Goal: Information Seeking & Learning: Compare options

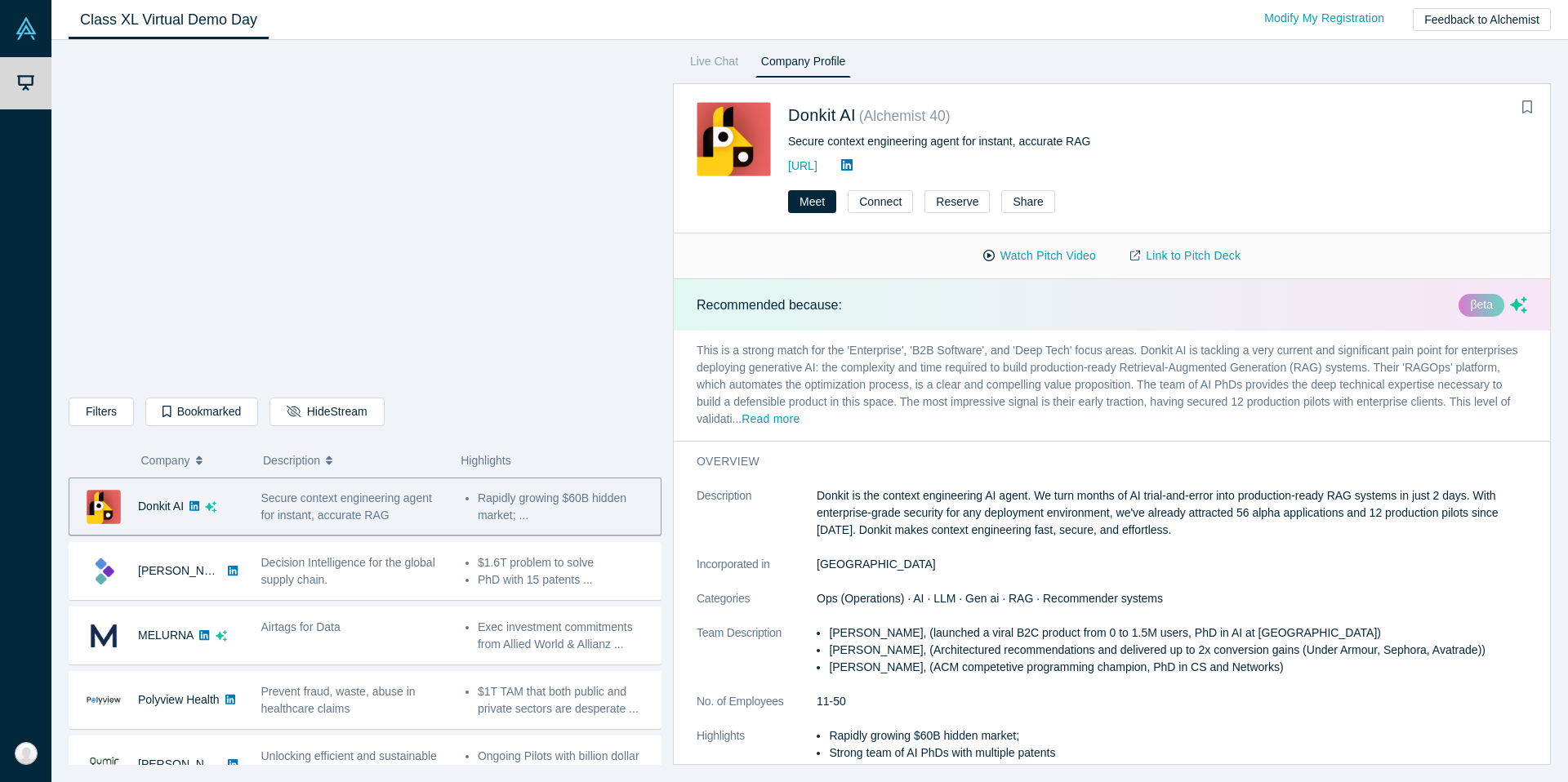
scroll to position [132, 0]
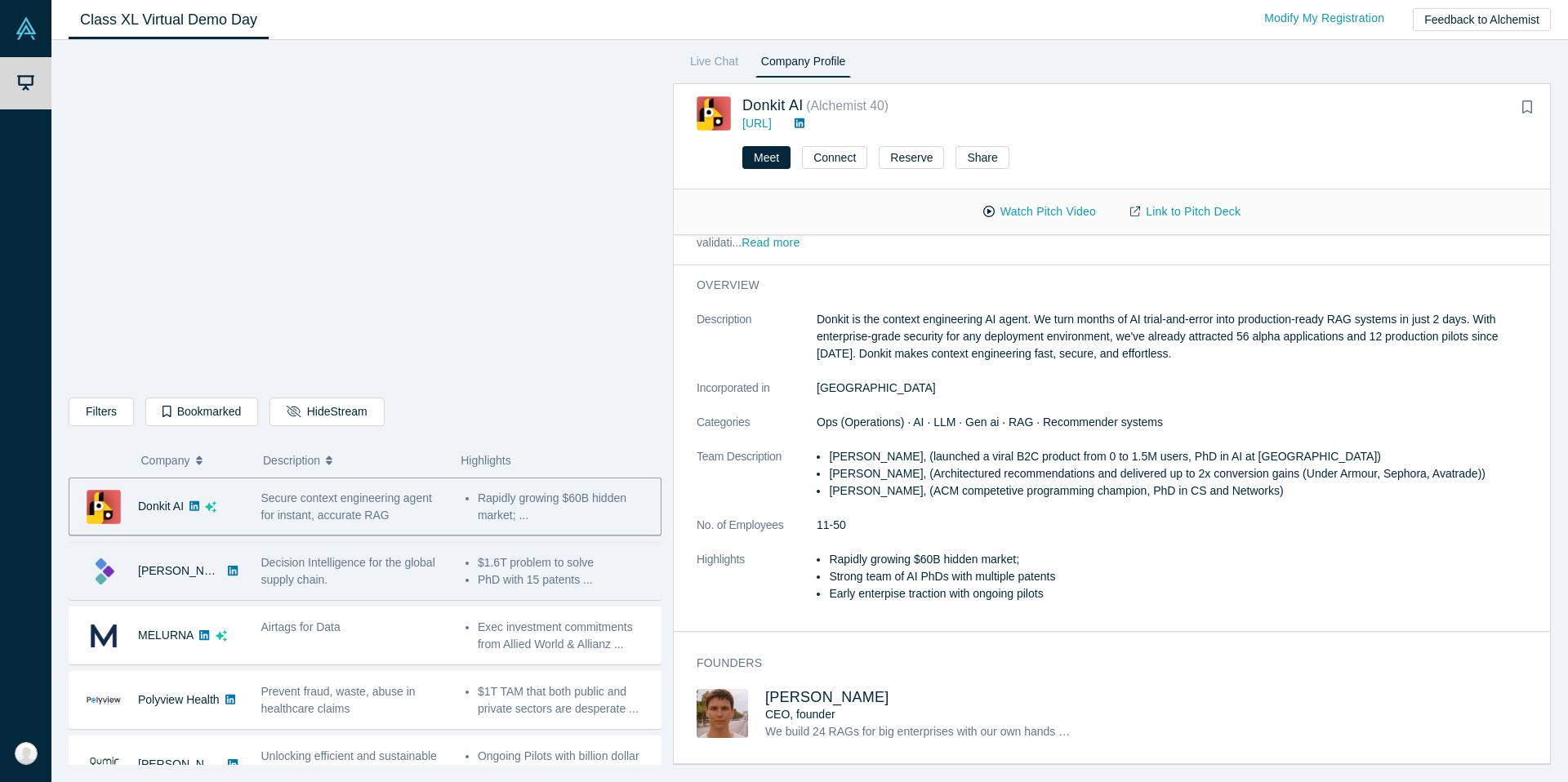
click at [215, 575] on div "[PERSON_NAME]" at bounding box center [157, 571] width 175 height 57
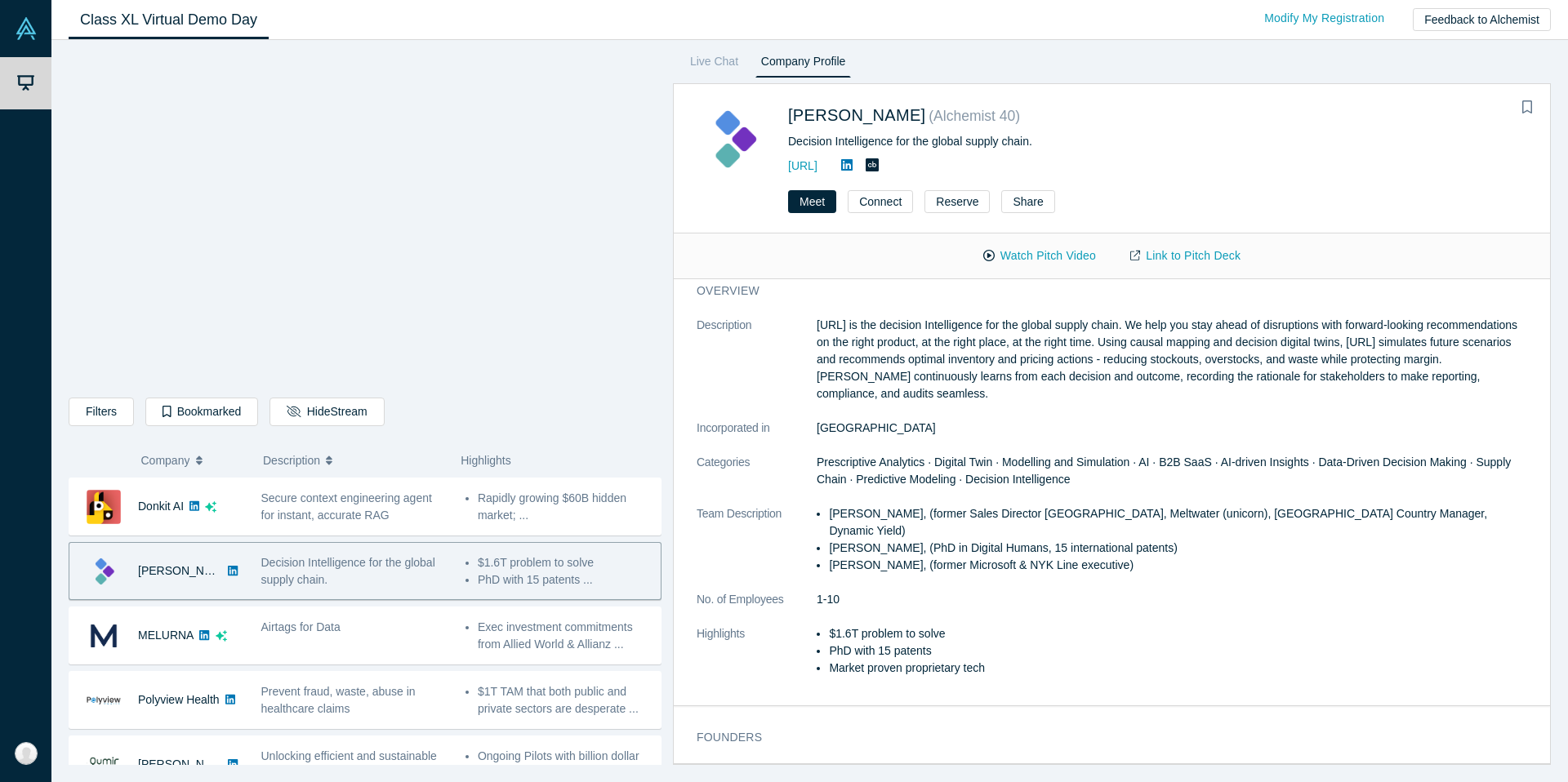
scroll to position [0, 0]
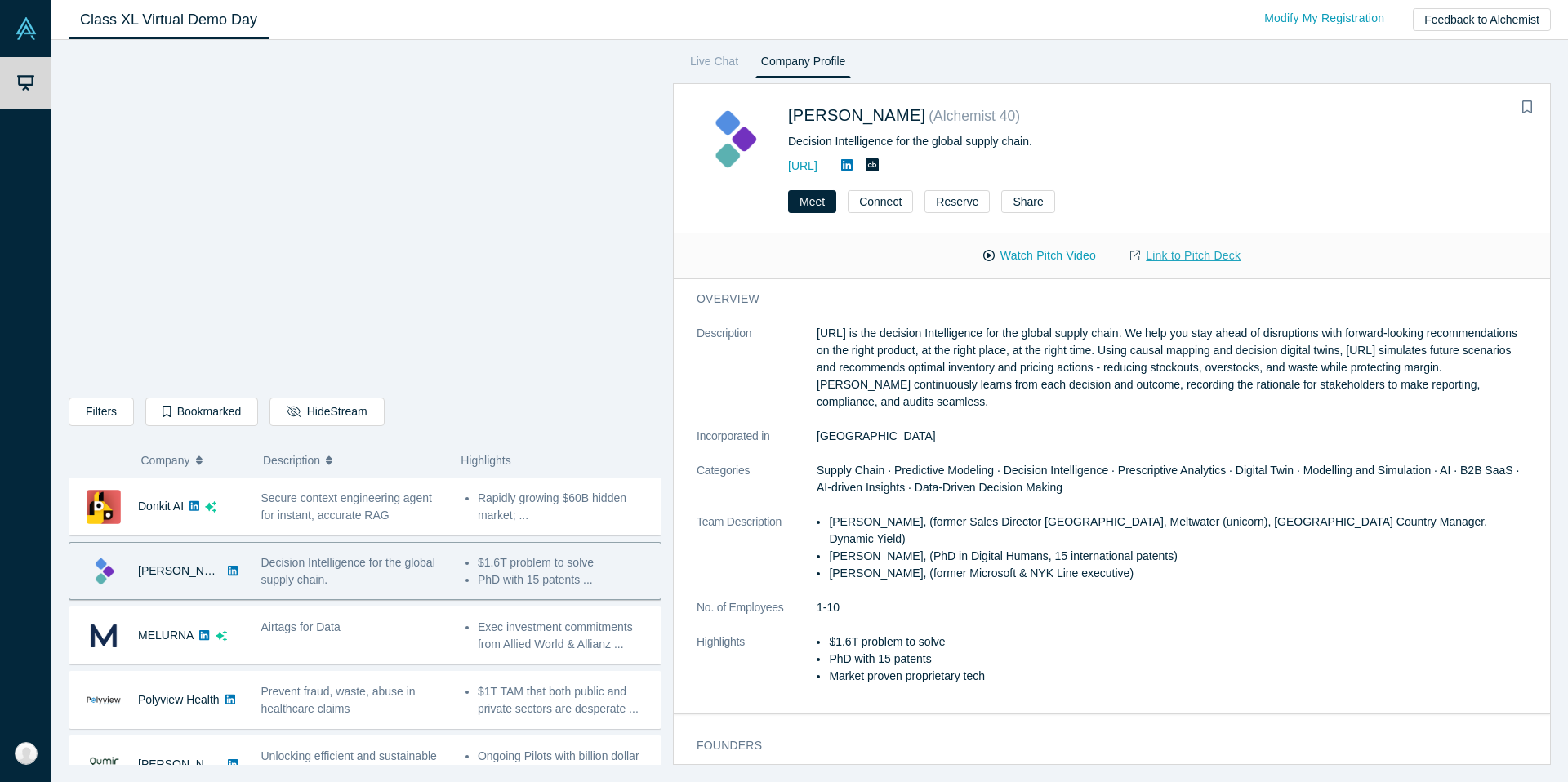
click at [1188, 251] on link "Link to Pitch Deck" at bounding box center [1185, 255] width 145 height 28
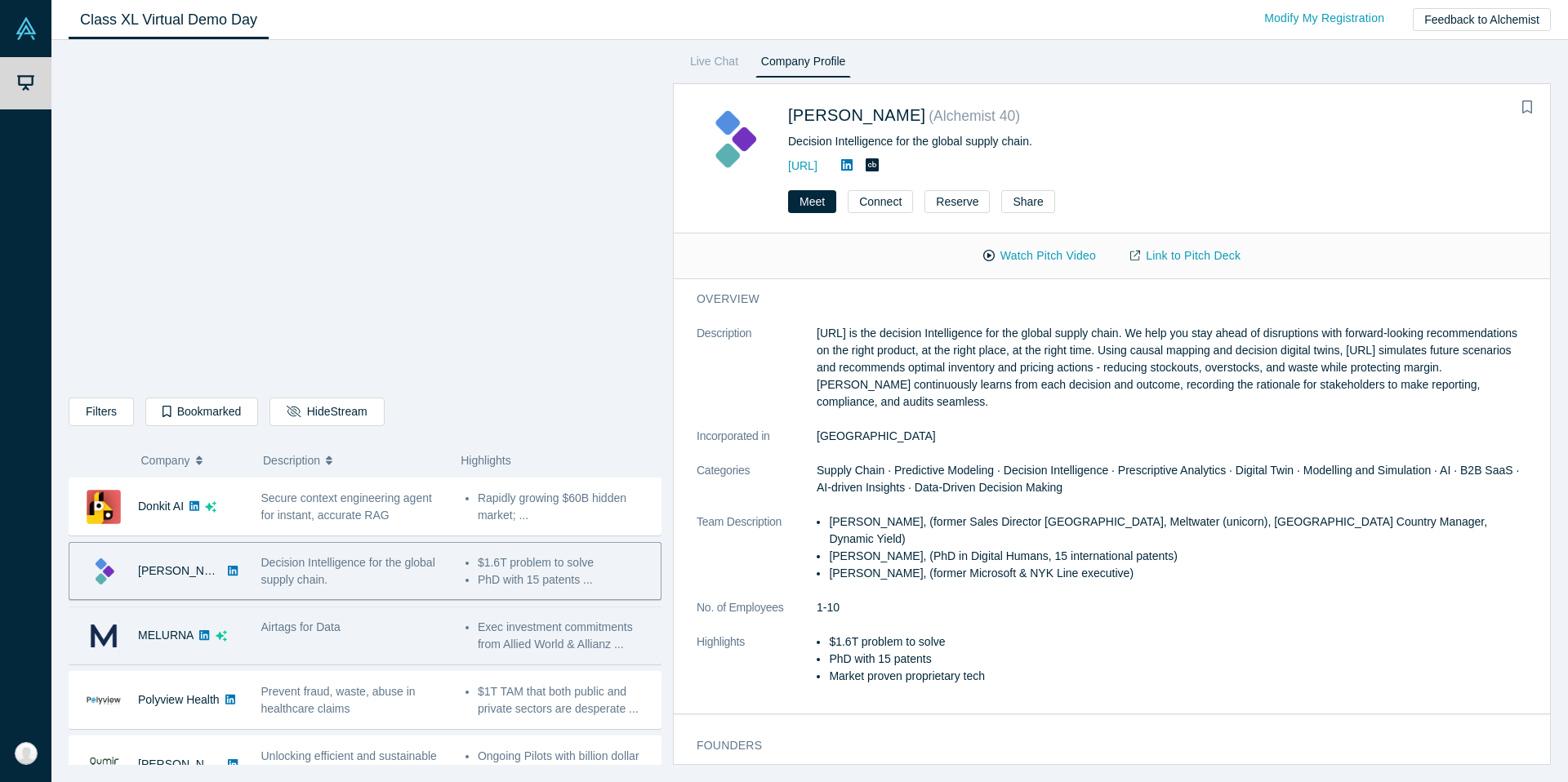
click at [355, 662] on div "MELURNA Cybersecurity Airtags for Data - [PERSON_NAME], (Serial founder, renown…" at bounding box center [365, 636] width 593 height 58
click at [355, 642] on div "Airtags for Data" at bounding box center [354, 636] width 204 height 51
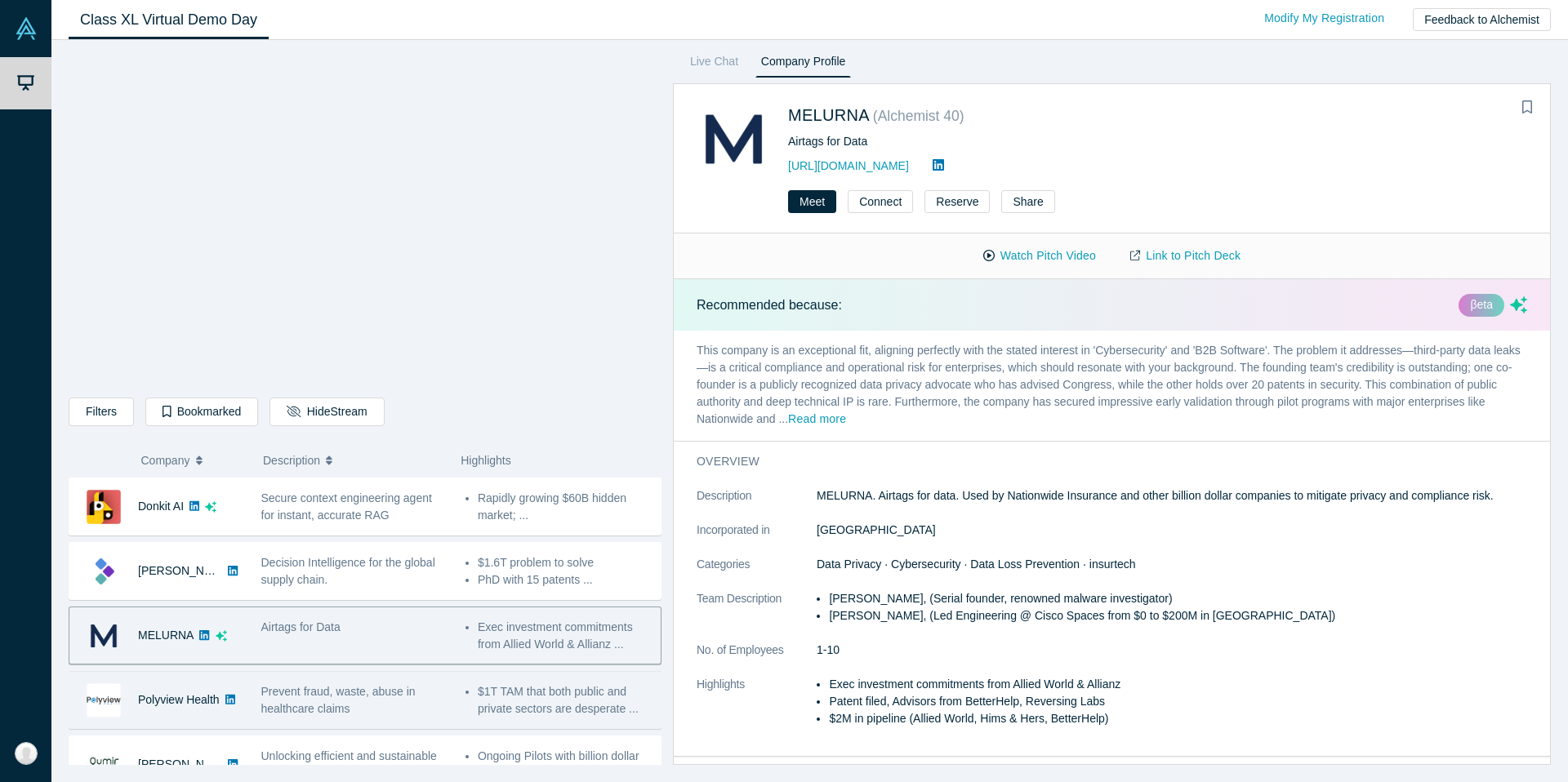
click at [346, 711] on span "Prevent fraud, waste, abuse in healthcare claims" at bounding box center [338, 699] width 154 height 30
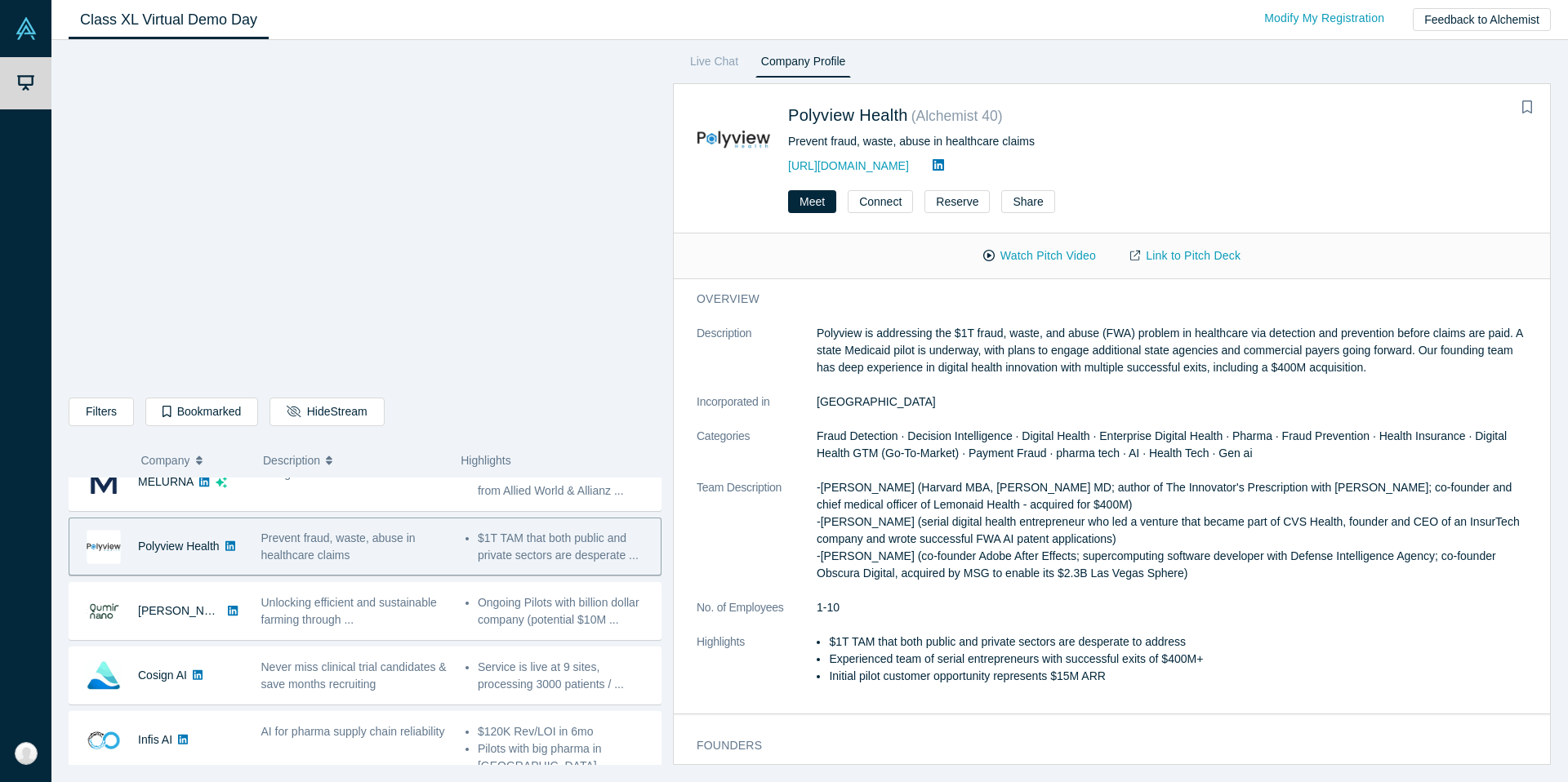
scroll to position [156, 0]
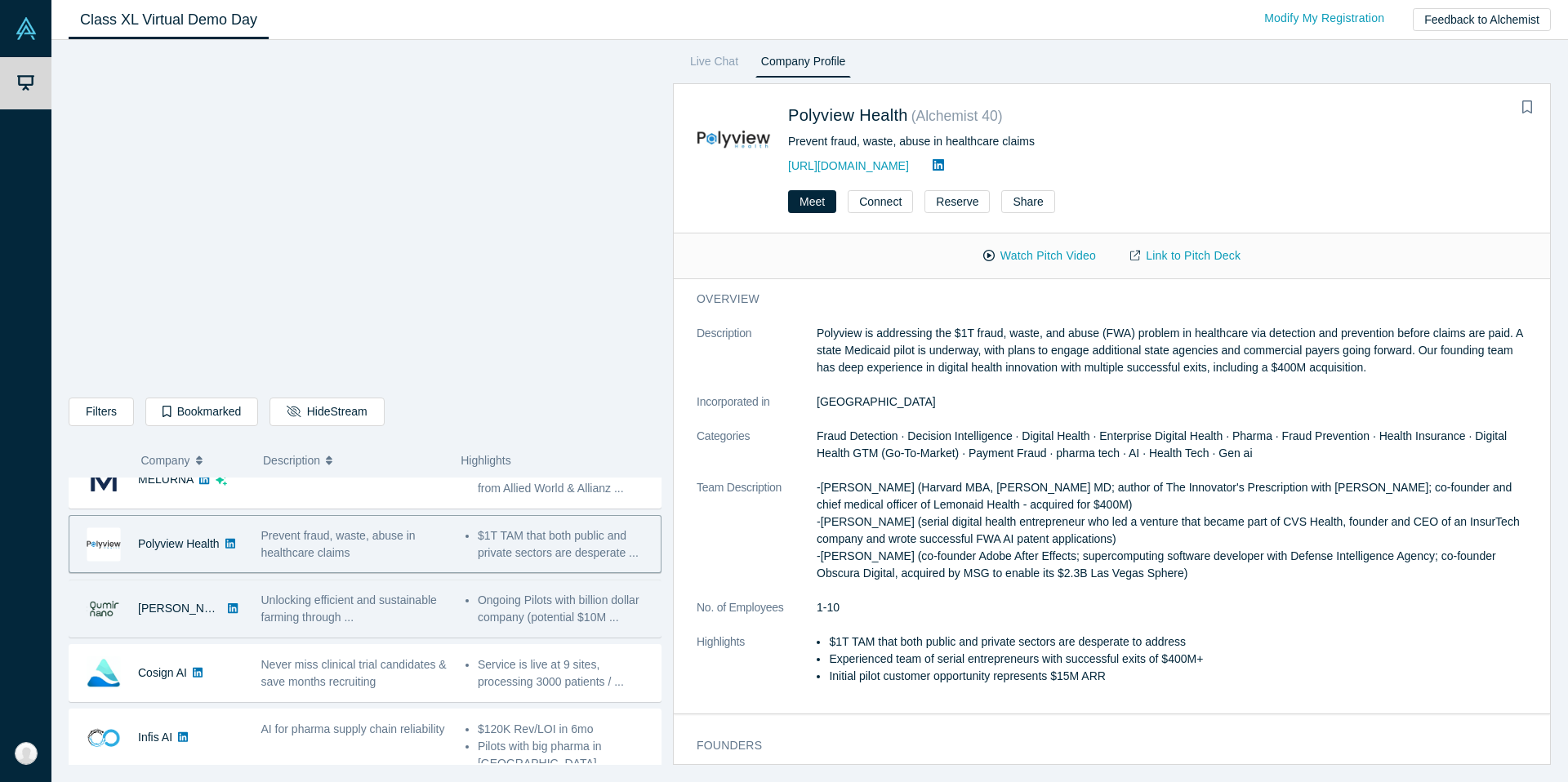
click at [372, 630] on div "Unlocking efficient and sustainable farming through ..." at bounding box center [354, 608] width 204 height 51
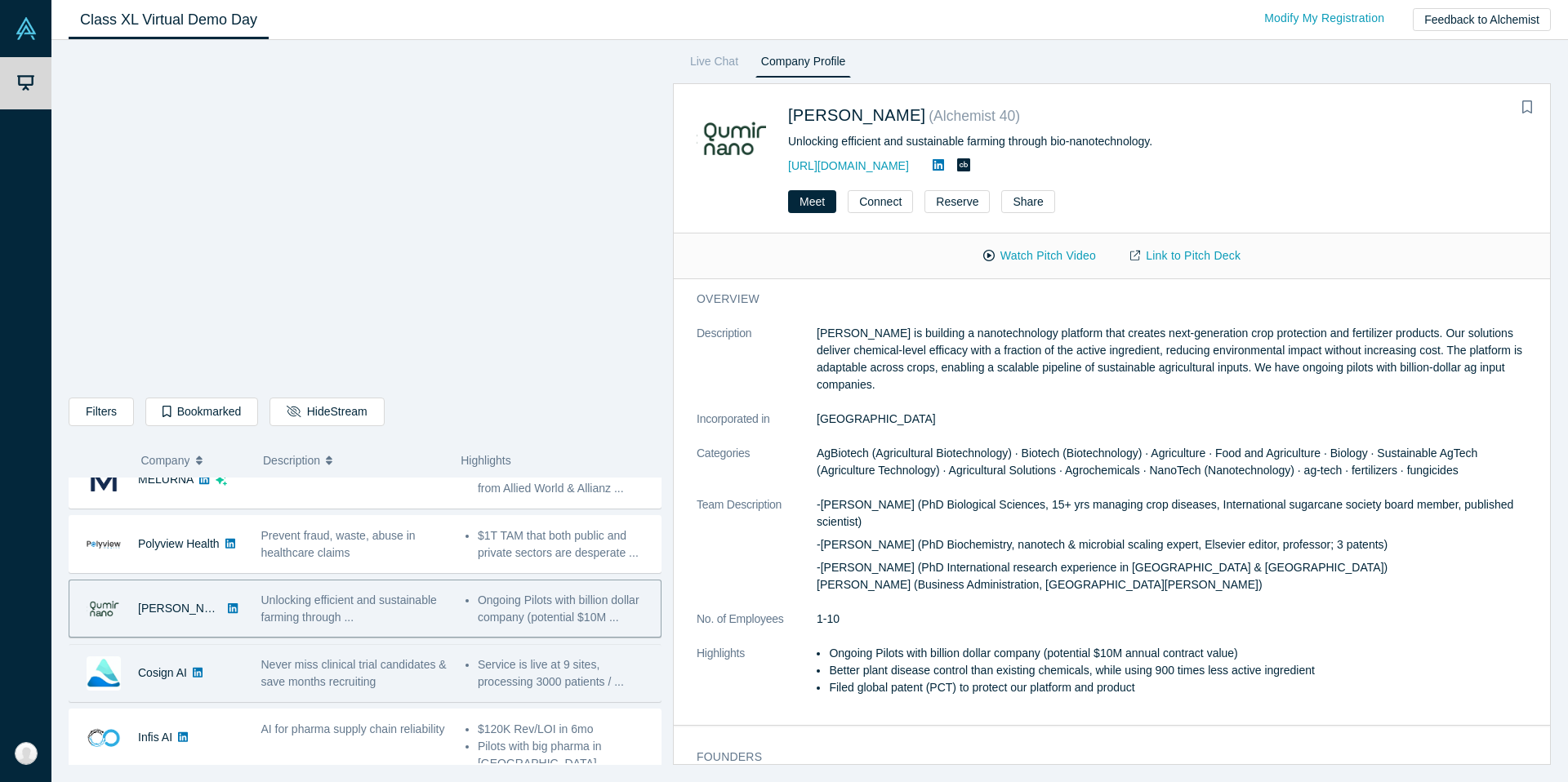
click at [374, 677] on span "Never miss clinical trial candidates & save months recruiting" at bounding box center [354, 672] width 185 height 30
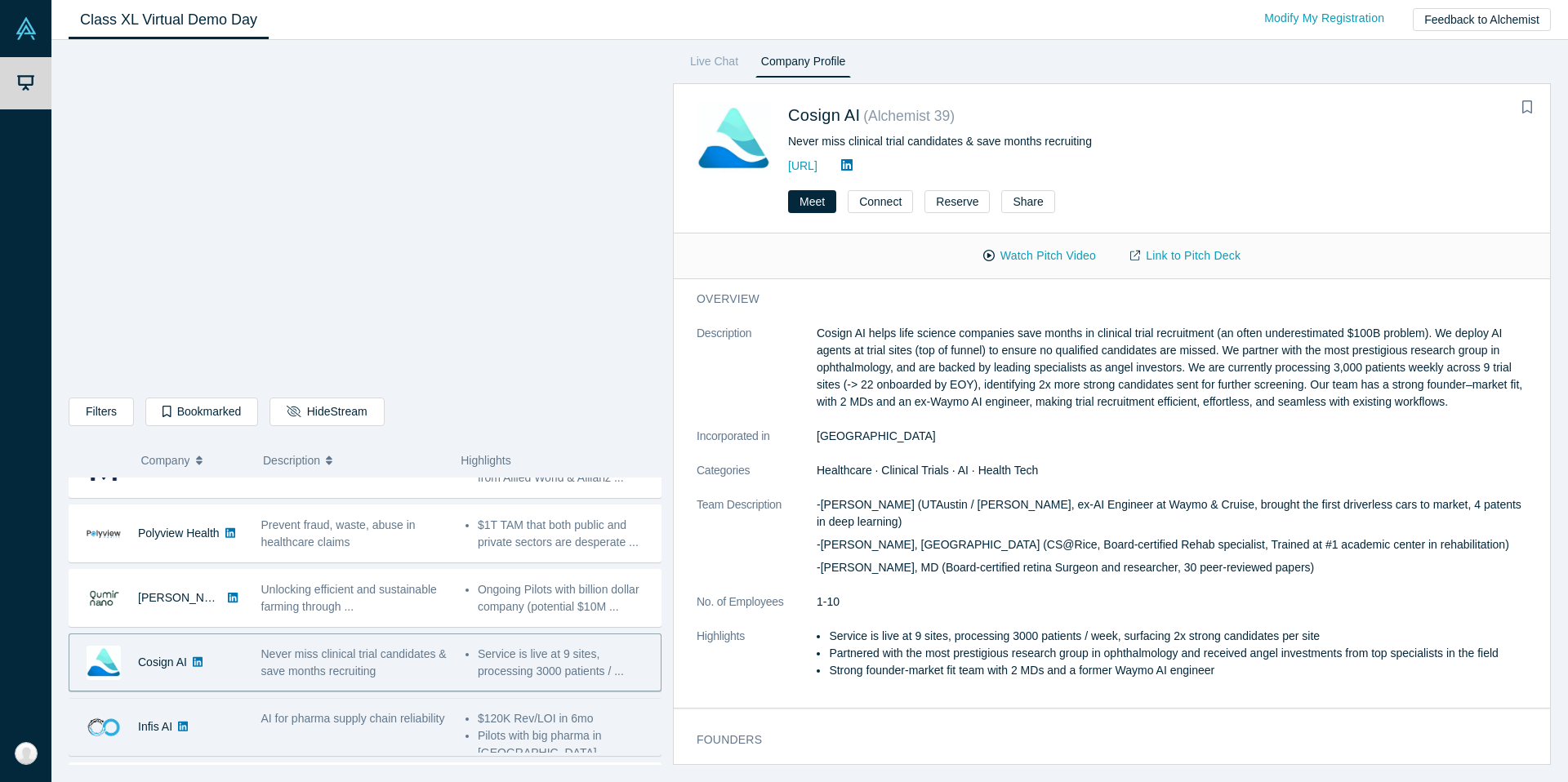
click at [373, 721] on span "AI for pharma supply chain reliability" at bounding box center [353, 718] width 183 height 13
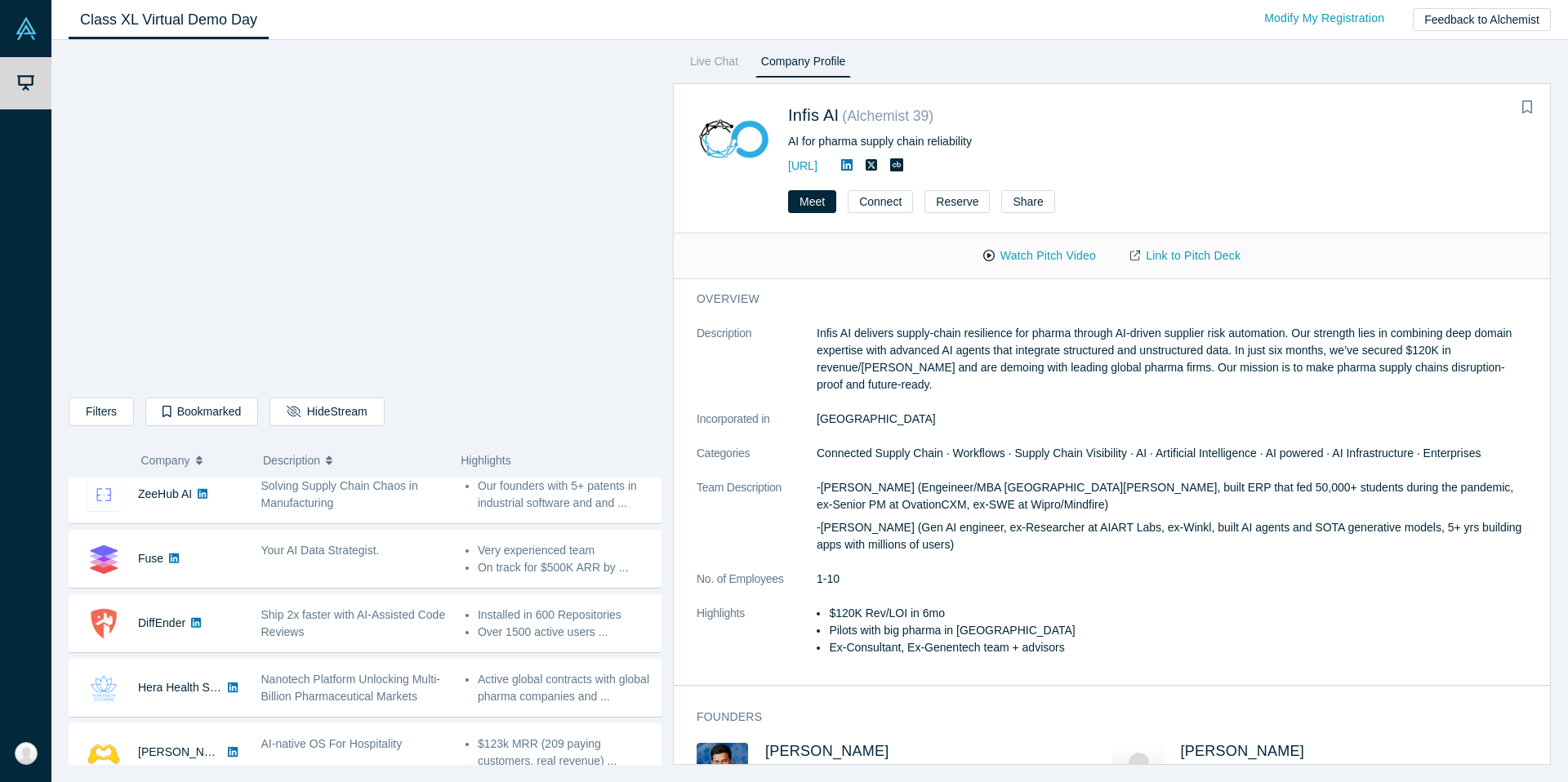
scroll to position [1260, 0]
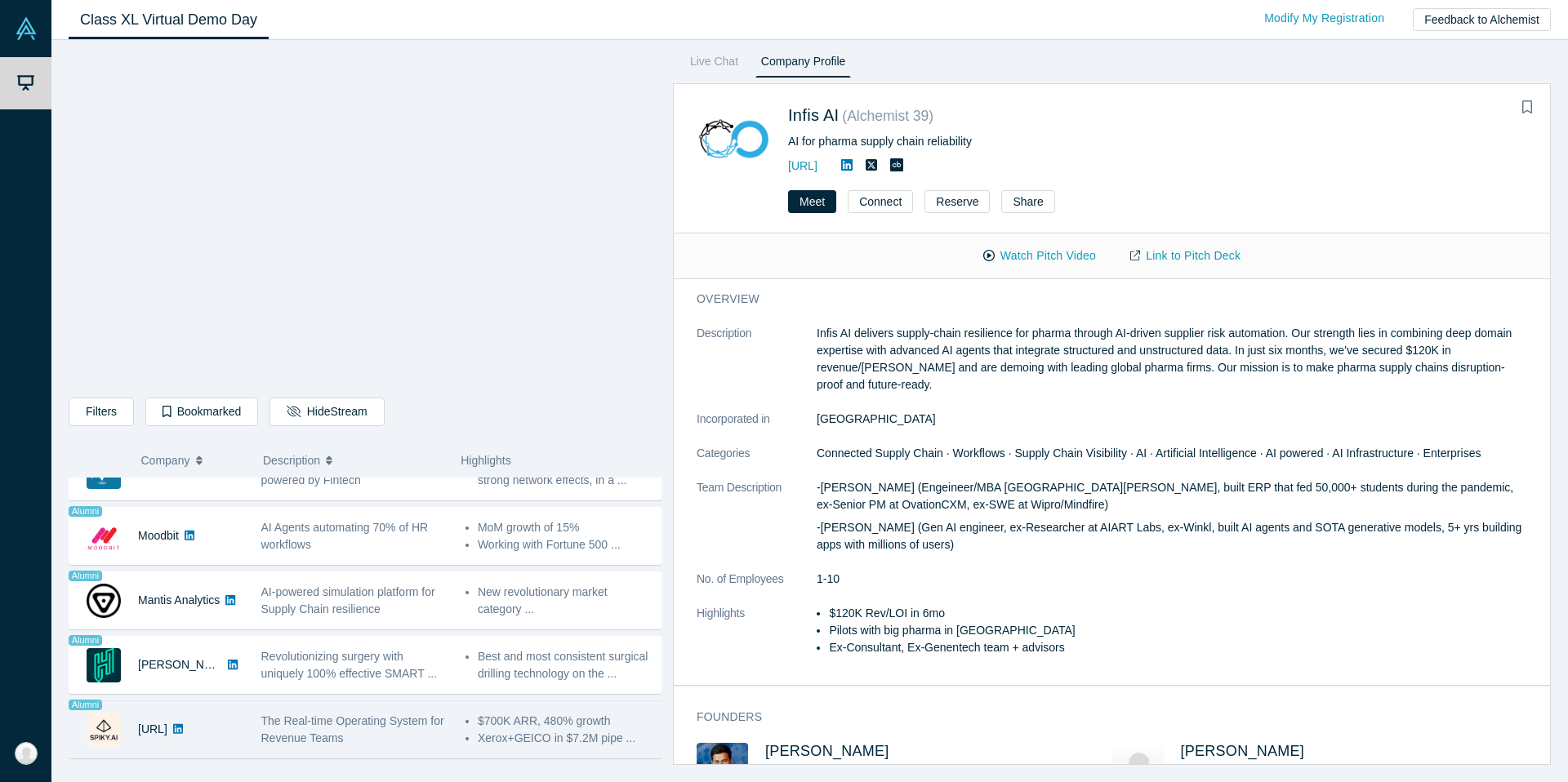
click at [380, 713] on div "The Real-time Operating System for Revenue Teams" at bounding box center [355, 730] width 187 height 34
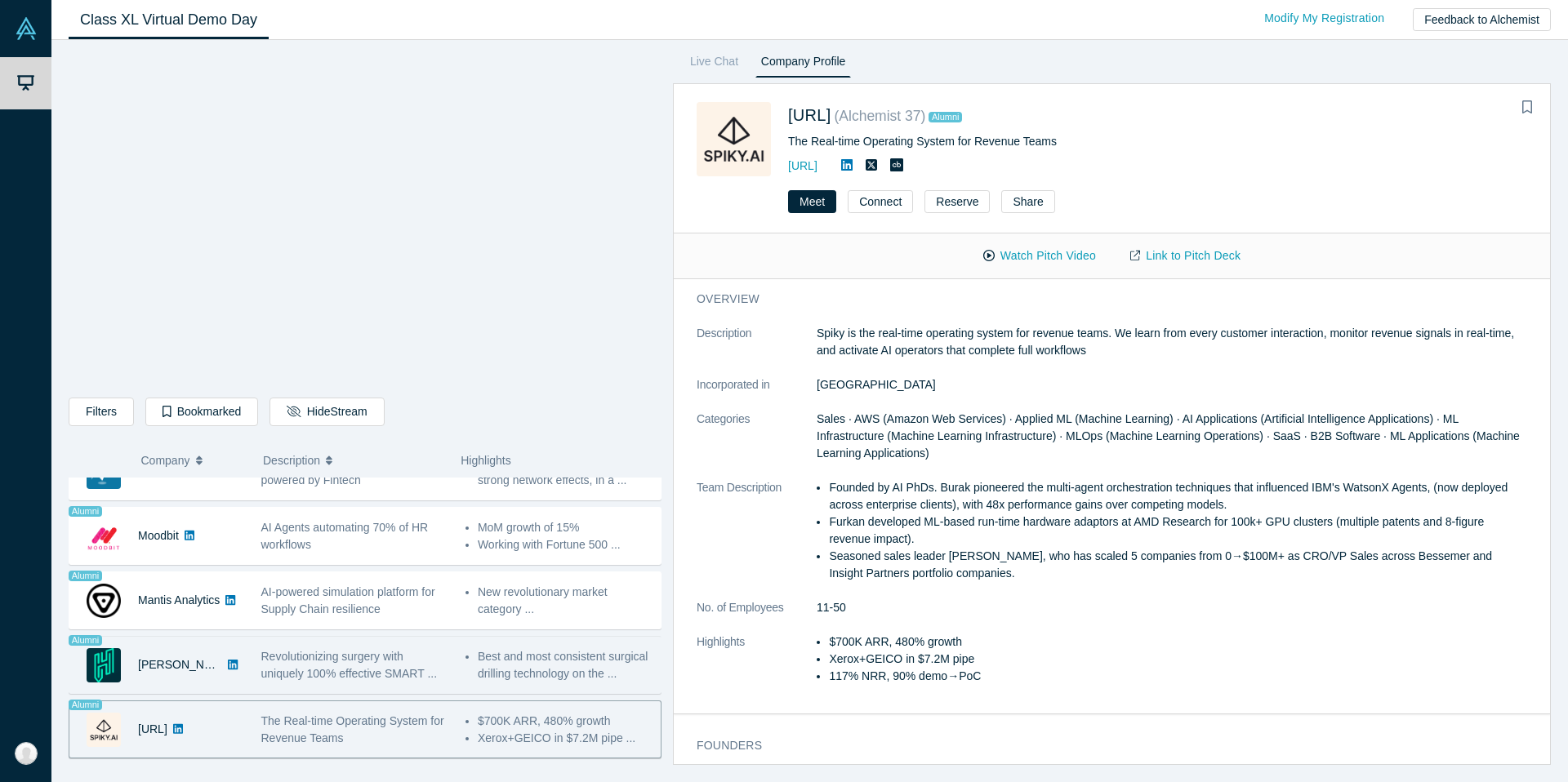
click at [379, 673] on span "Revolutionizing surgery with uniquely 100% effective SMART ..." at bounding box center [350, 665] width 177 height 30
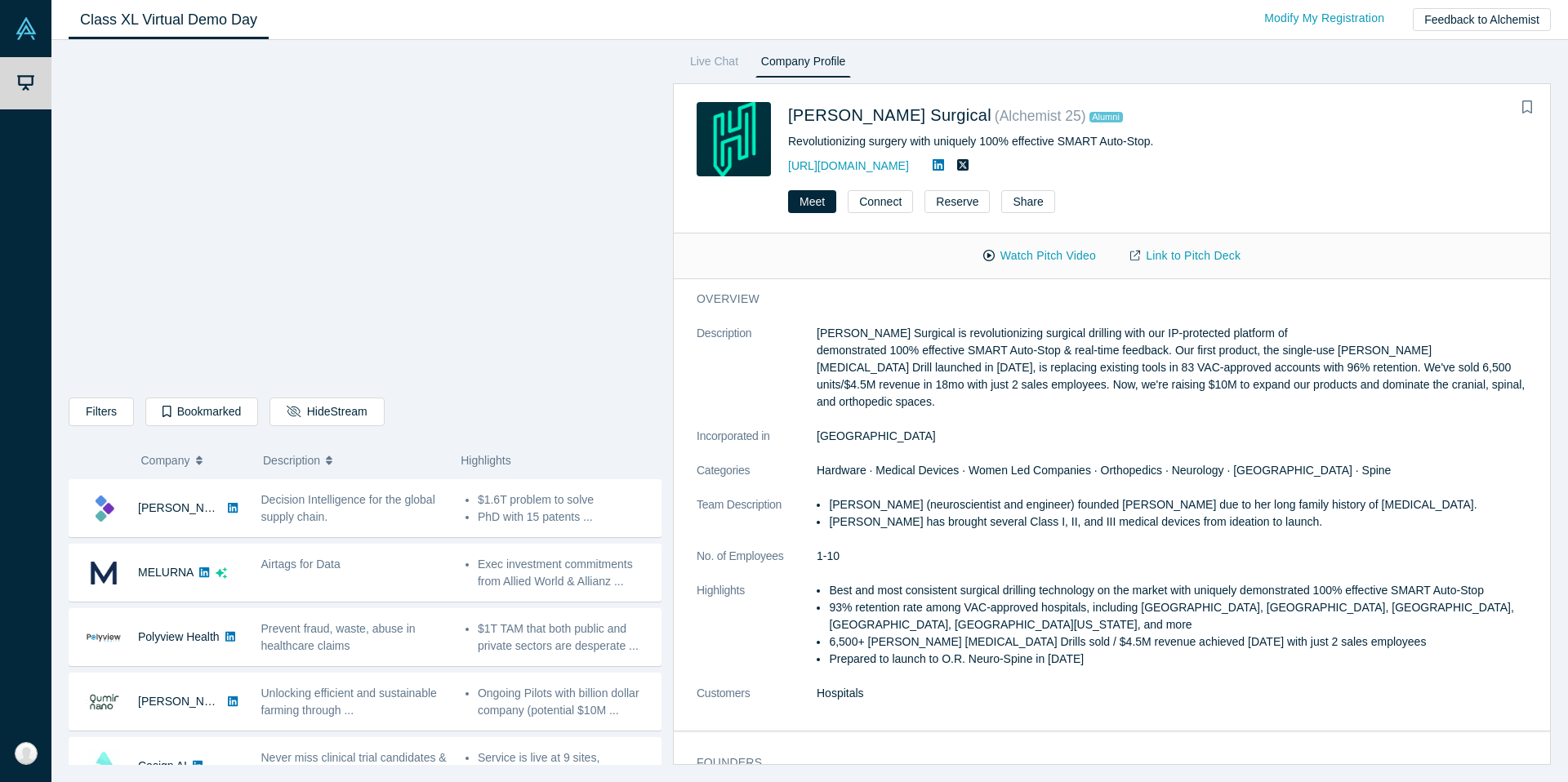
scroll to position [0, 0]
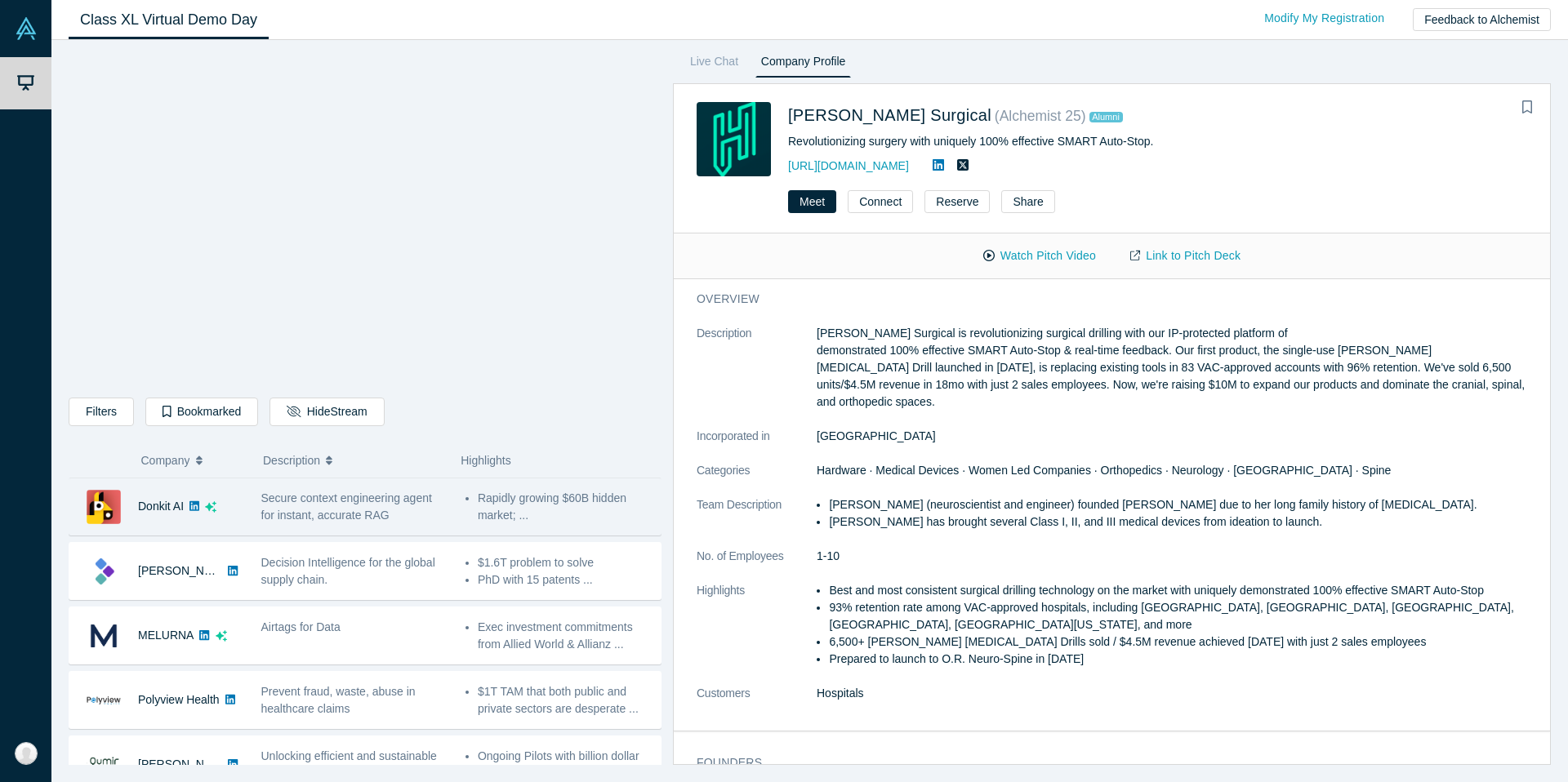
click at [350, 507] on div "Secure context engineering agent for instant, accurate RAG" at bounding box center [355, 507] width 187 height 34
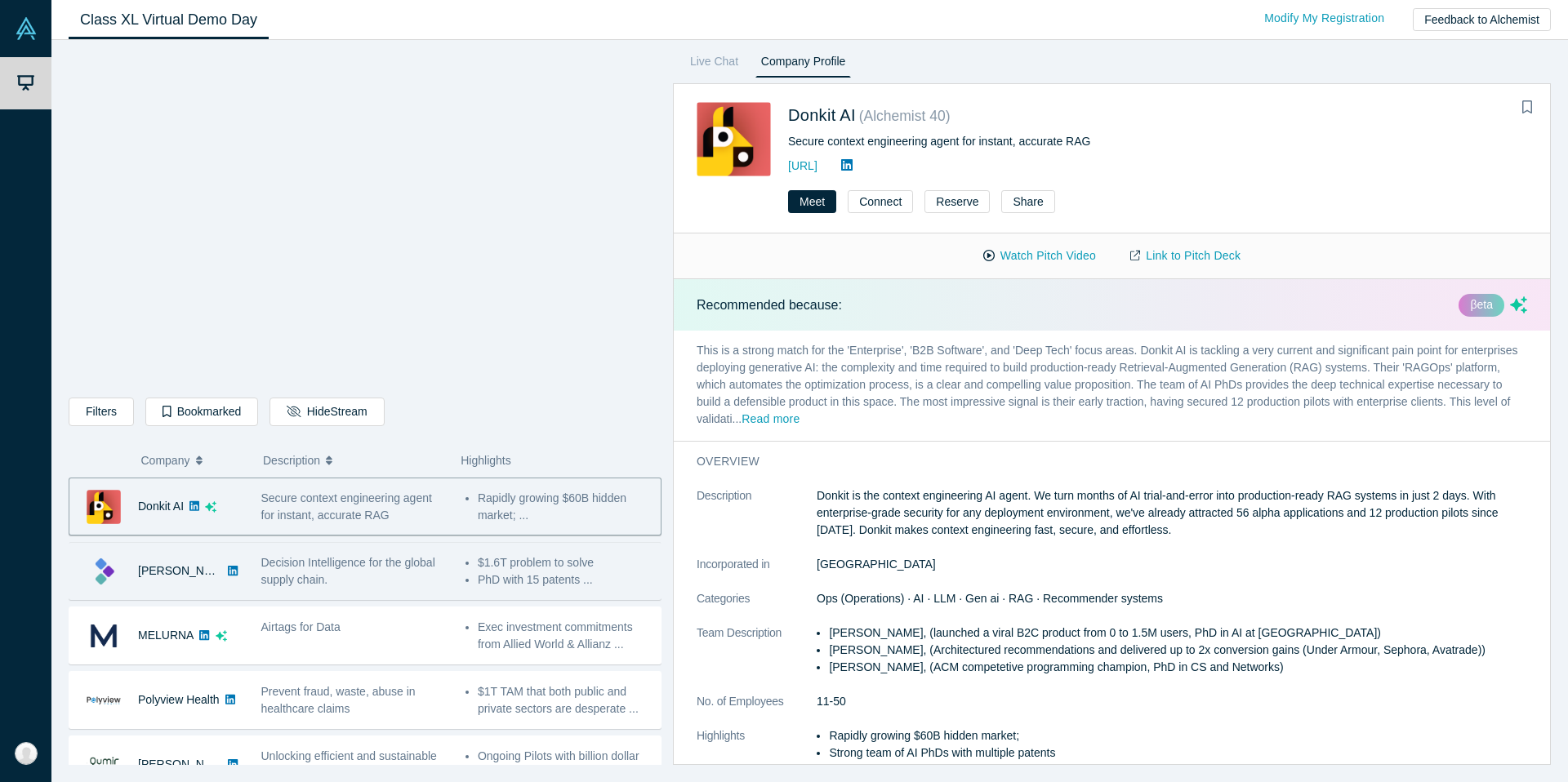
click at [346, 546] on div "Decision Intelligence for the global supply chain." at bounding box center [354, 571] width 204 height 51
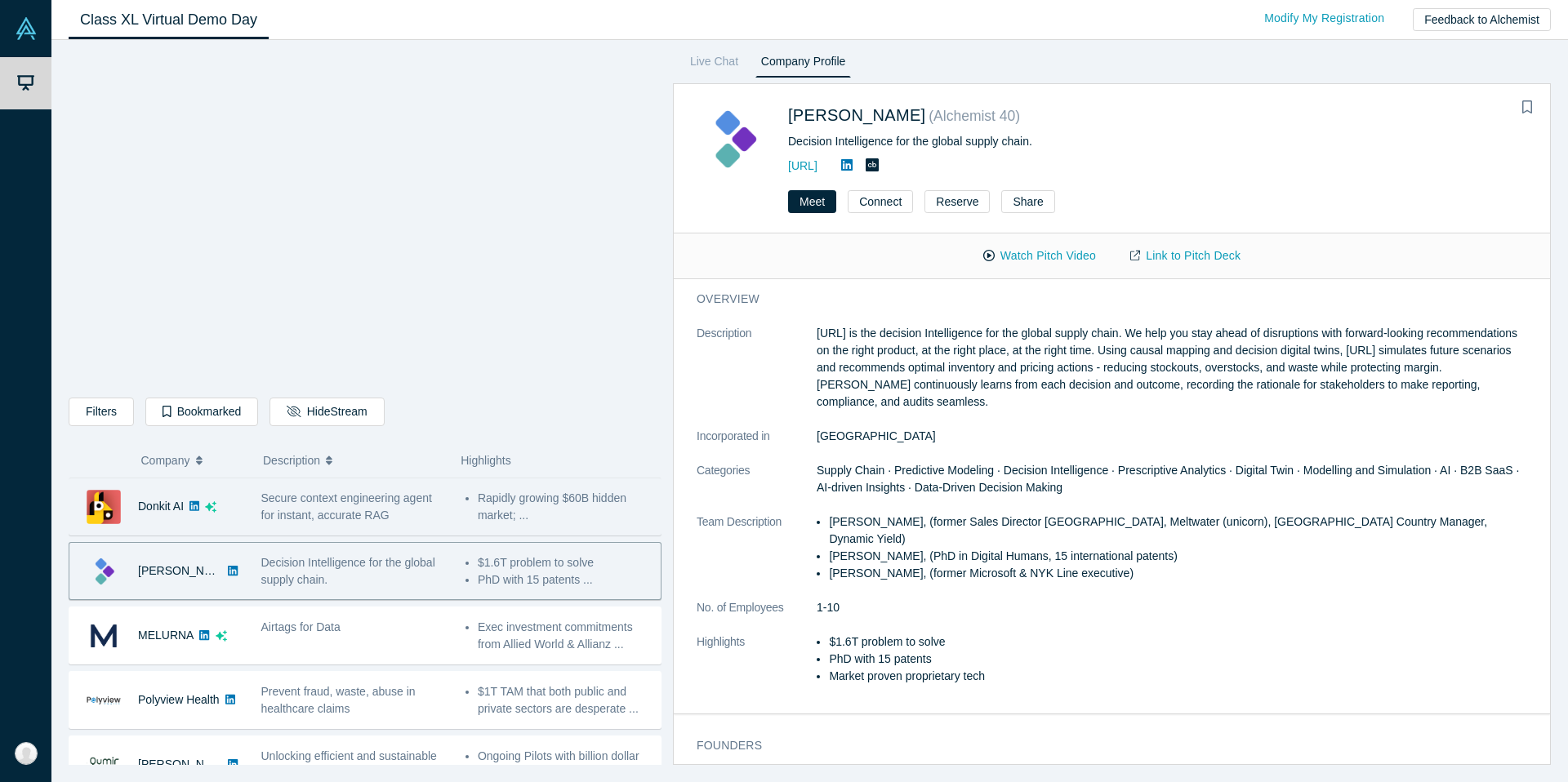
click at [368, 508] on span "Secure context engineering agent for instant, accurate RAG" at bounding box center [346, 506] width 171 height 30
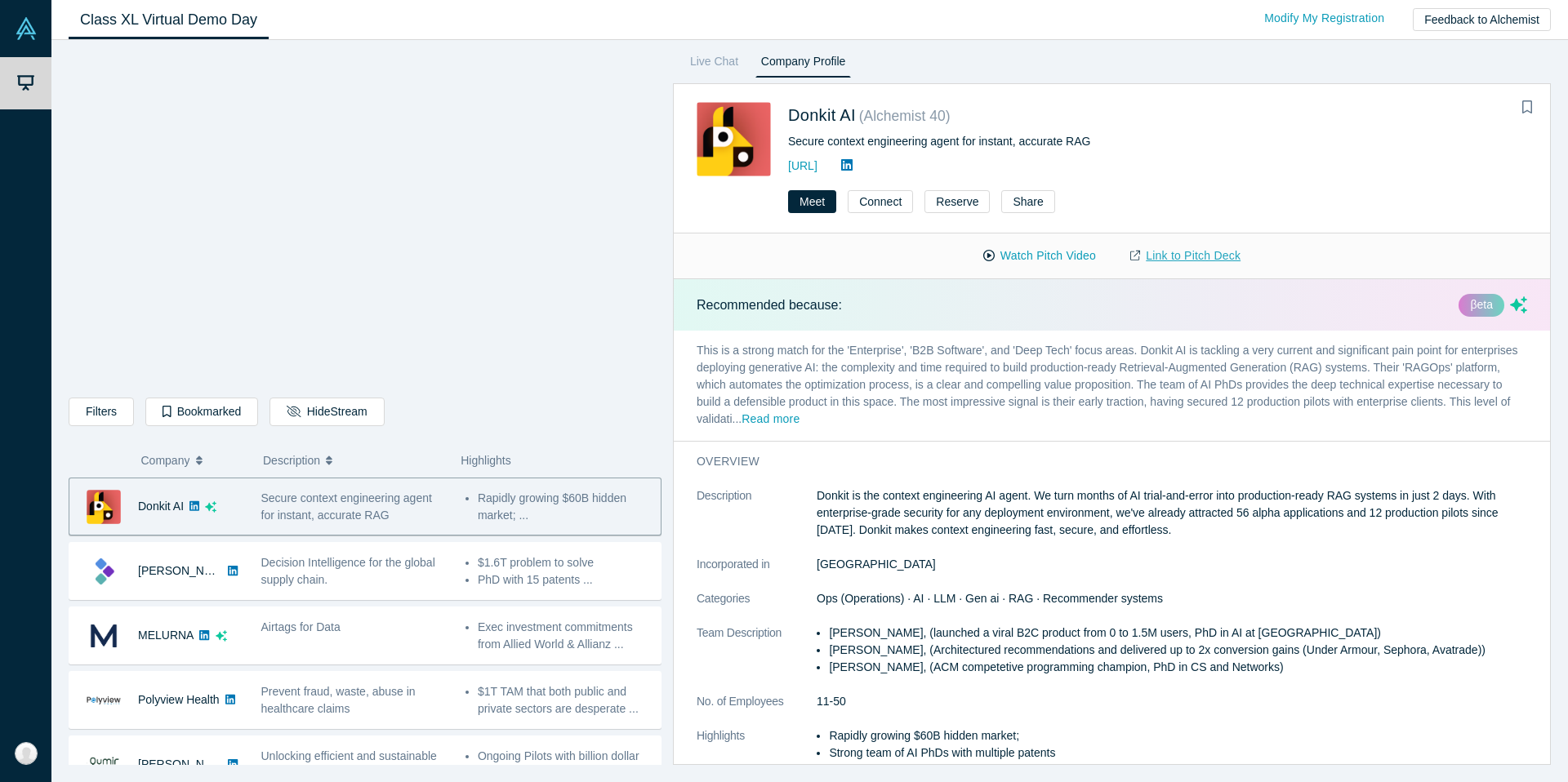
click at [1220, 250] on link "Link to Pitch Deck" at bounding box center [1185, 255] width 145 height 28
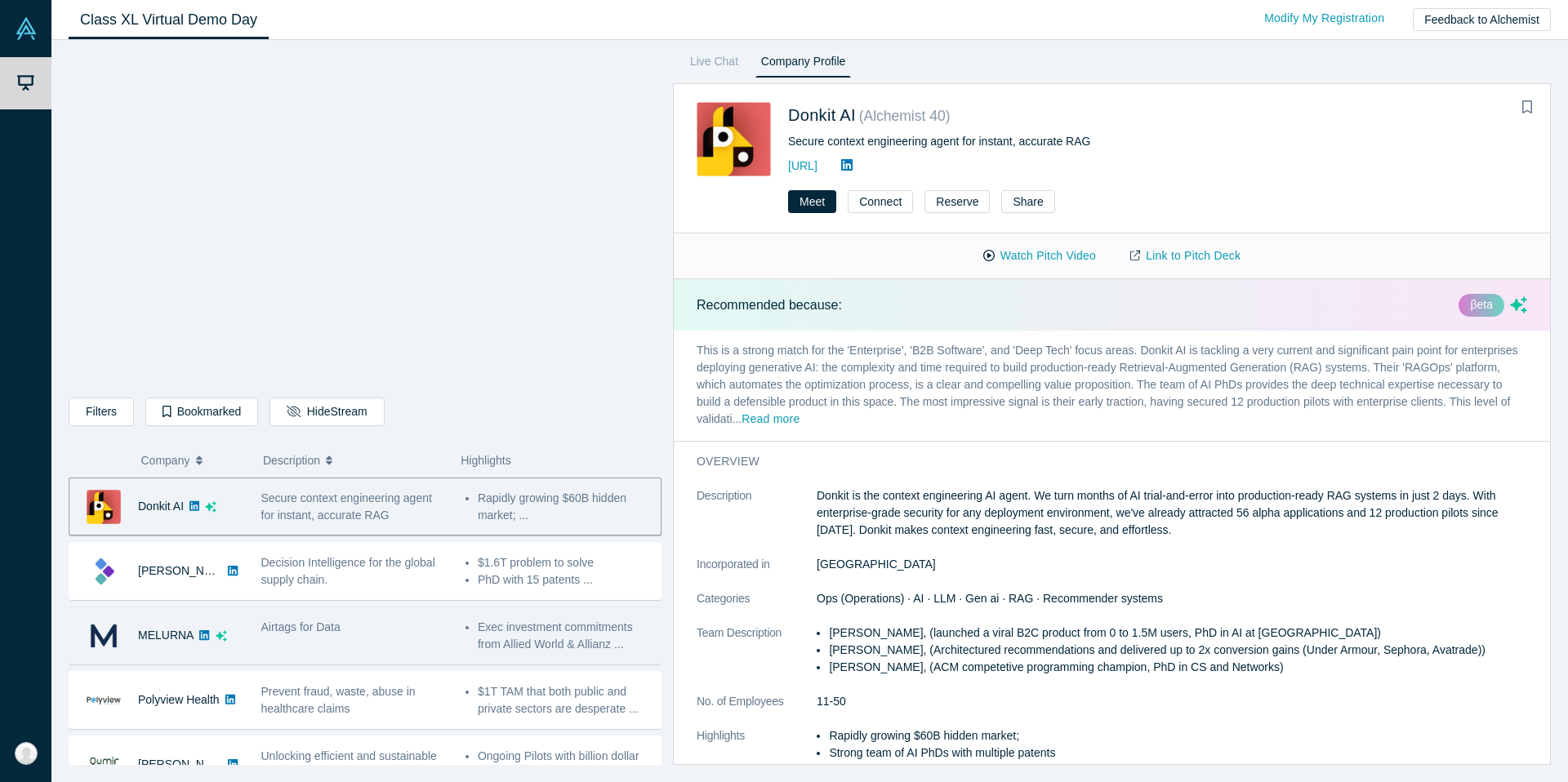
click at [387, 632] on div "Airtags for Data" at bounding box center [355, 627] width 187 height 17
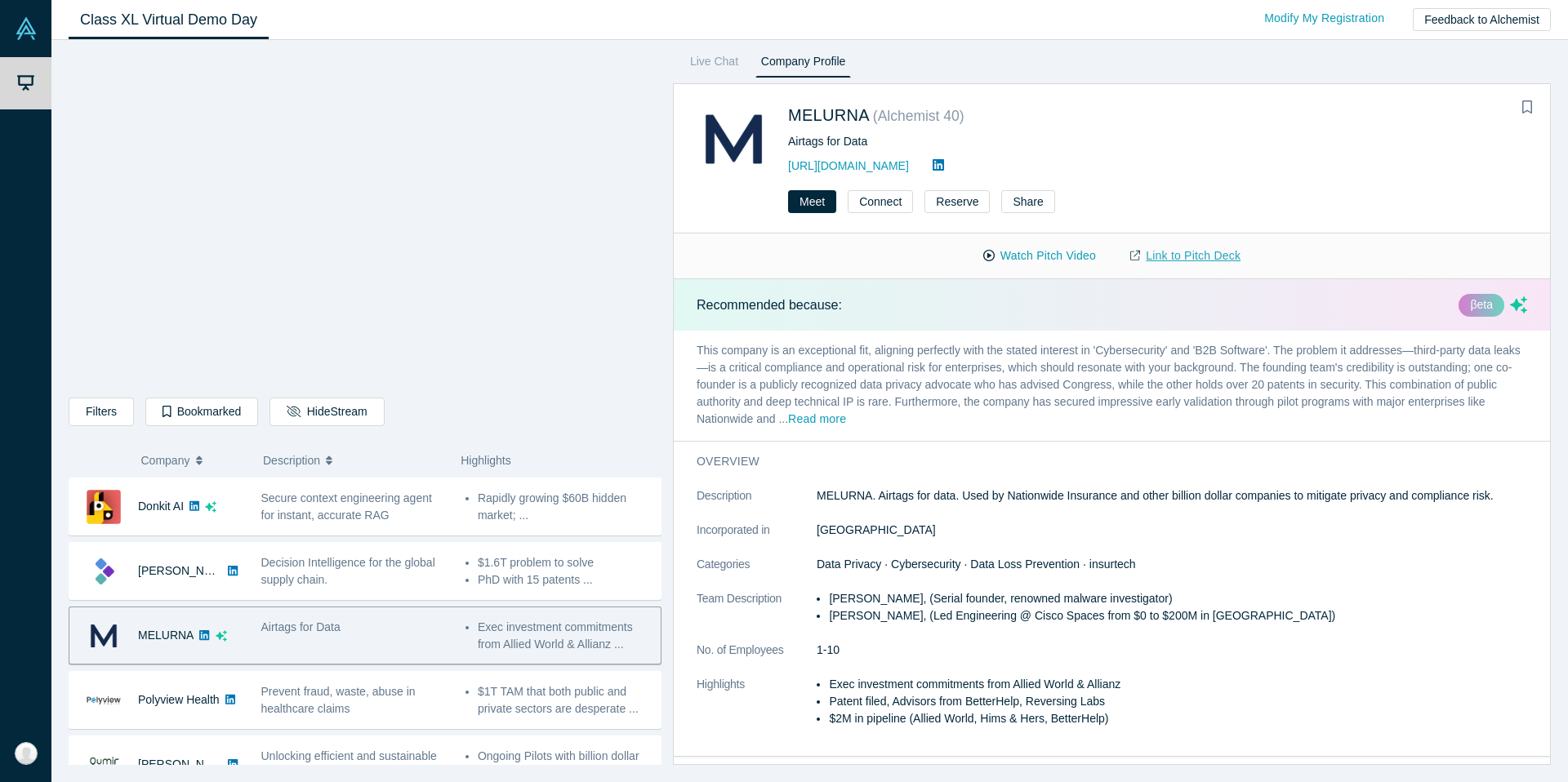
click at [1214, 256] on link "Link to Pitch Deck" at bounding box center [1185, 255] width 145 height 28
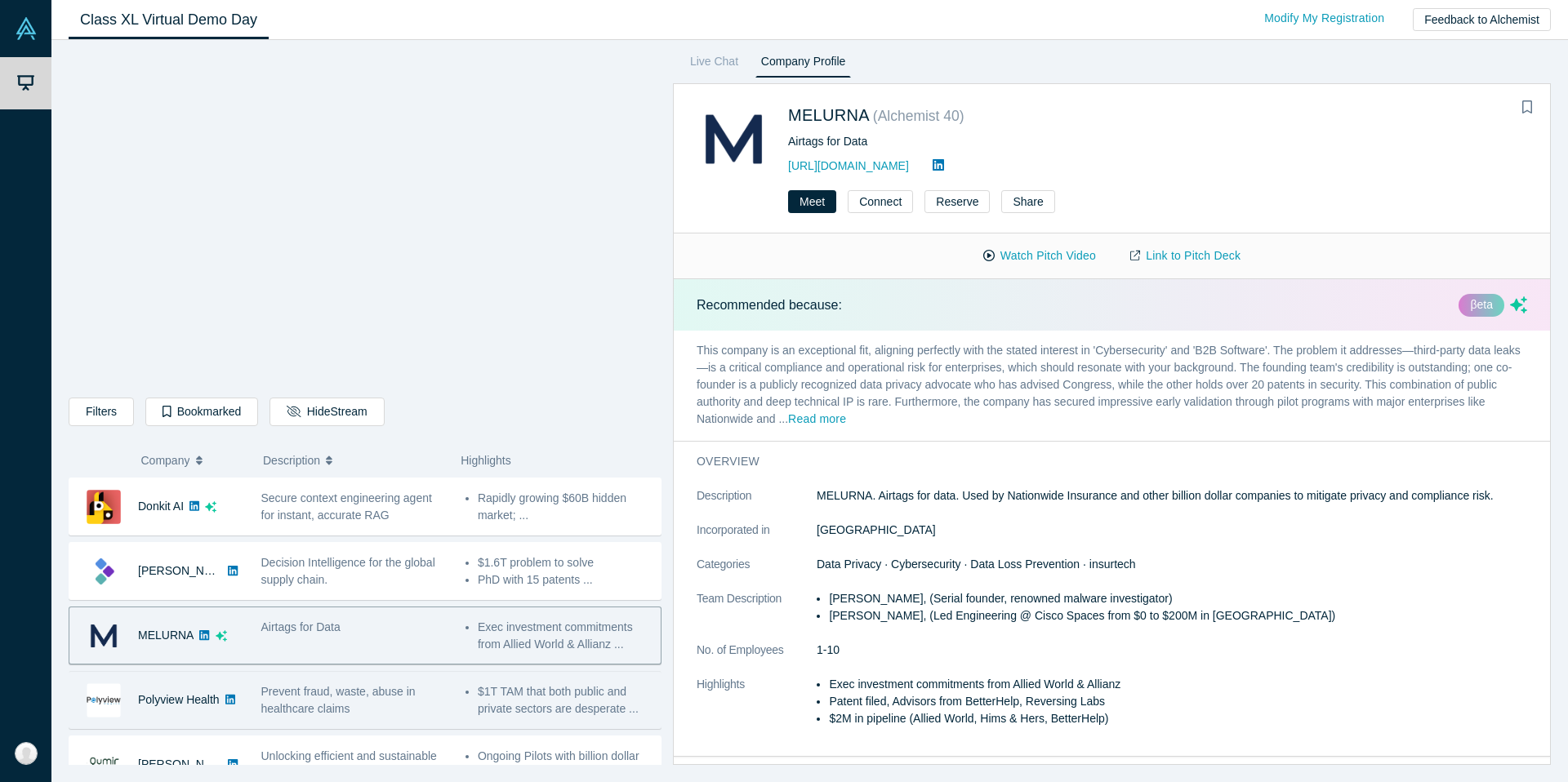
click at [333, 703] on span "Prevent fraud, waste, abuse in healthcare claims" at bounding box center [338, 699] width 154 height 30
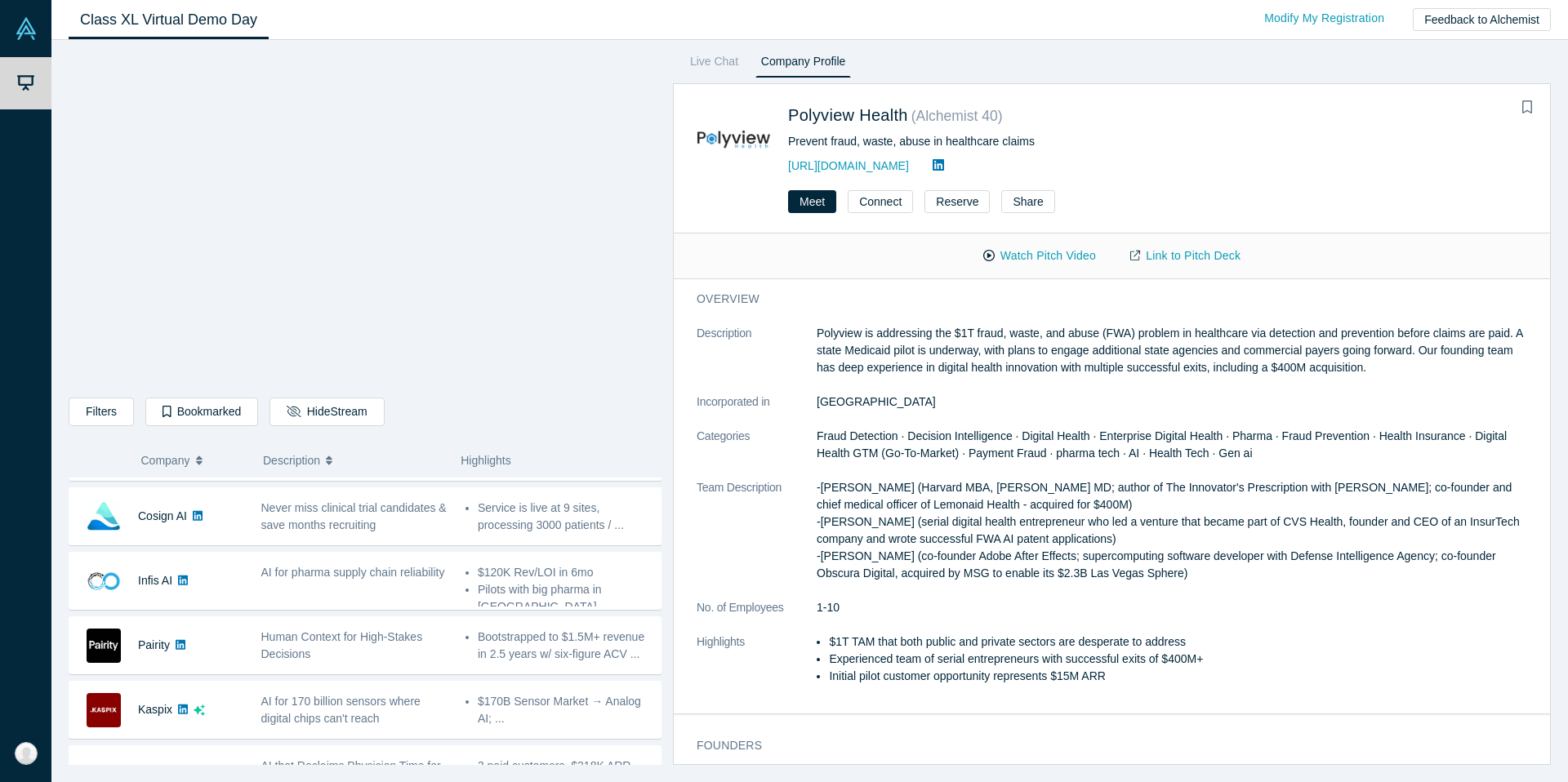
scroll to position [325, 0]
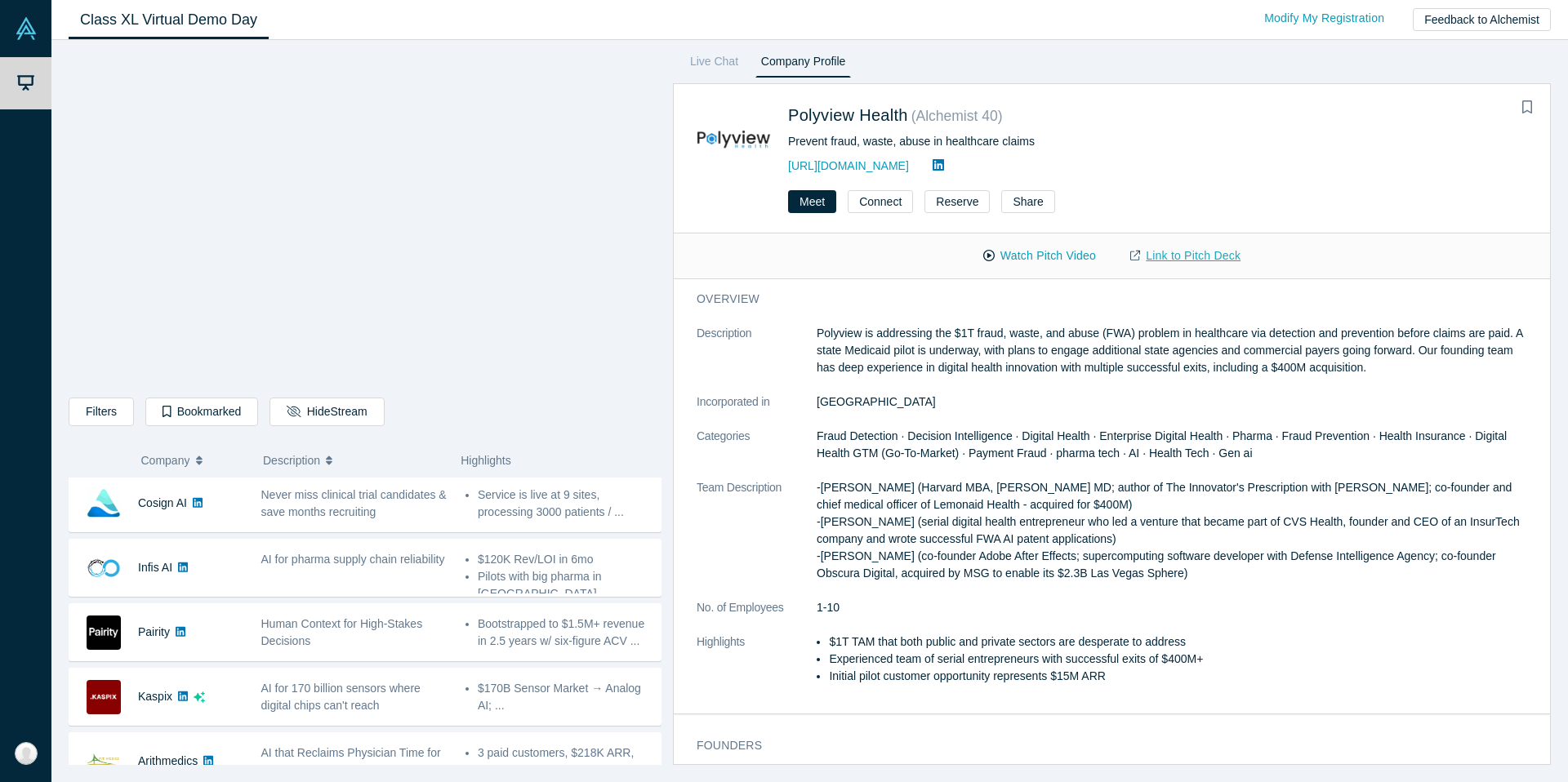
click at [1205, 248] on link "Link to Pitch Deck" at bounding box center [1185, 255] width 145 height 28
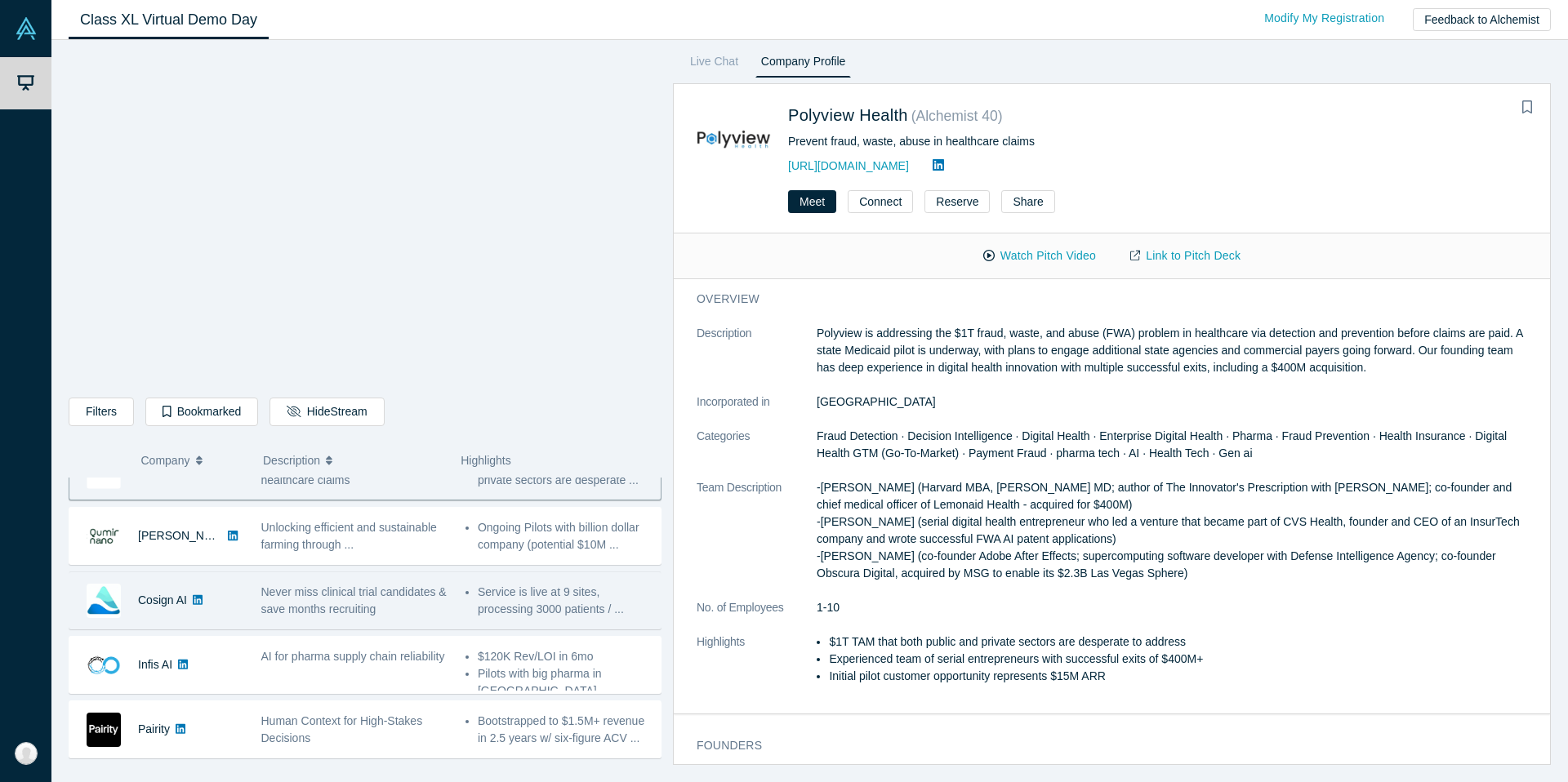
scroll to position [214, 0]
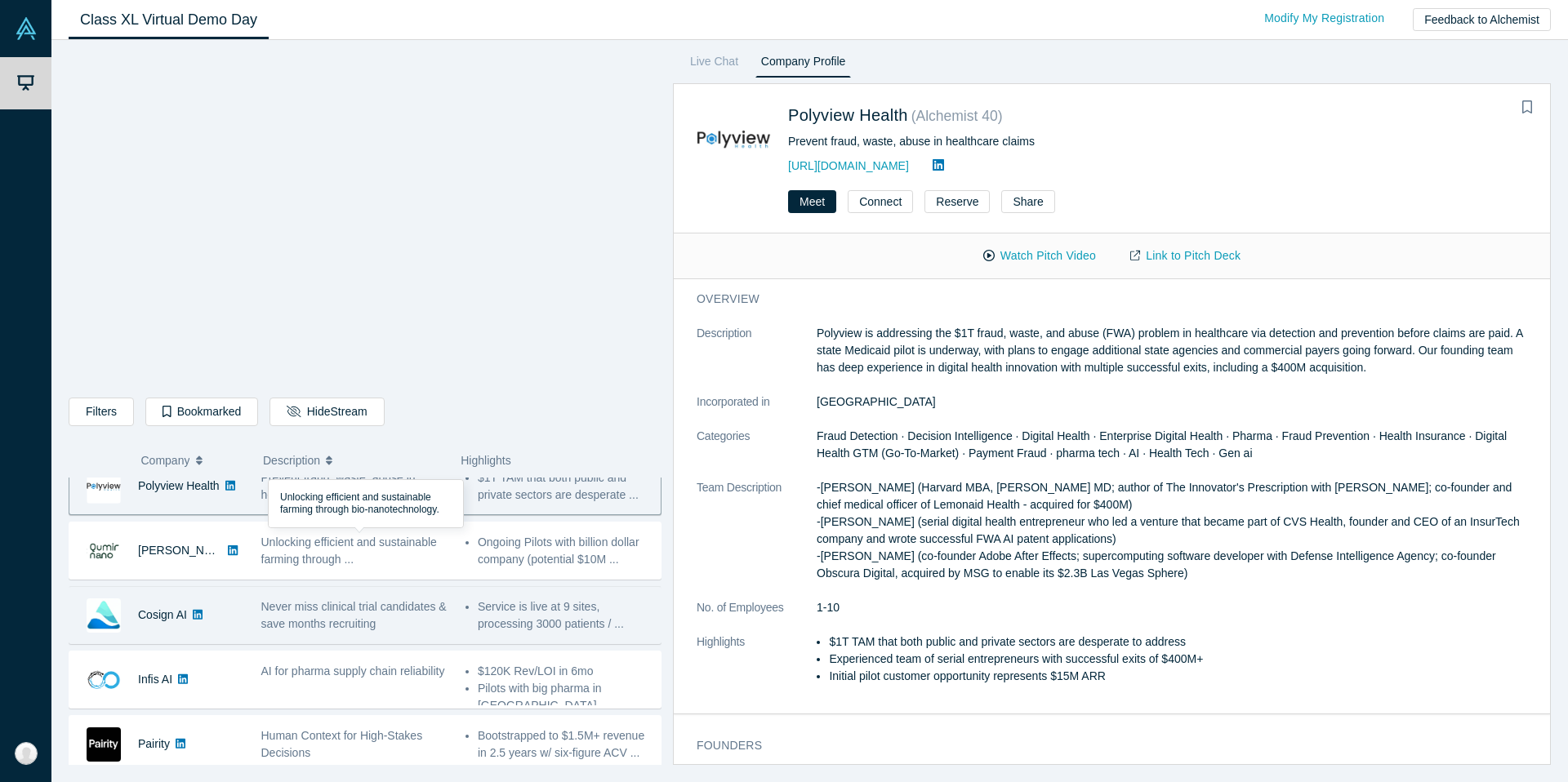
click at [350, 547] on span "Unlocking efficient and sustainable farming through ..." at bounding box center [349, 550] width 176 height 30
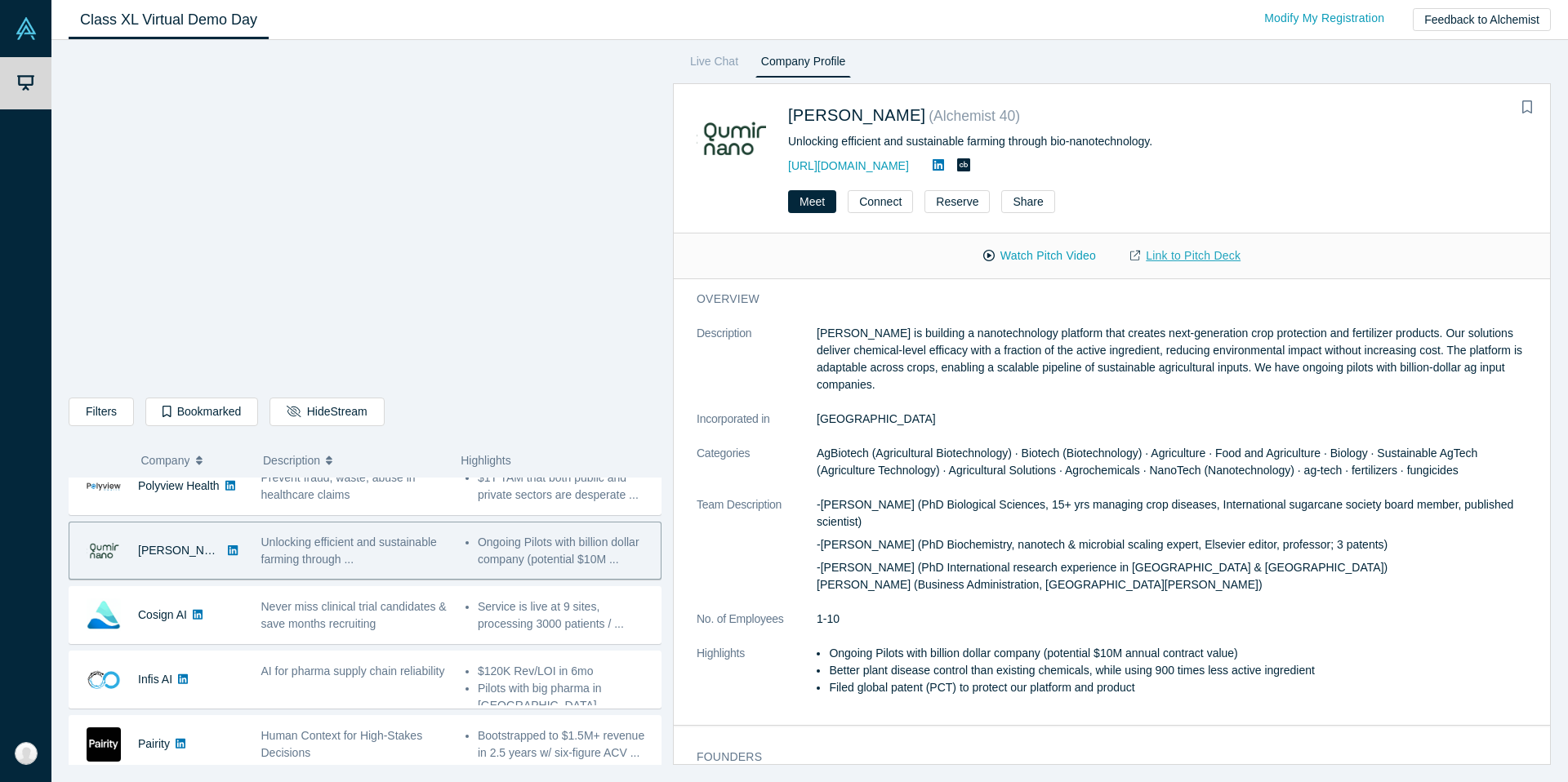
click at [1212, 253] on link "Link to Pitch Deck" at bounding box center [1185, 255] width 145 height 28
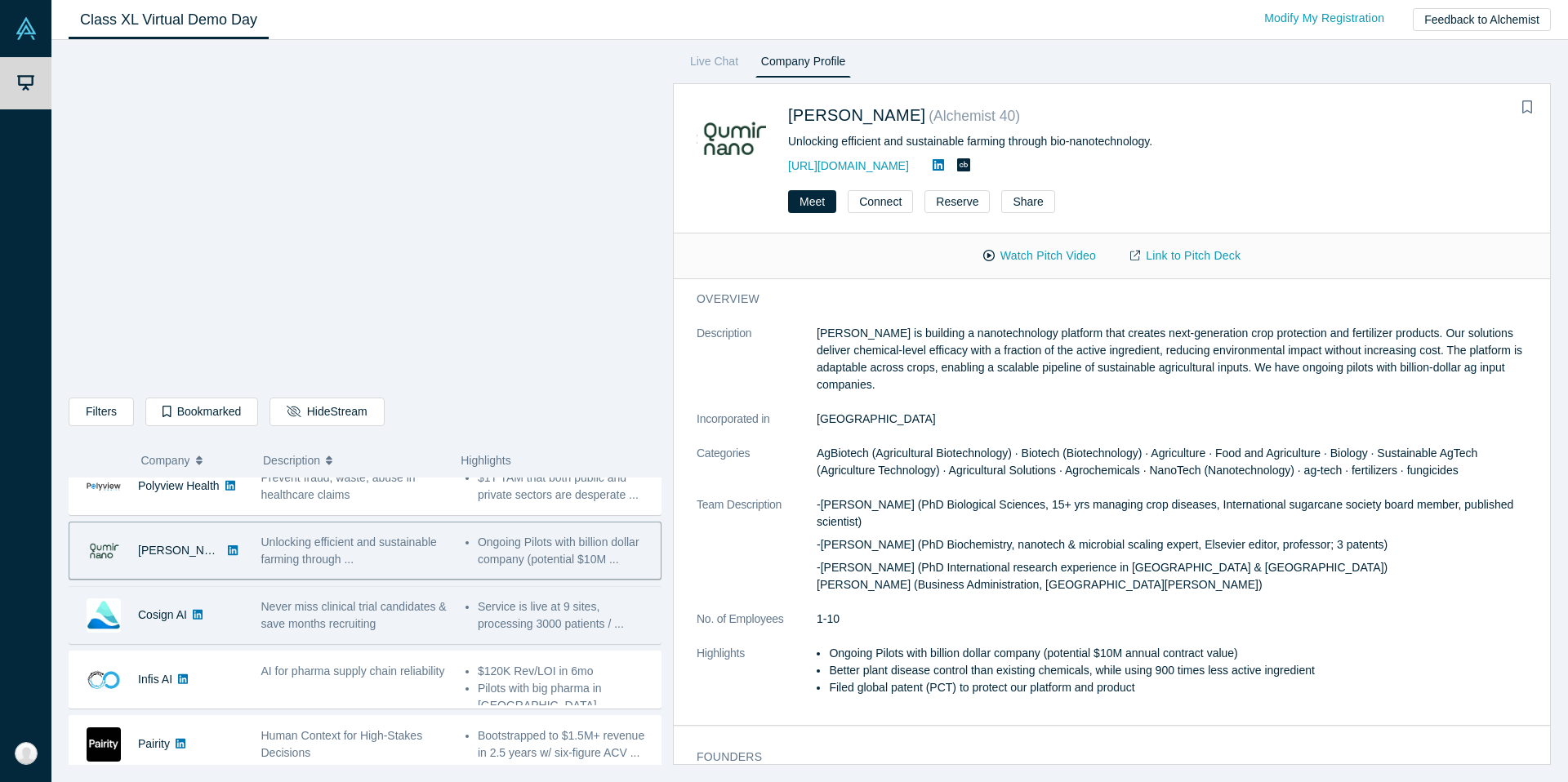
click at [415, 611] on span "Never miss clinical trial candidates & save months recruiting" at bounding box center [354, 614] width 185 height 30
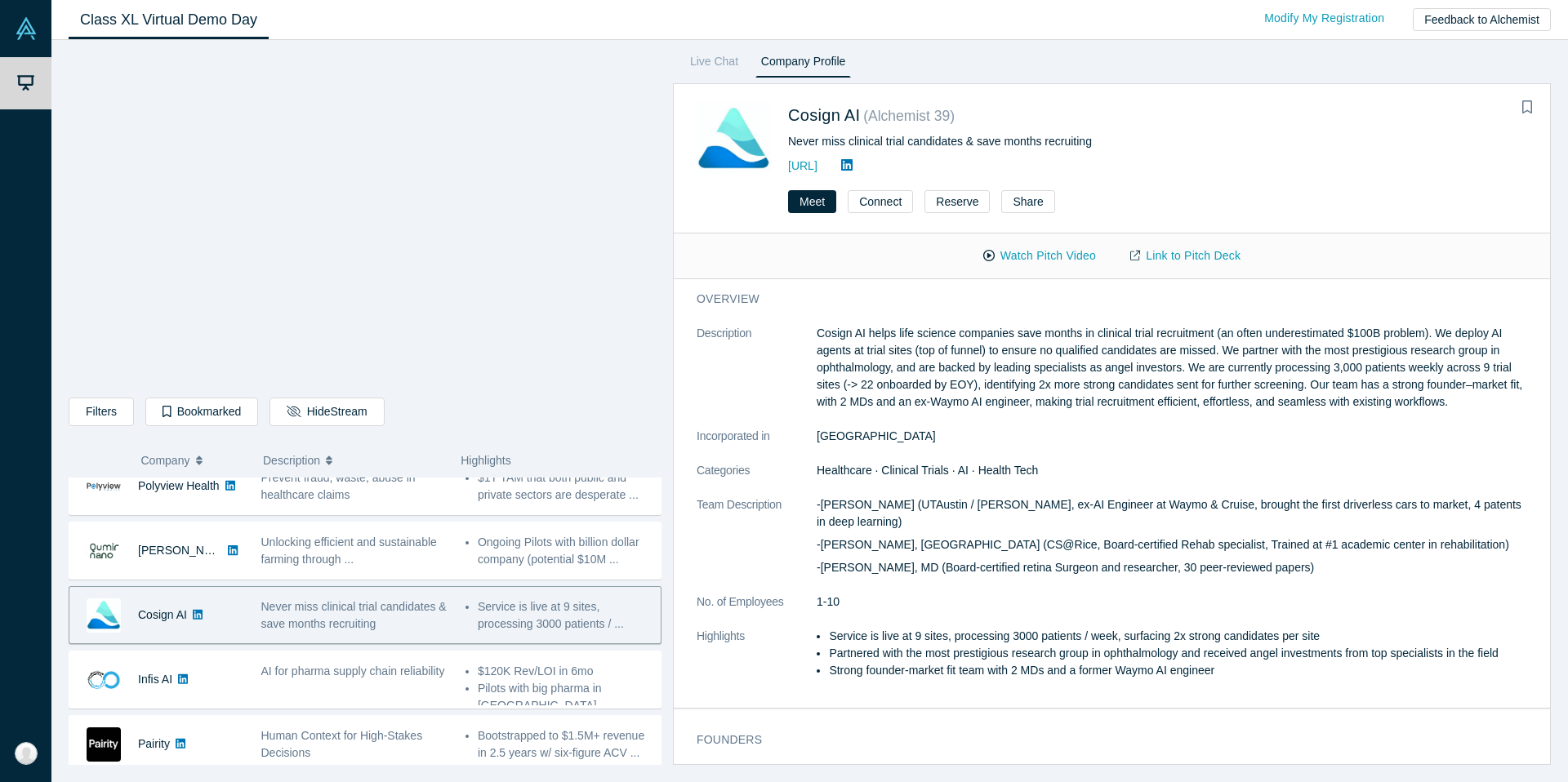
click at [421, 603] on span "Never miss clinical trial candidates & save months recruiting" at bounding box center [354, 614] width 185 height 30
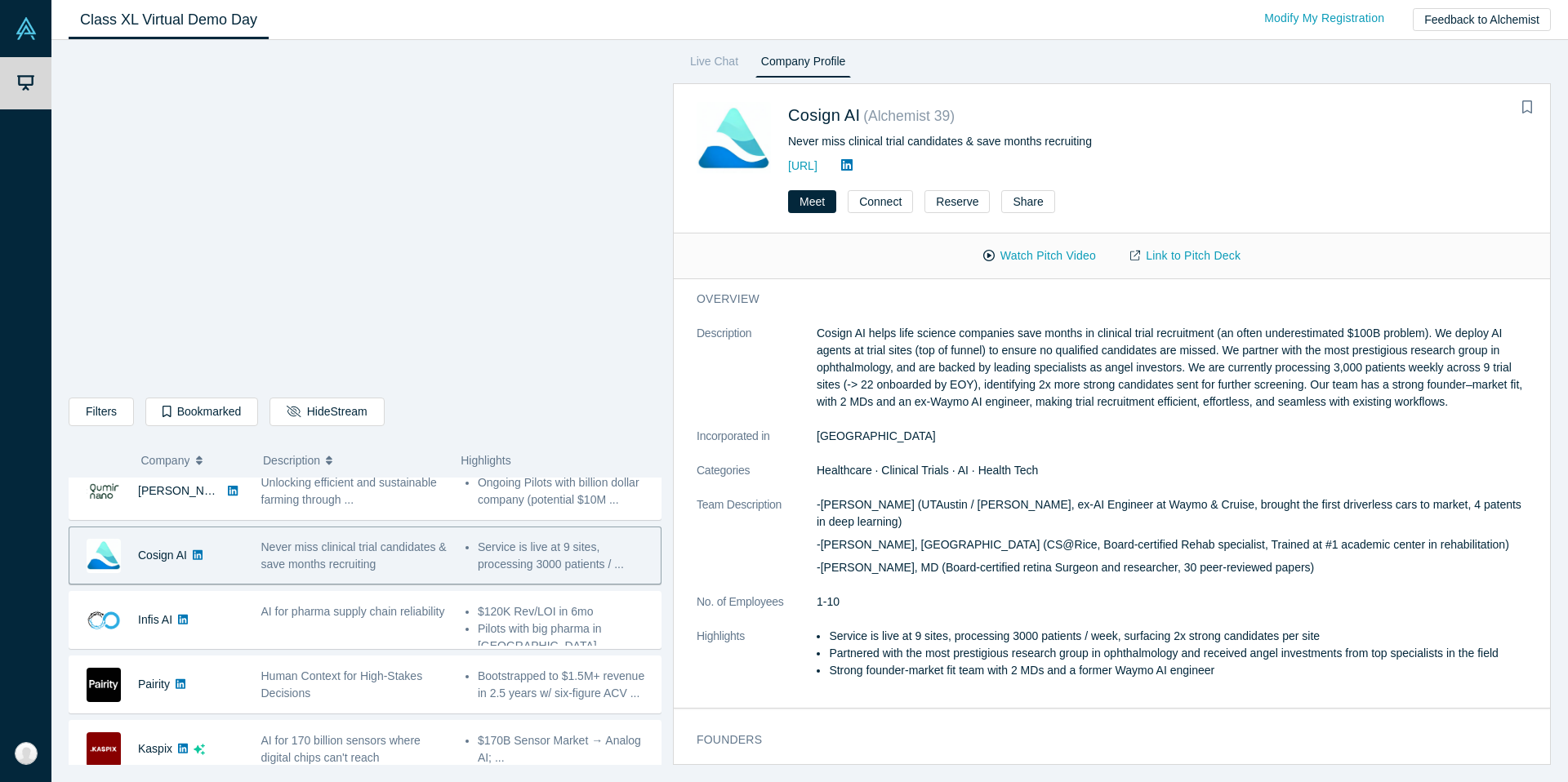
scroll to position [279, 0]
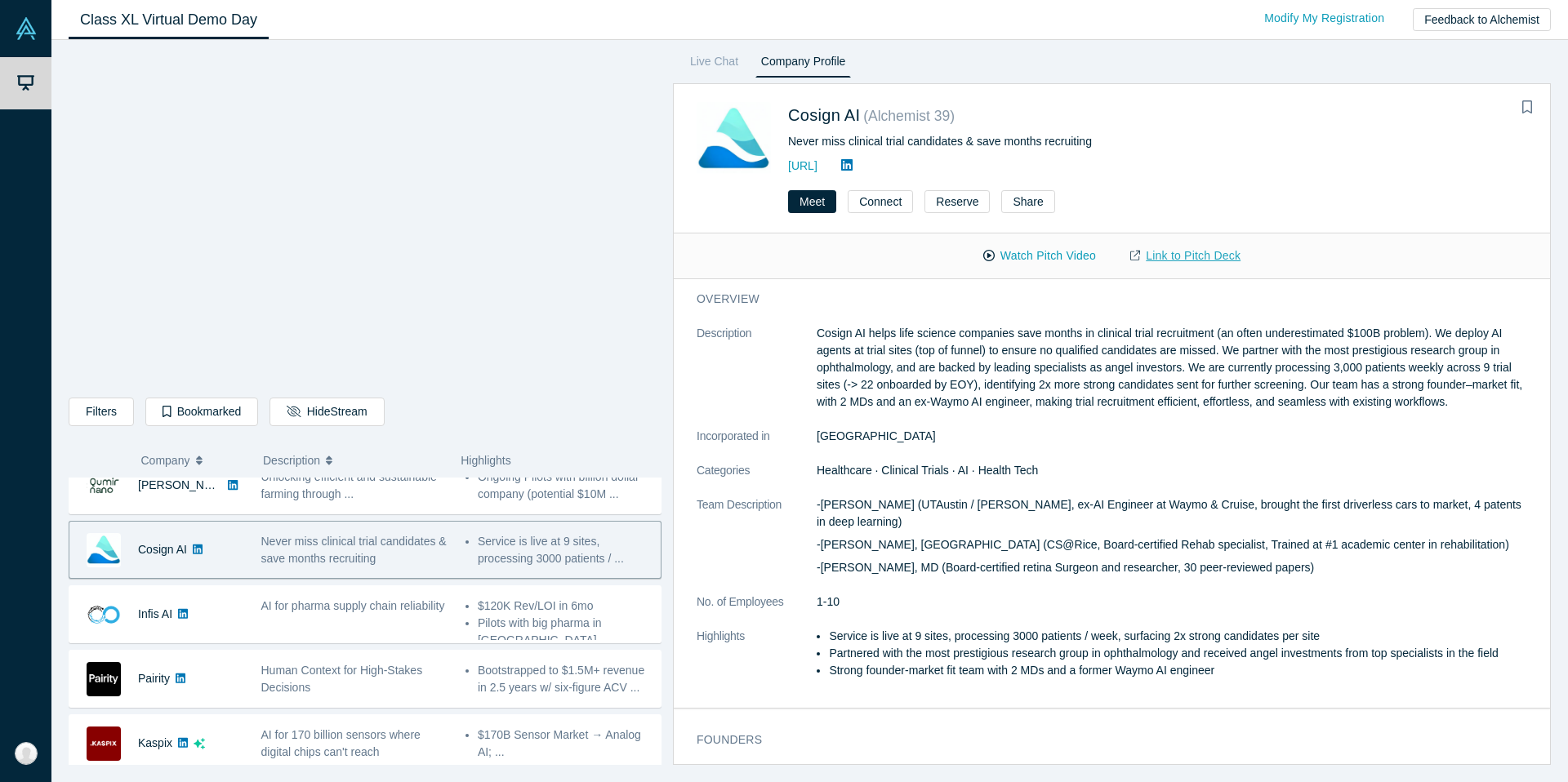
click at [1176, 256] on link "Link to Pitch Deck" at bounding box center [1185, 255] width 145 height 28
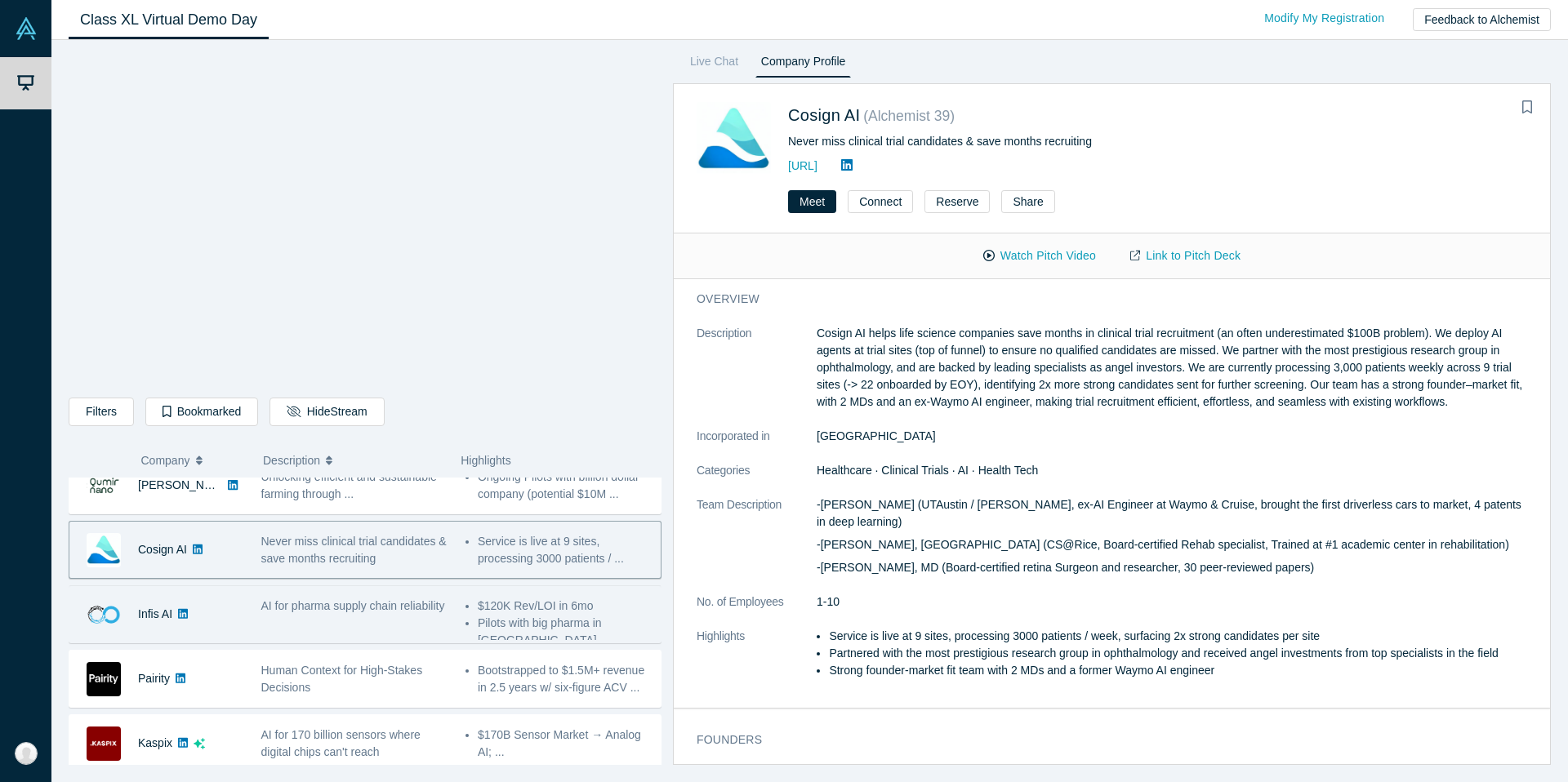
click at [296, 606] on span "AI for pharma supply chain reliability" at bounding box center [353, 605] width 183 height 13
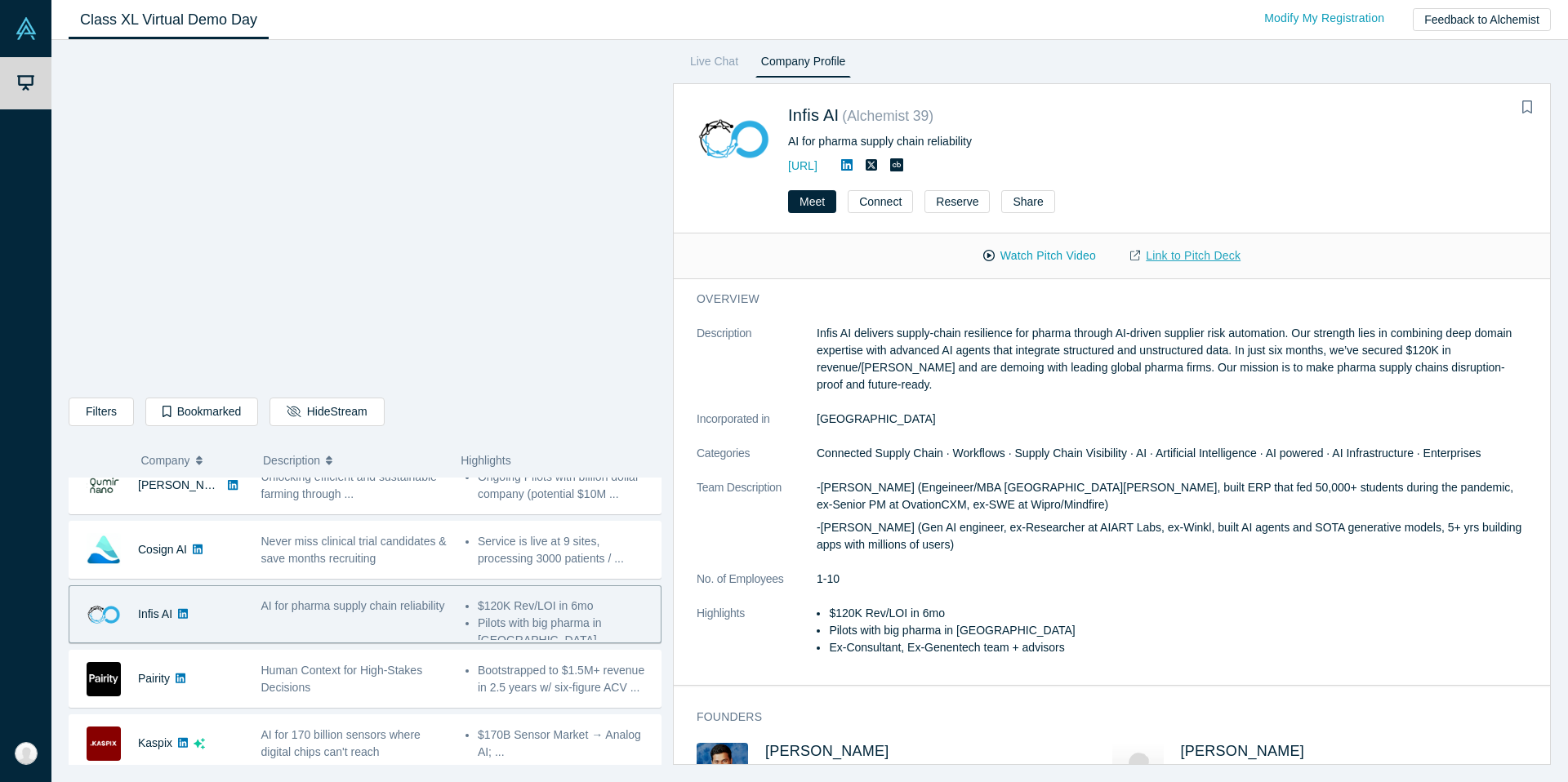
click at [1170, 248] on link "Link to Pitch Deck" at bounding box center [1185, 255] width 145 height 28
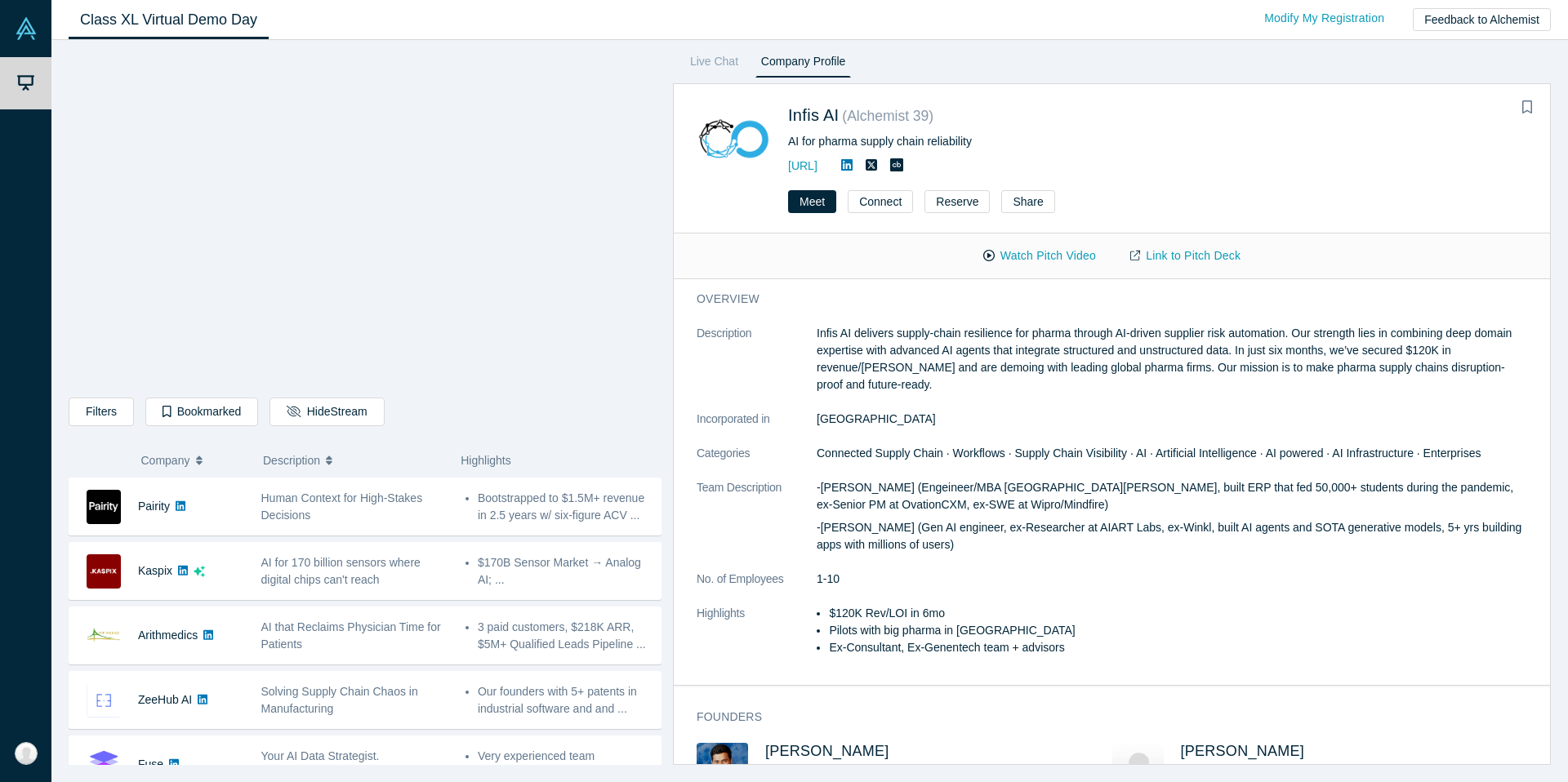
scroll to position [453, 0]
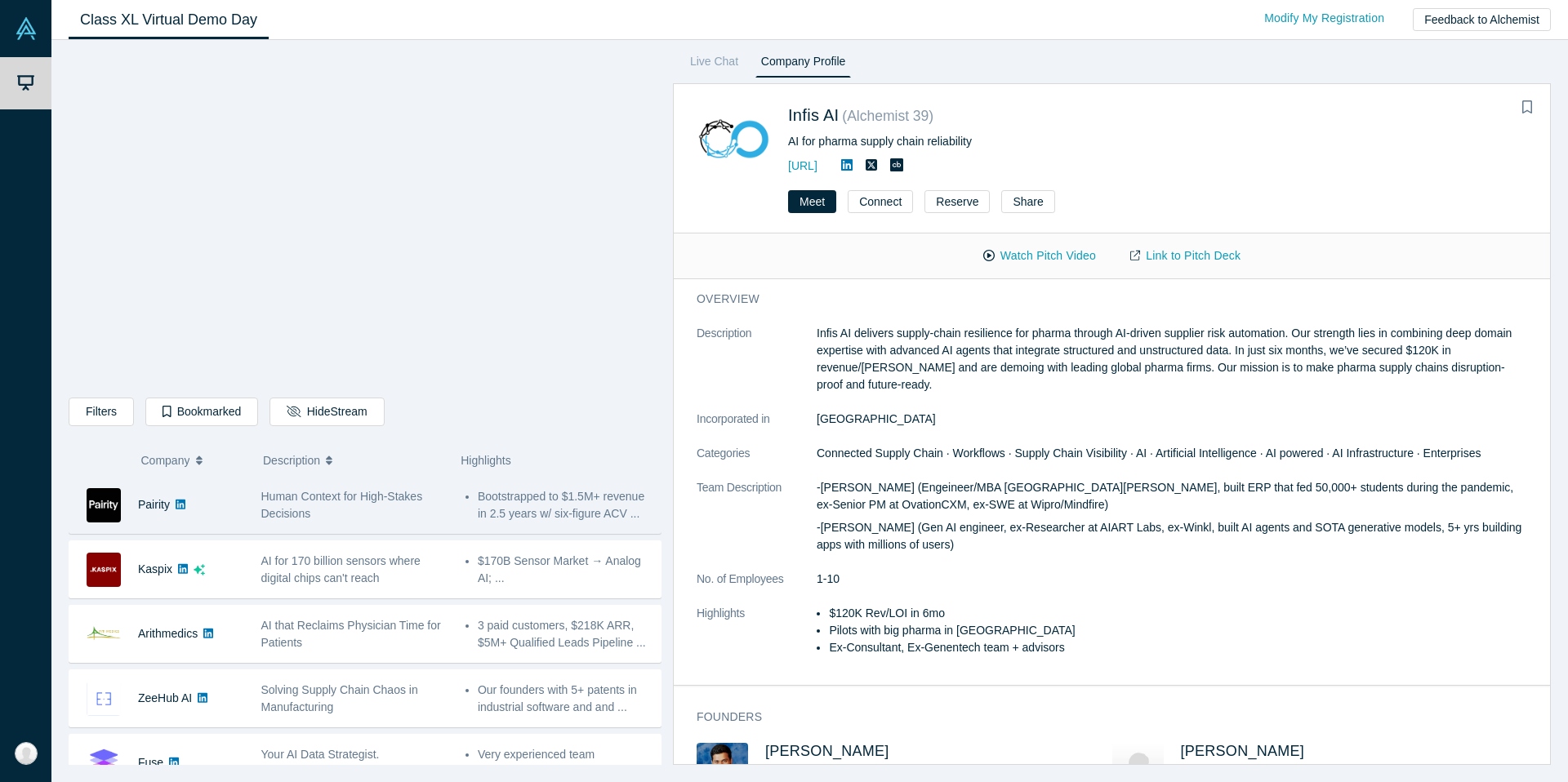
click at [423, 500] on span "Human Context for High-Stakes Decisions" at bounding box center [342, 504] width 162 height 30
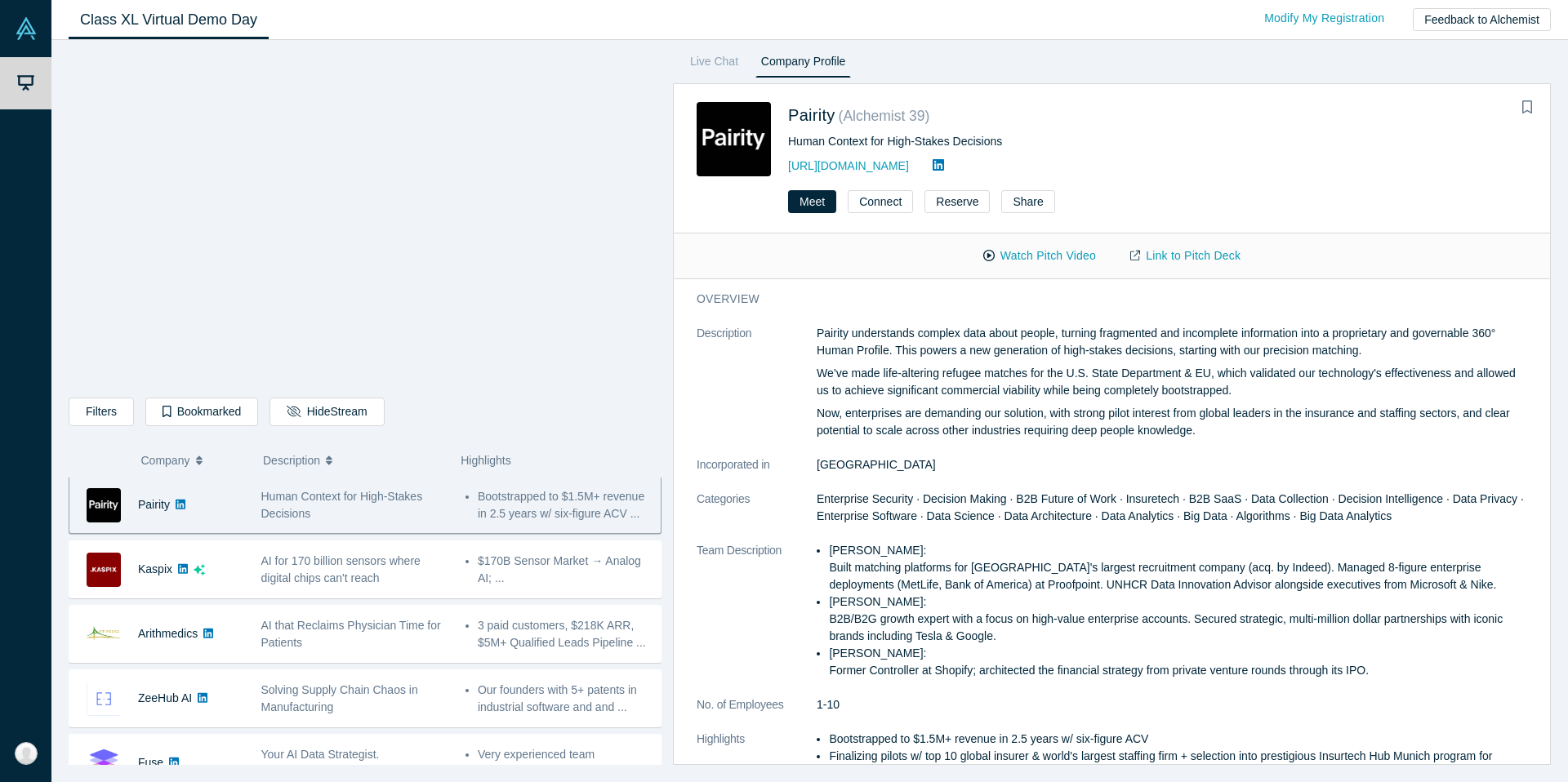
scroll to position [451, 0]
click at [1160, 250] on link "Link to Pitch Deck" at bounding box center [1185, 255] width 145 height 28
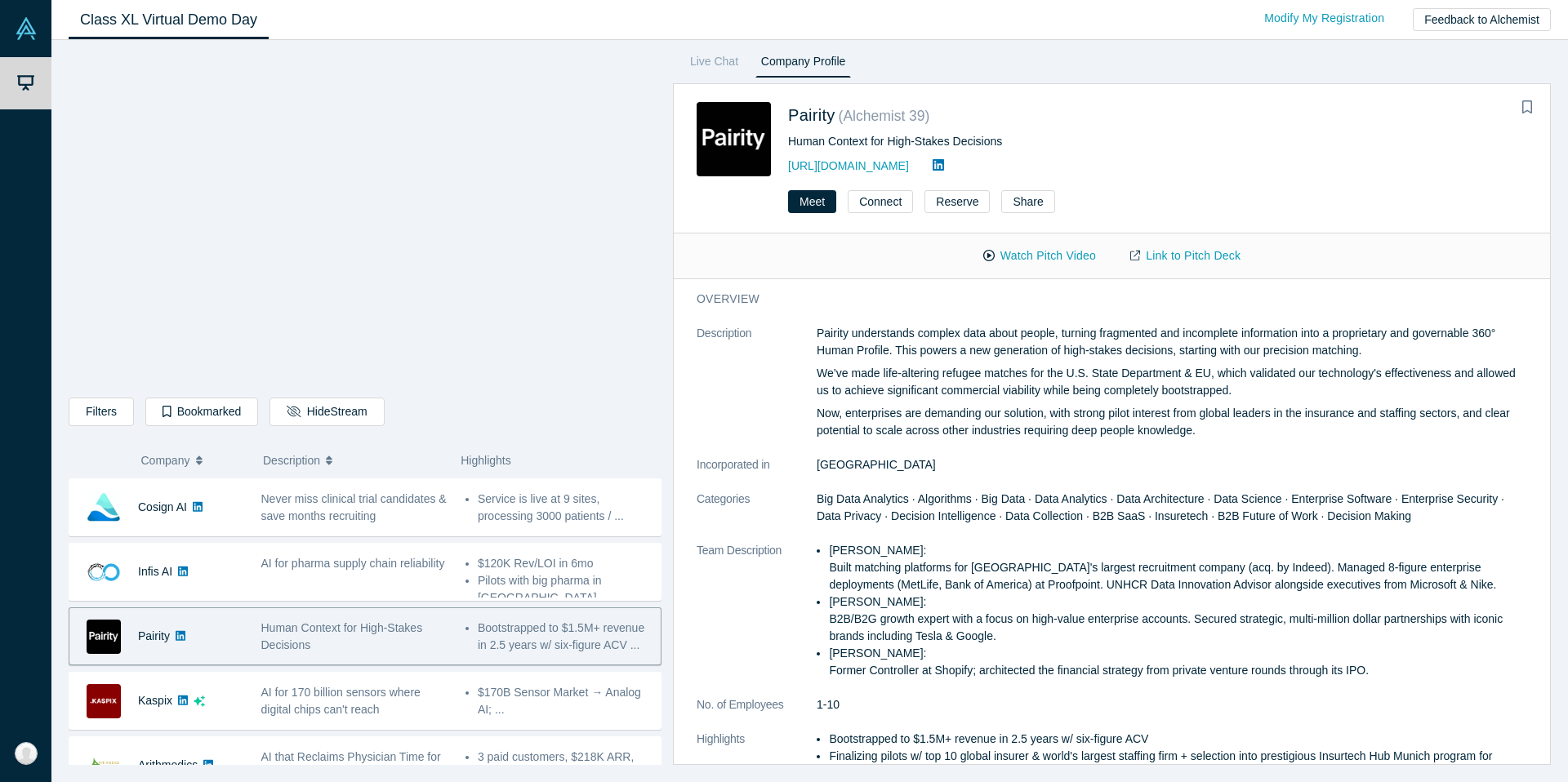
scroll to position [326, 0]
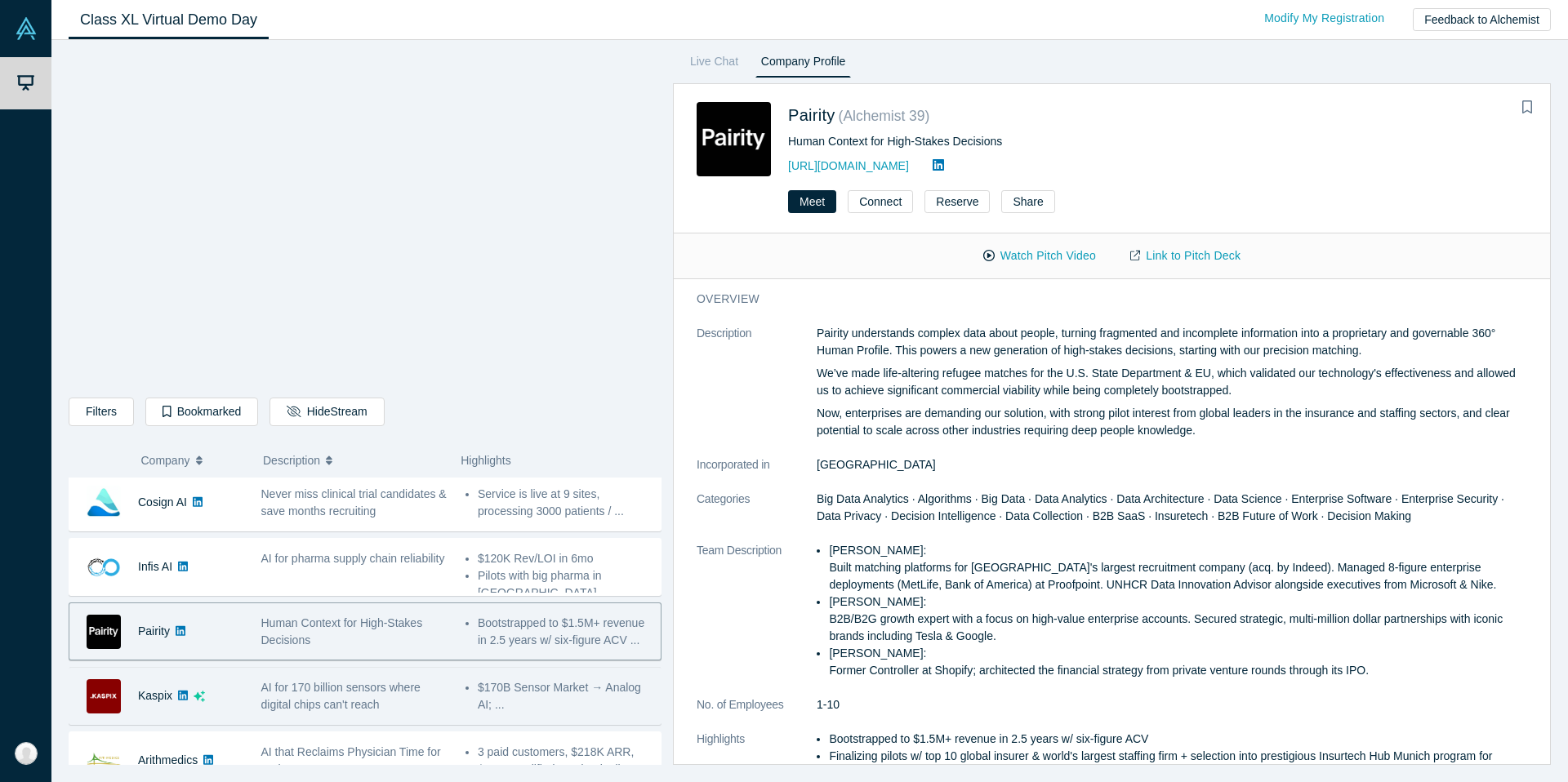
click at [404, 710] on div "AI for 170 billion sensors where digital chips can't reach" at bounding box center [355, 696] width 187 height 34
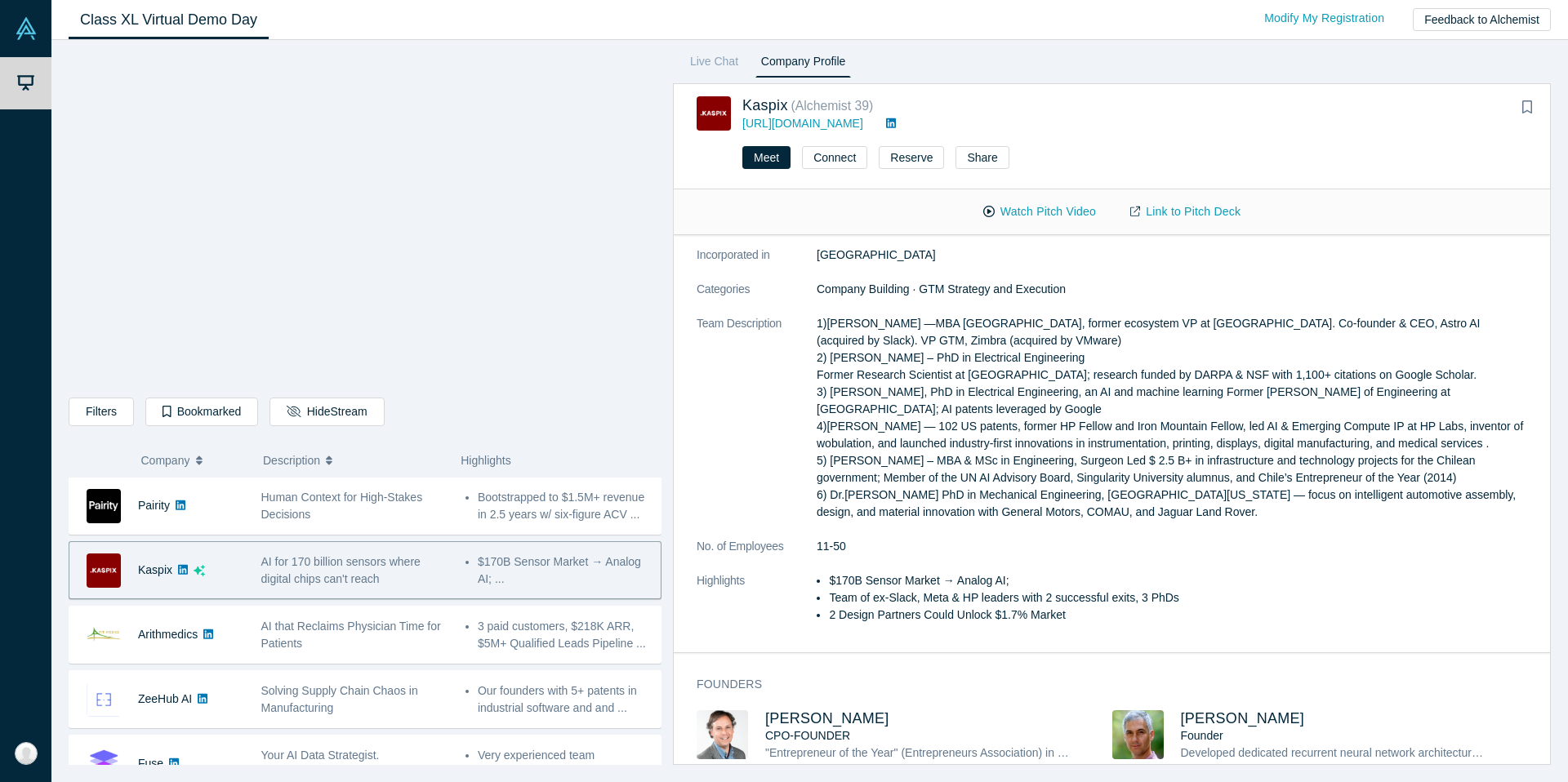
scroll to position [375, 0]
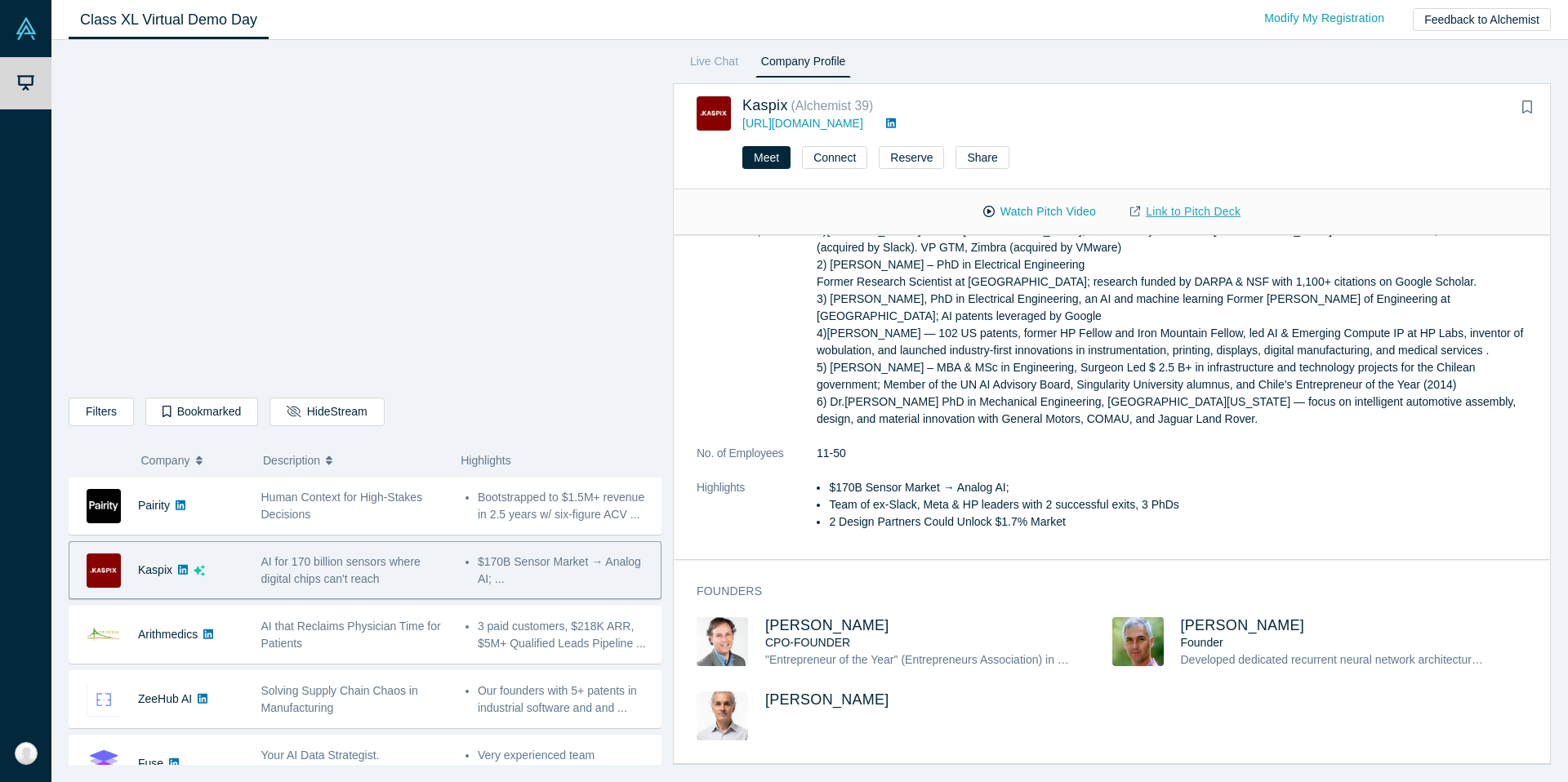
click at [1170, 210] on link "Link to Pitch Deck" at bounding box center [1185, 212] width 145 height 28
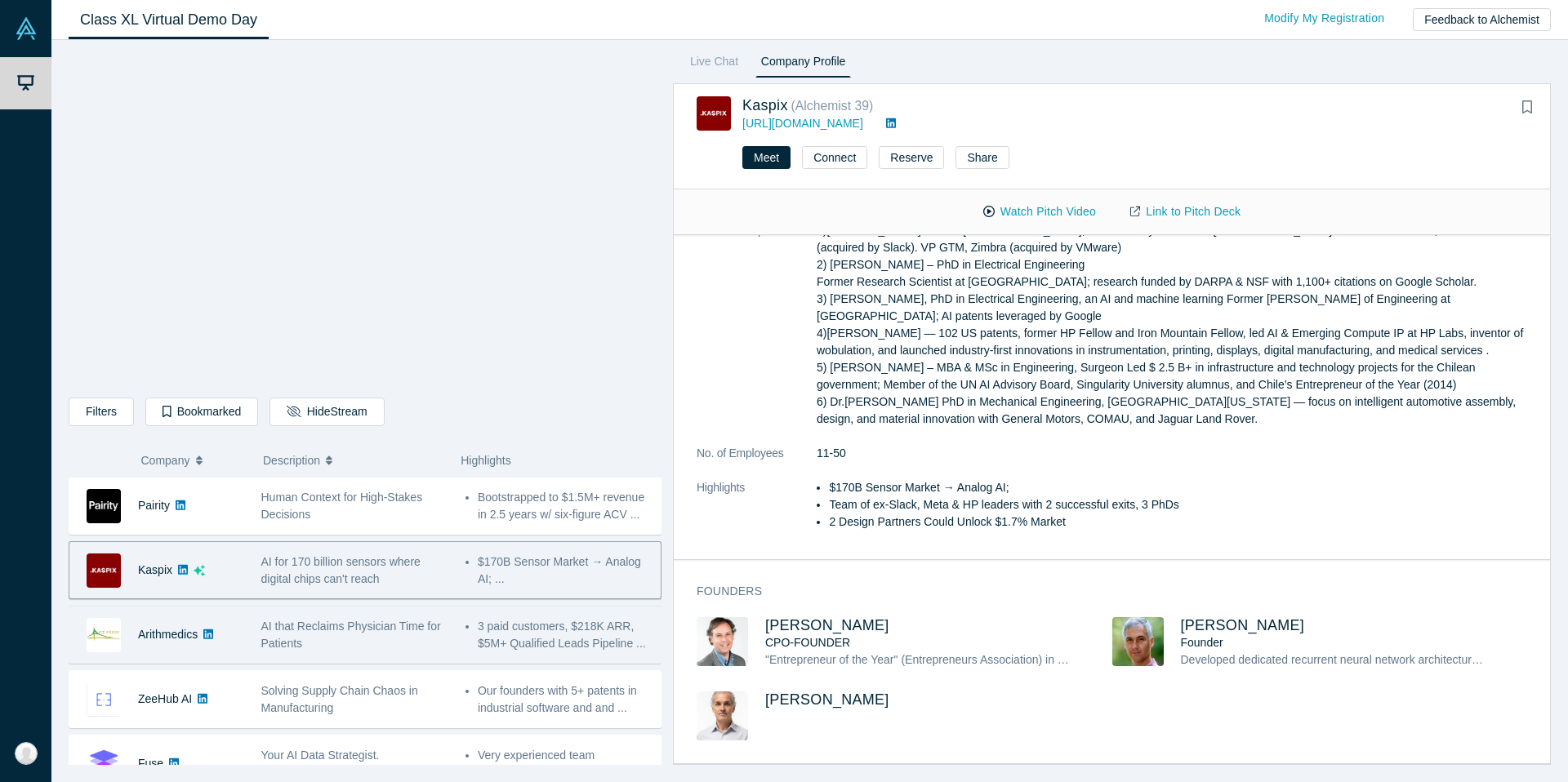
click at [381, 652] on div "AI that Reclaims Physician Time for Patients" at bounding box center [354, 635] width 204 height 51
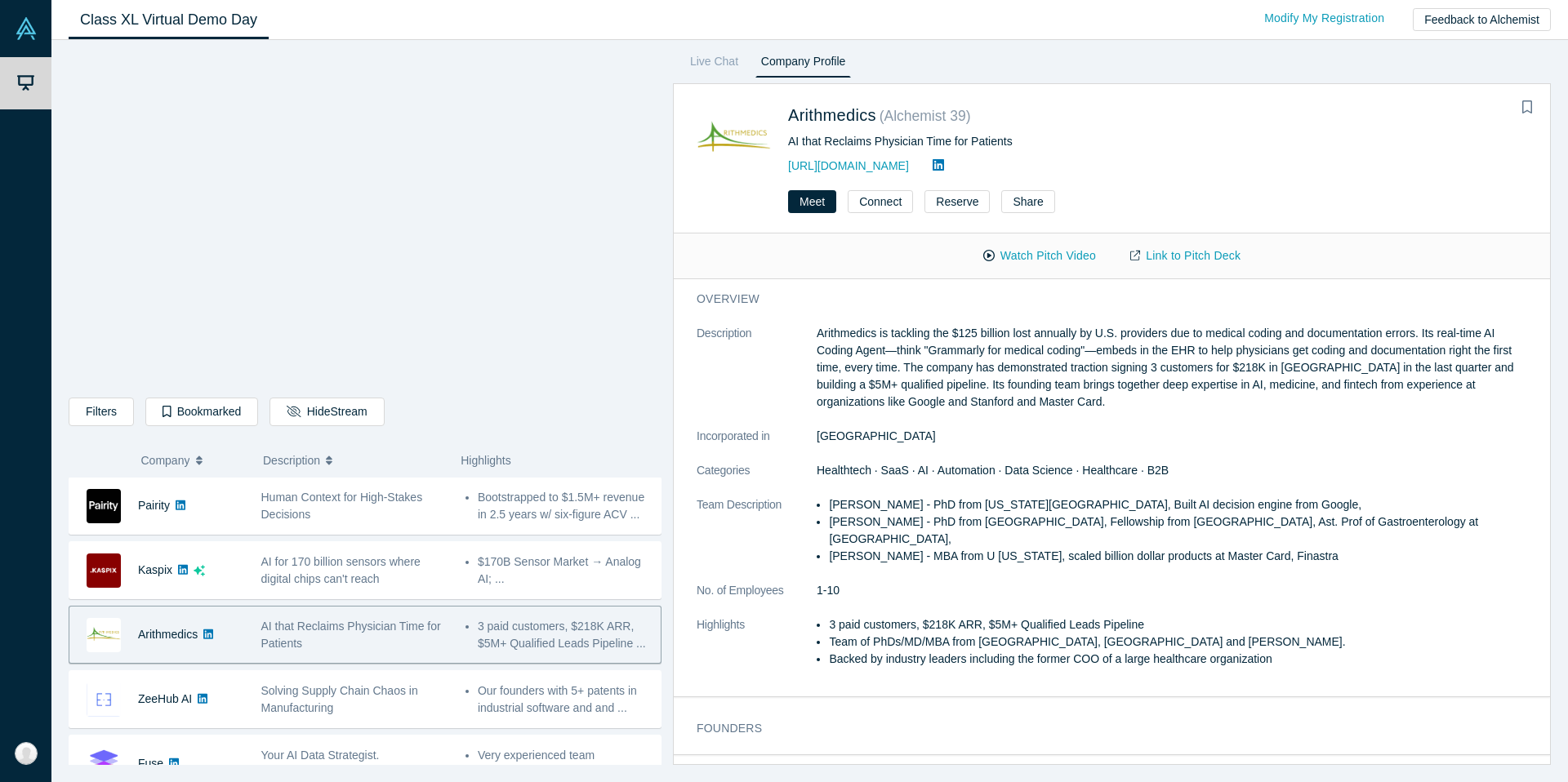
scroll to position [0, 0]
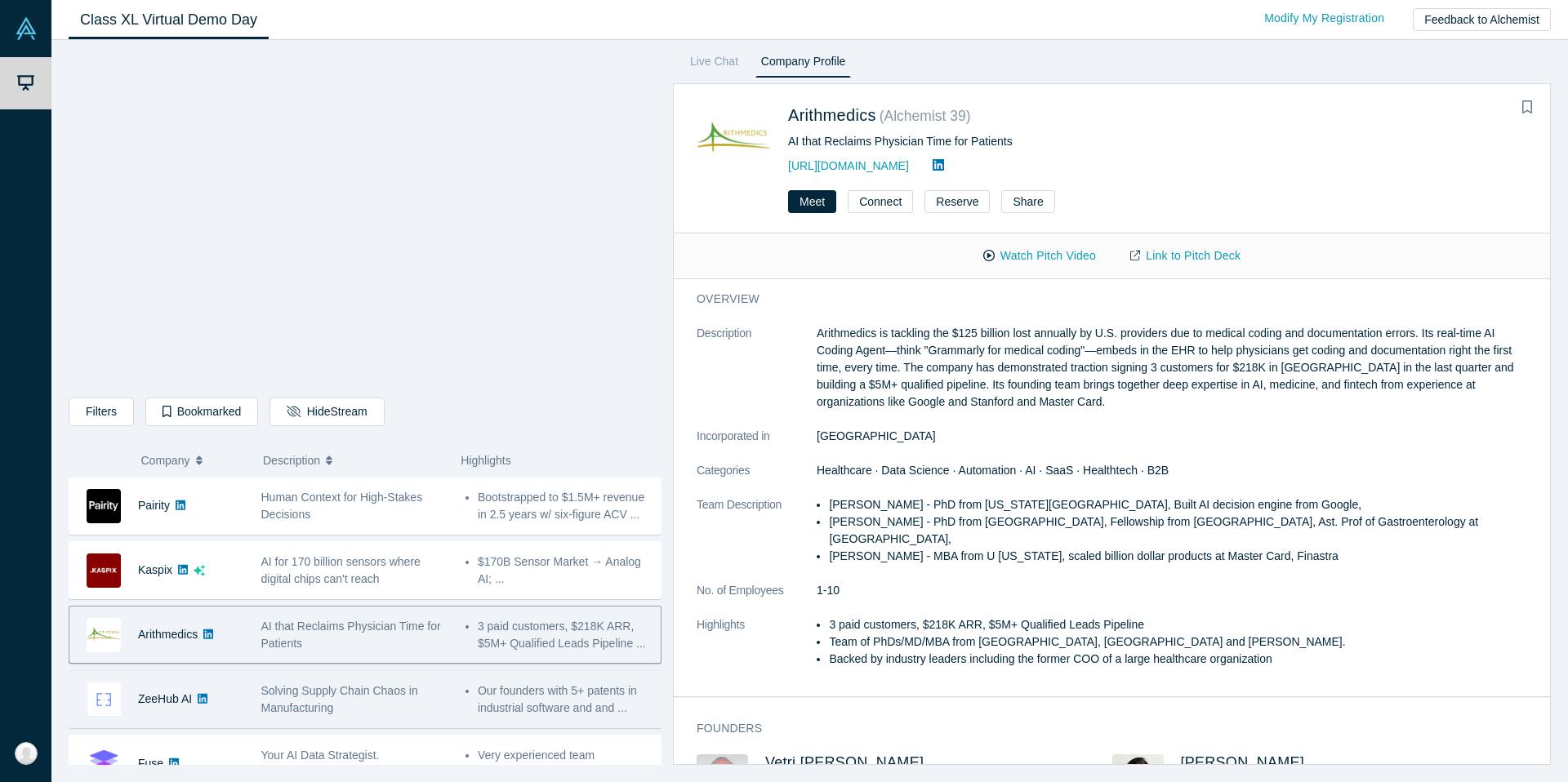
click at [387, 704] on div "Solving Supply Chain Chaos in Manufacturing" at bounding box center [355, 700] width 187 height 34
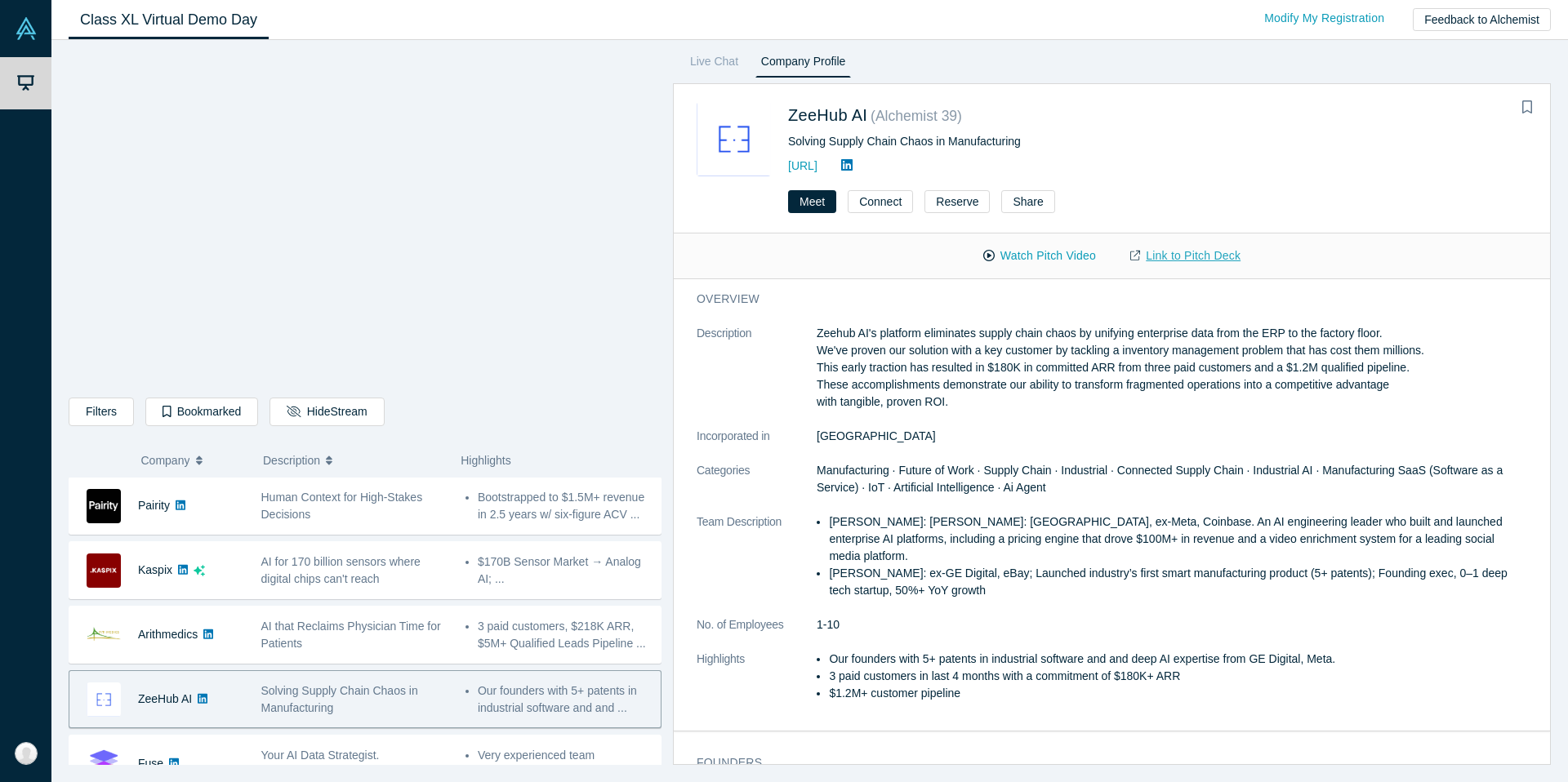
click at [1188, 260] on link "Link to Pitch Deck" at bounding box center [1185, 255] width 145 height 28
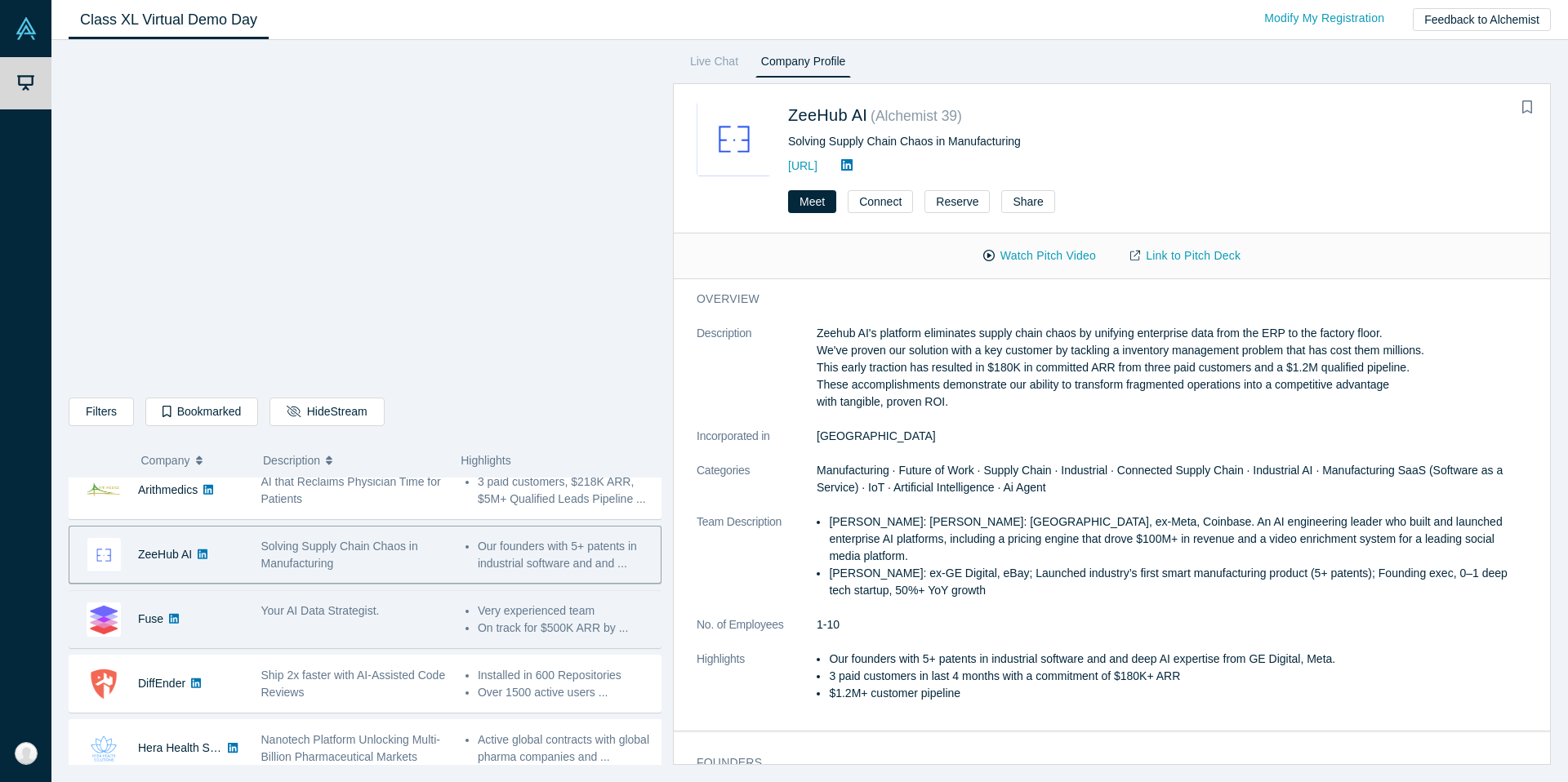
scroll to position [600, 0]
click at [423, 599] on div "Your AI Data Strategist." at bounding box center [355, 606] width 187 height 17
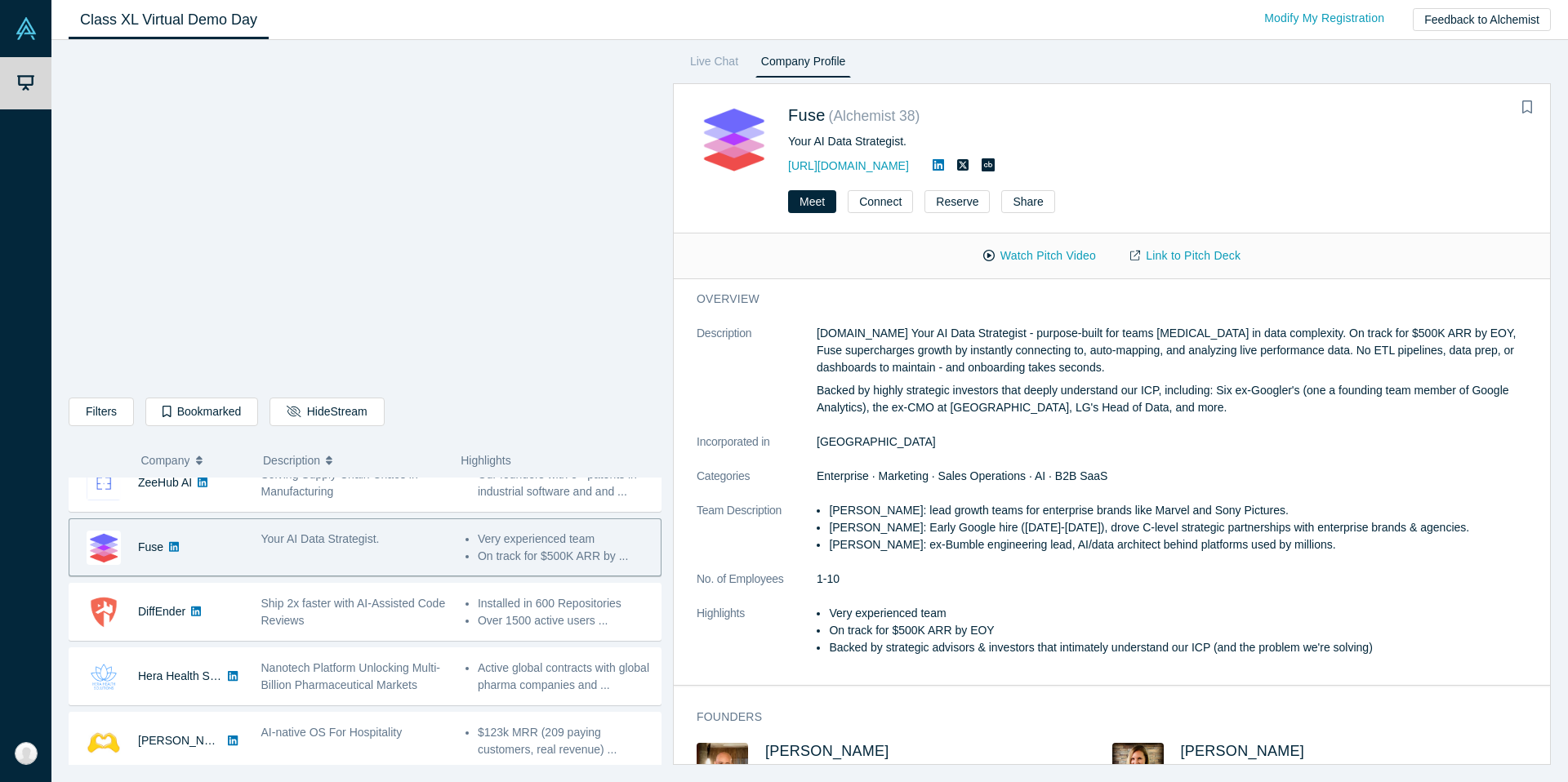
scroll to position [679, 0]
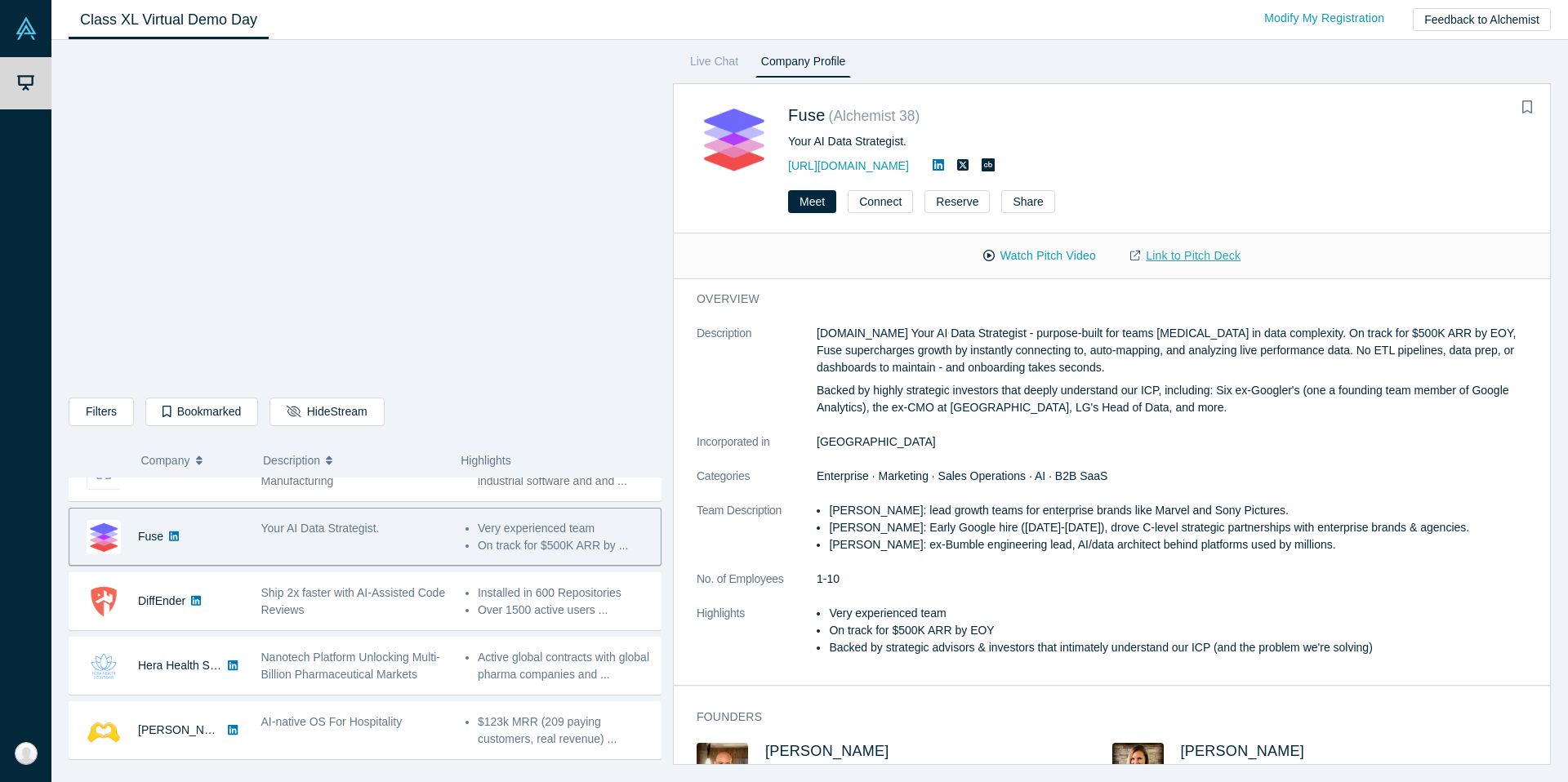
click at [1170, 265] on link "Link to Pitch Deck" at bounding box center [1185, 255] width 145 height 28
click at [817, 166] on link "[URL][DOMAIN_NAME]" at bounding box center [848, 165] width 121 height 13
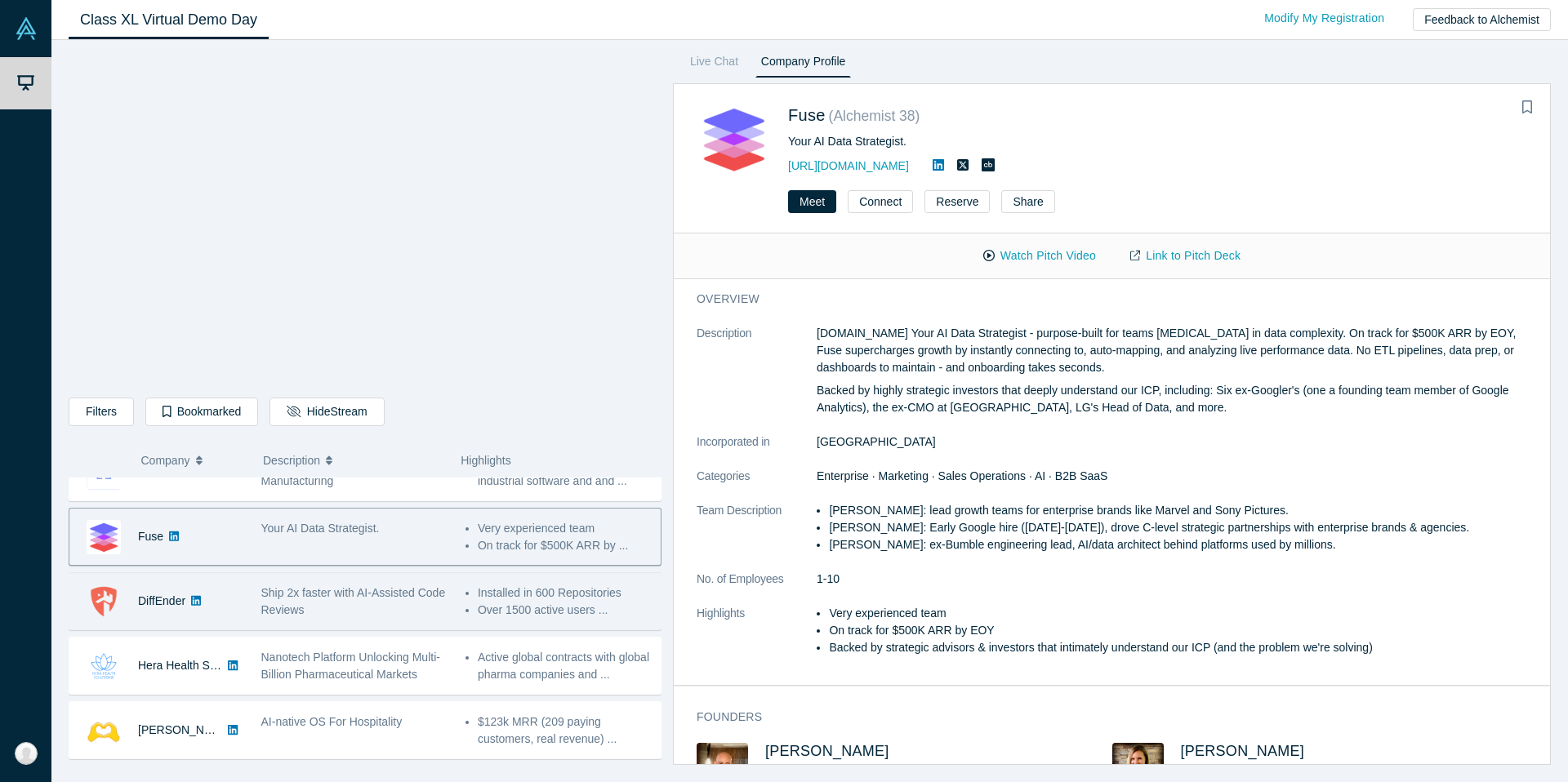
click at [321, 608] on span "Ship 2x faster with AI-Assisted Code Reviews" at bounding box center [353, 600] width 184 height 30
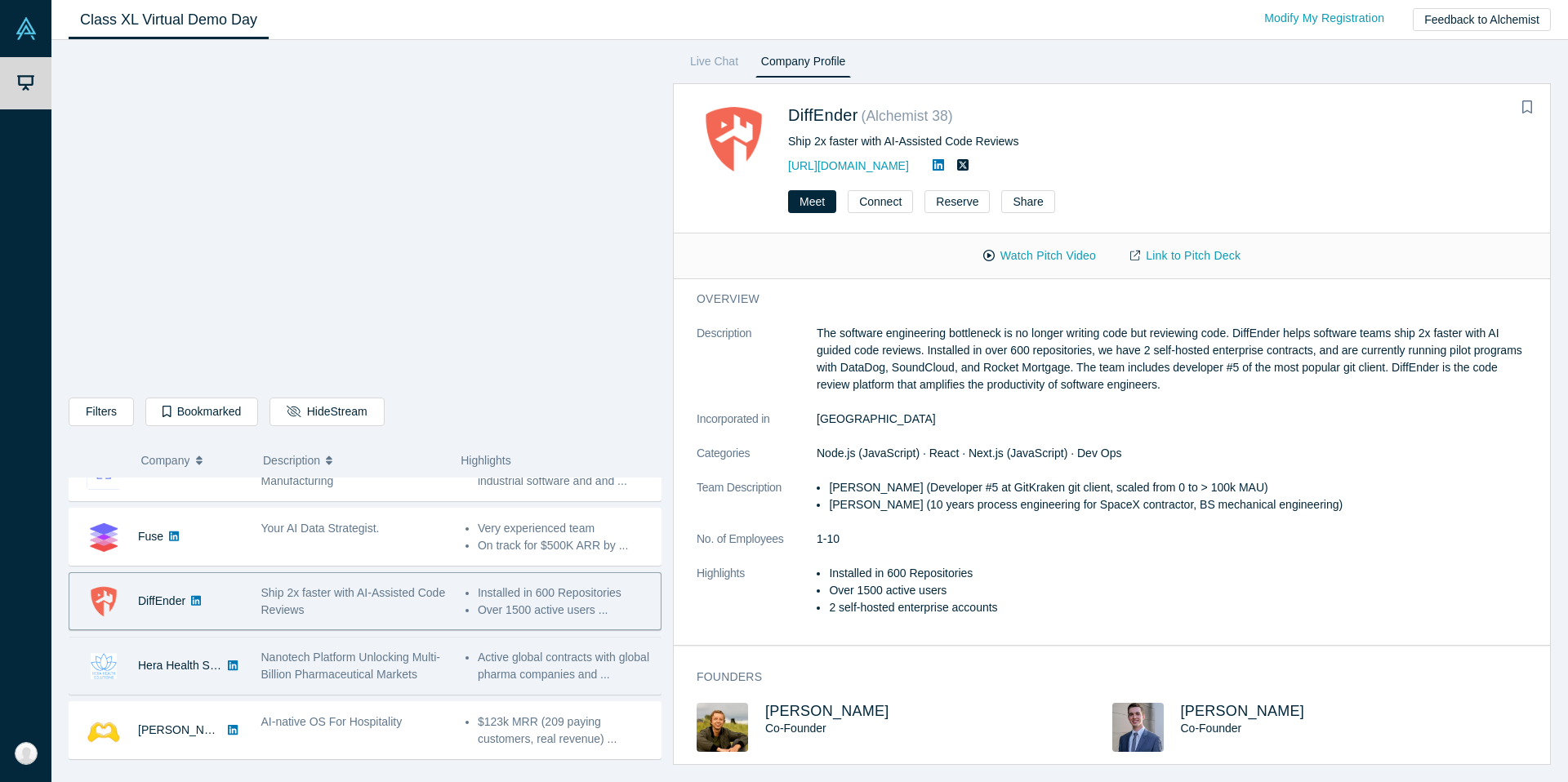
click at [343, 647] on div "Nanotech Platform Unlocking Multi-Billion Pharmaceutical Markets" at bounding box center [354, 666] width 204 height 51
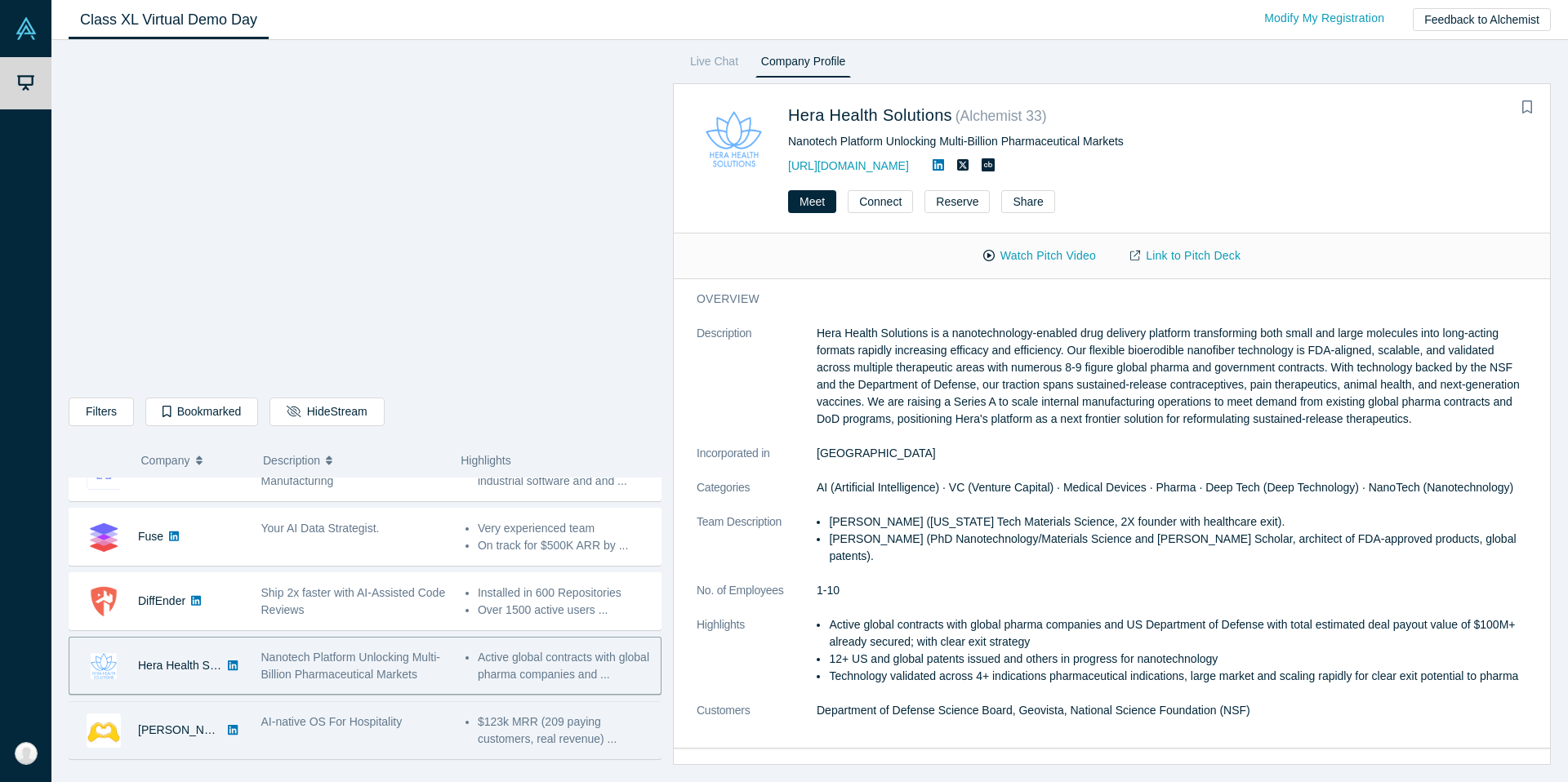
click at [386, 713] on div "AI-native OS For Hospitality" at bounding box center [355, 722] width 187 height 17
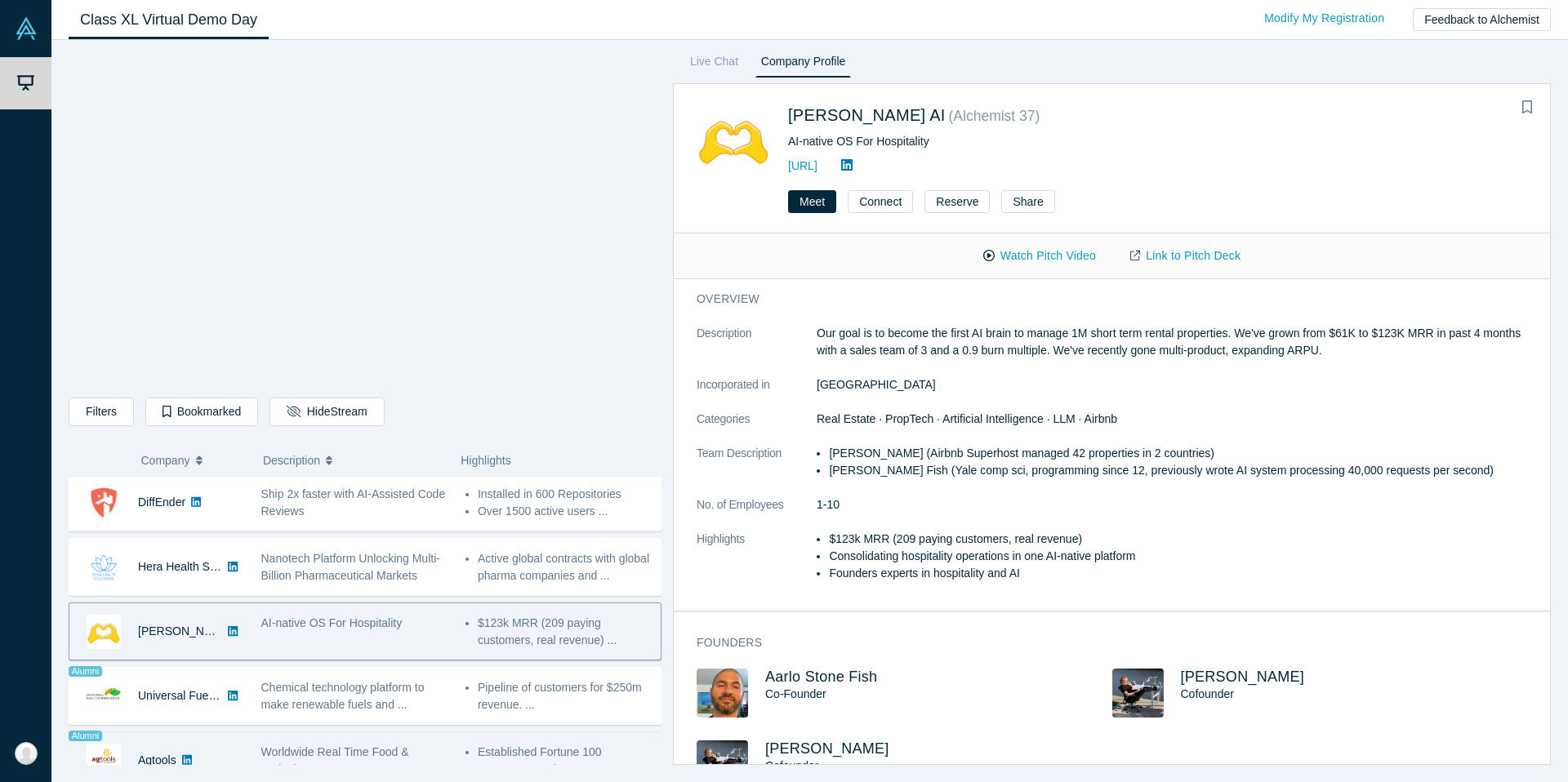
scroll to position [880, 0]
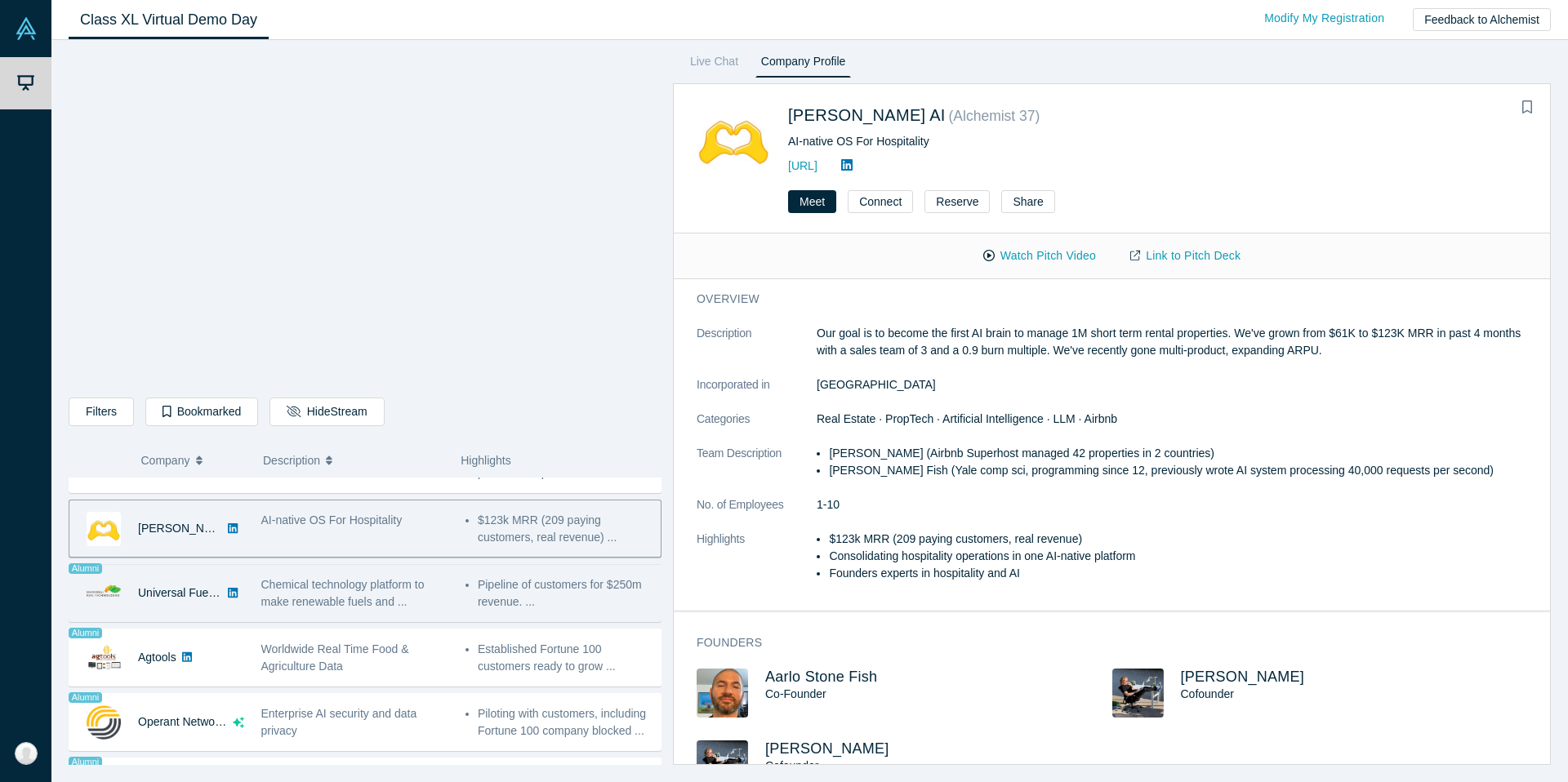
click at [376, 598] on span "Chemical technology platform to make renewable fuels and ..." at bounding box center [343, 593] width 164 height 30
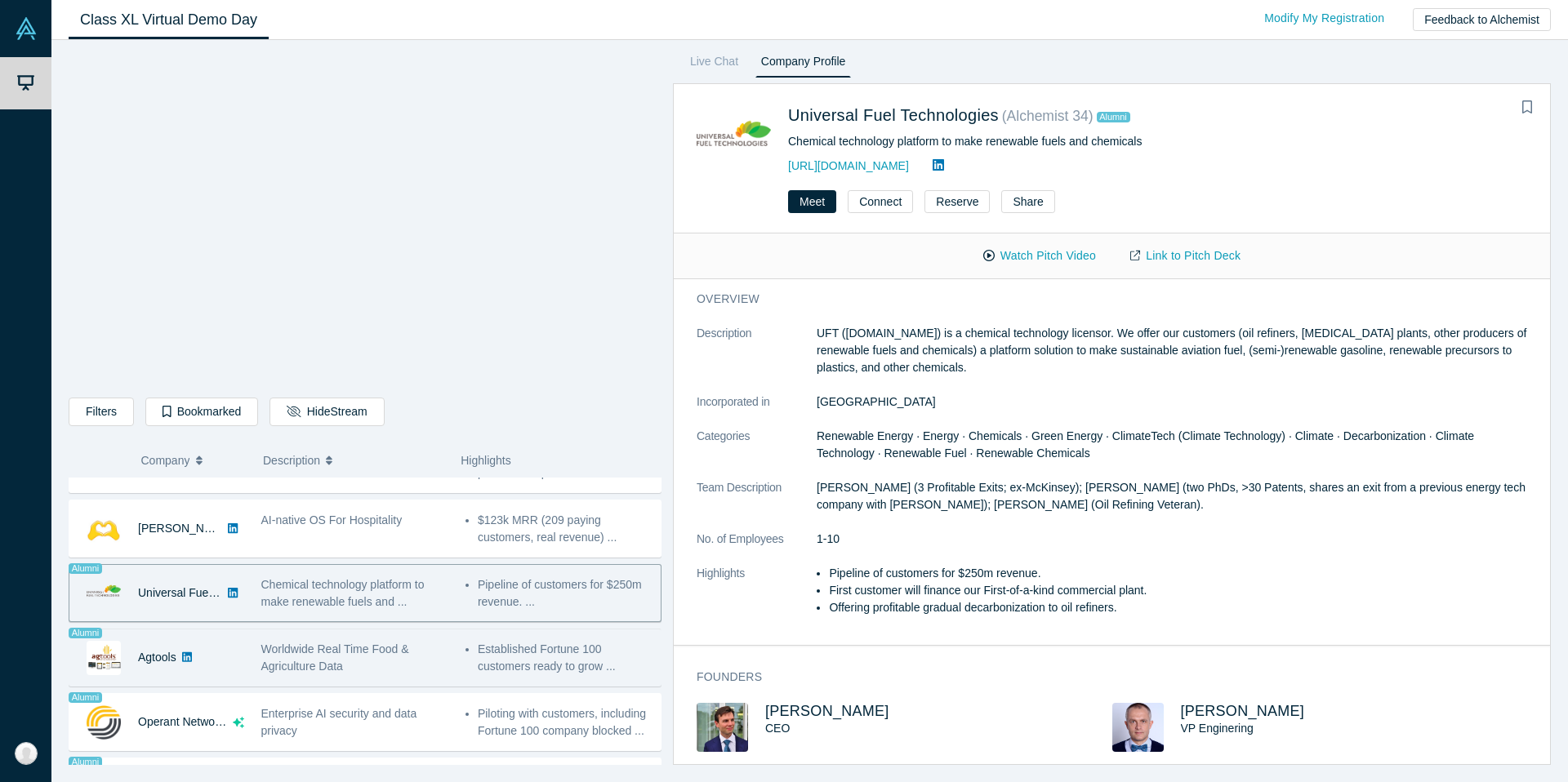
click at [455, 649] on div "Worldwide Real Time Food & Agriculture Data" at bounding box center [354, 658] width 204 height 51
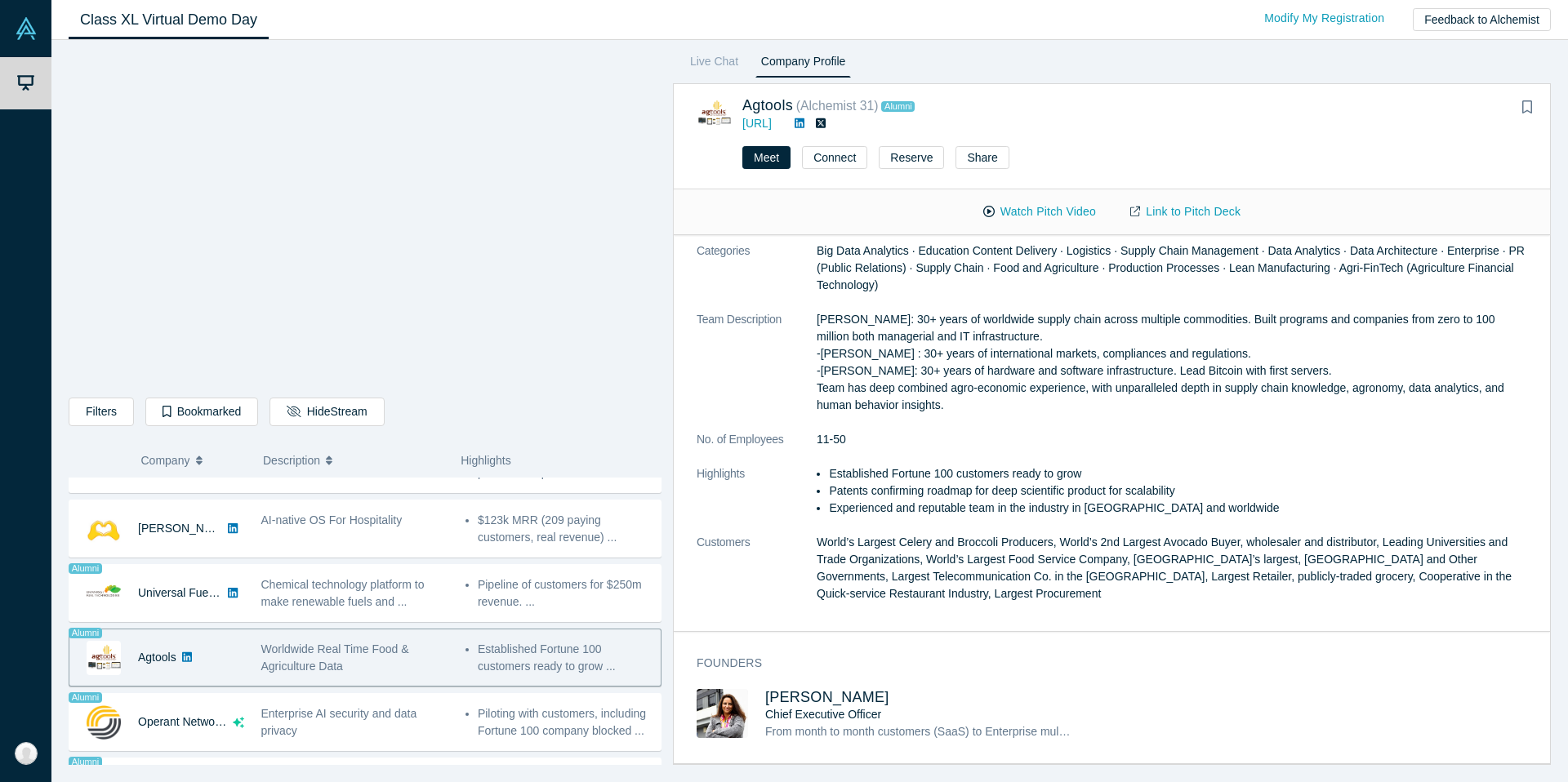
scroll to position [0, 0]
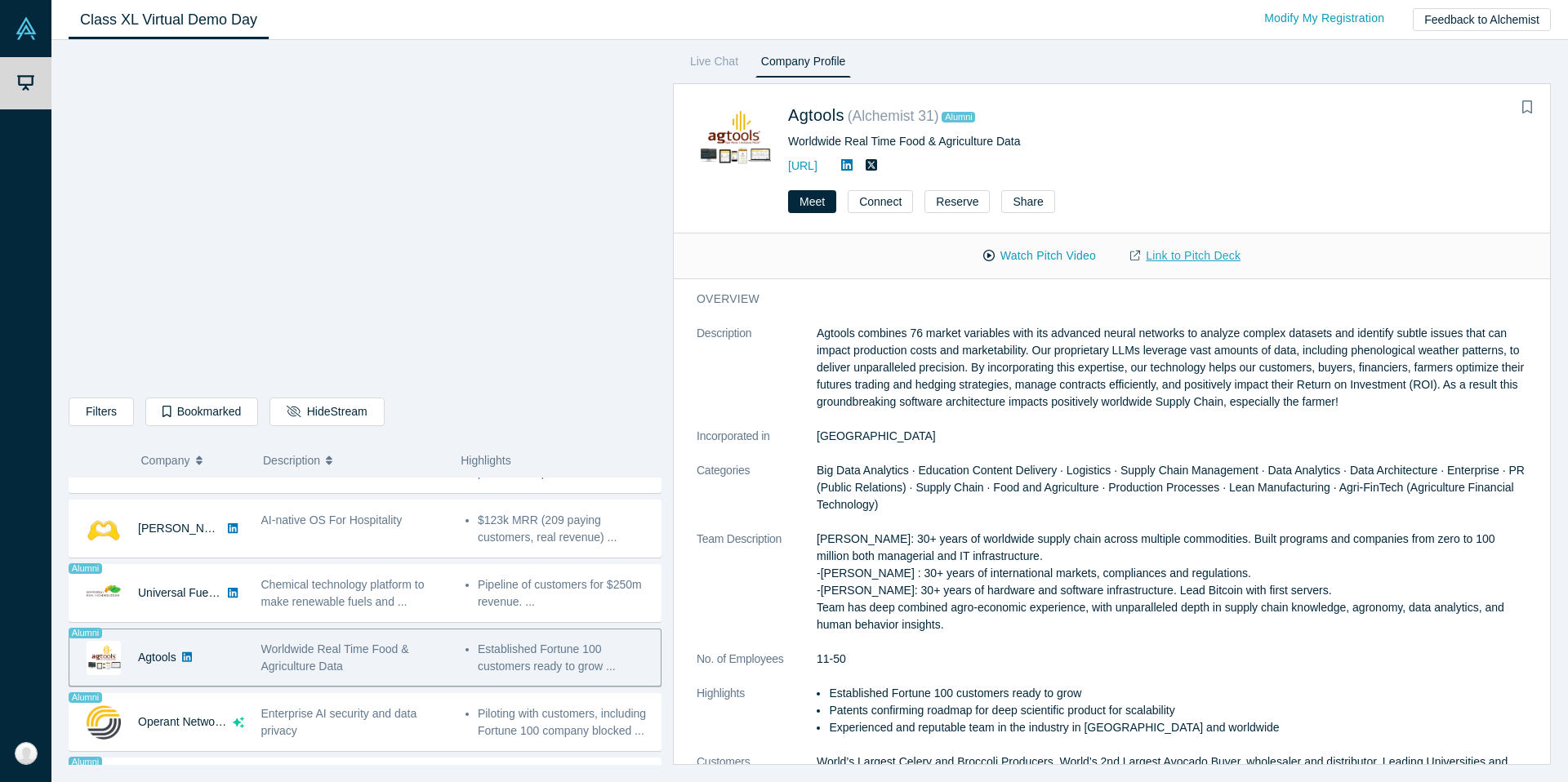
click at [1174, 251] on link "Link to Pitch Deck" at bounding box center [1185, 255] width 145 height 28
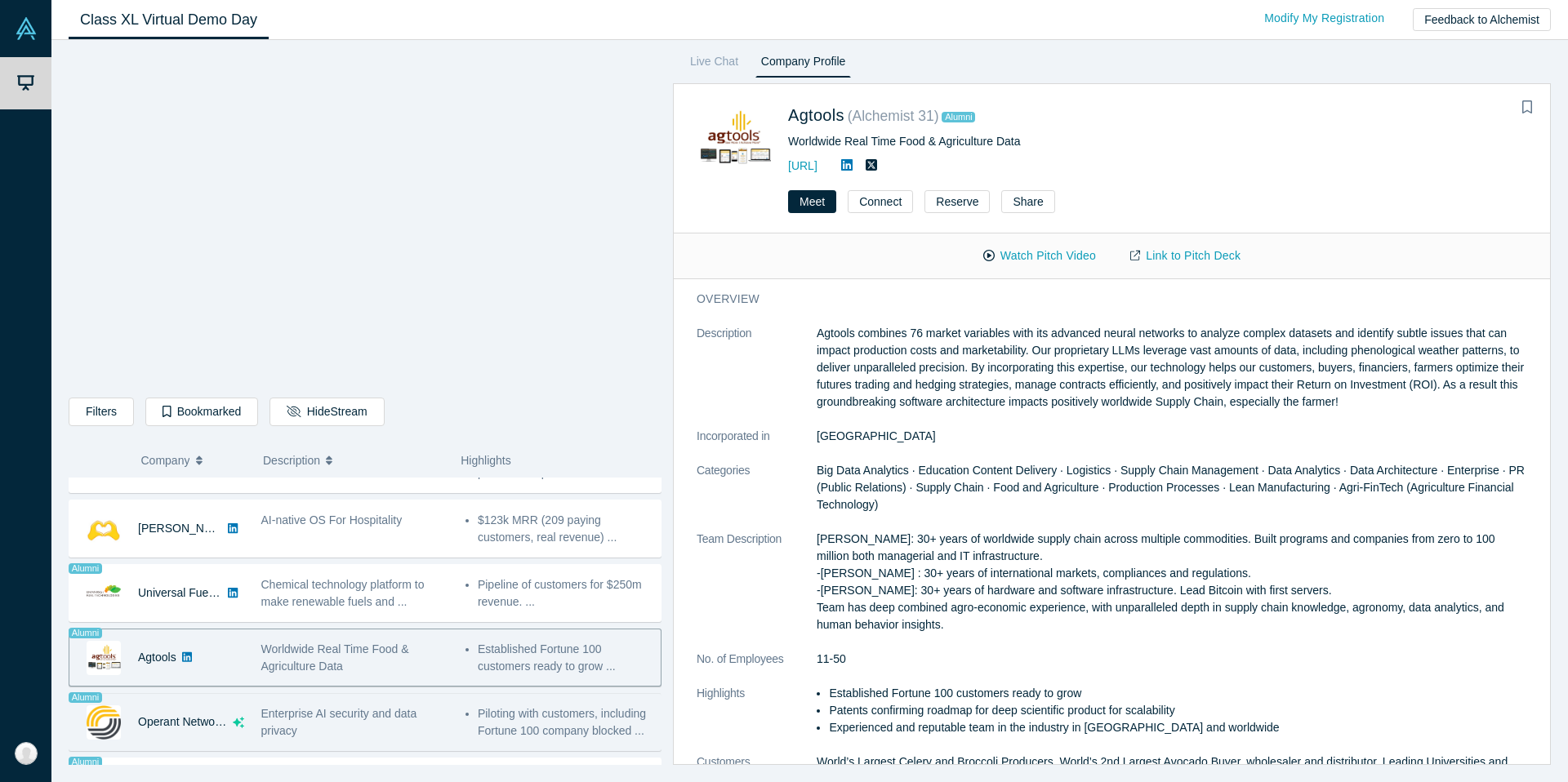
click at [401, 724] on div "Enterprise AI security and data privacy" at bounding box center [355, 722] width 187 height 34
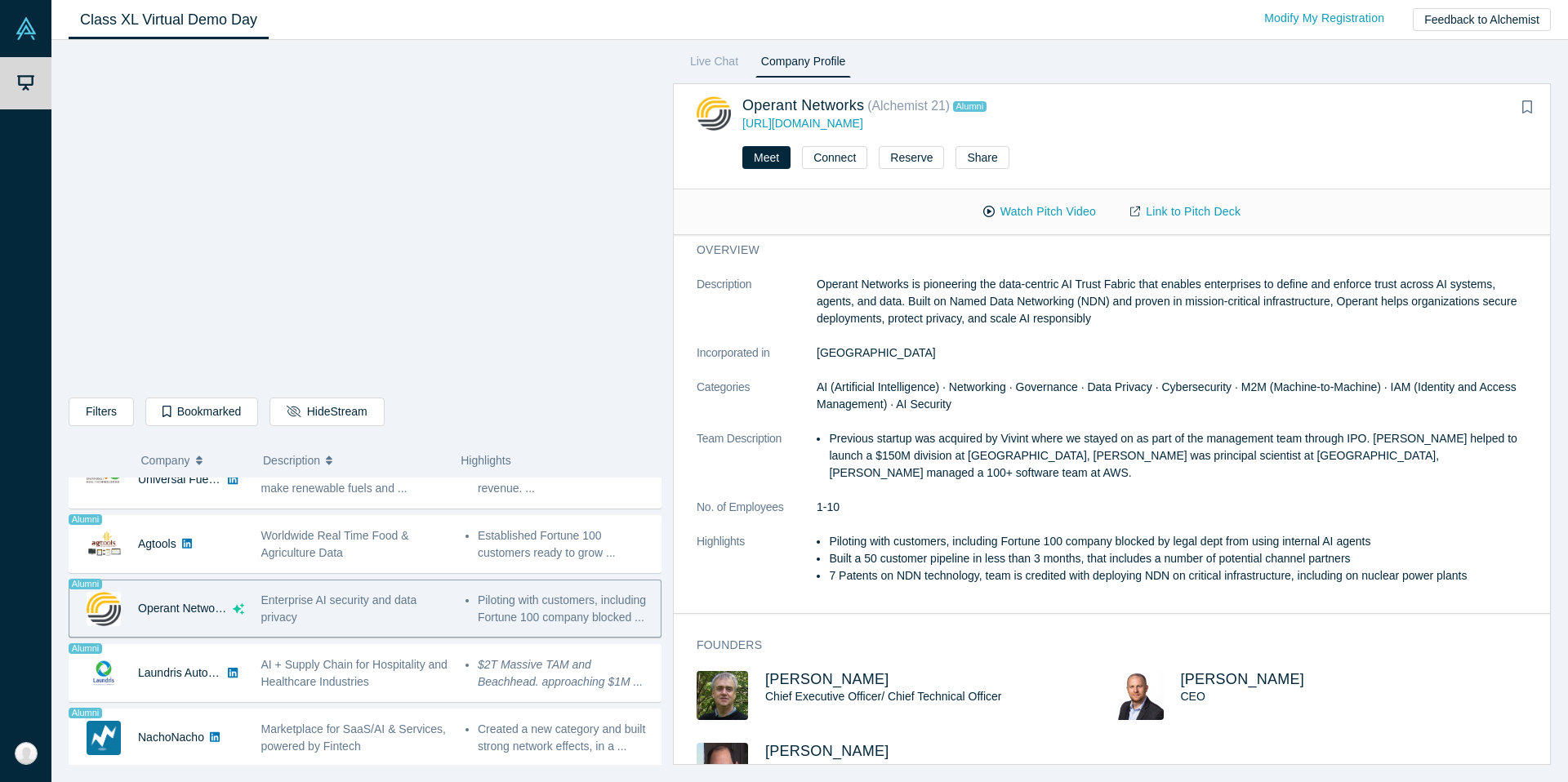
scroll to position [201, 0]
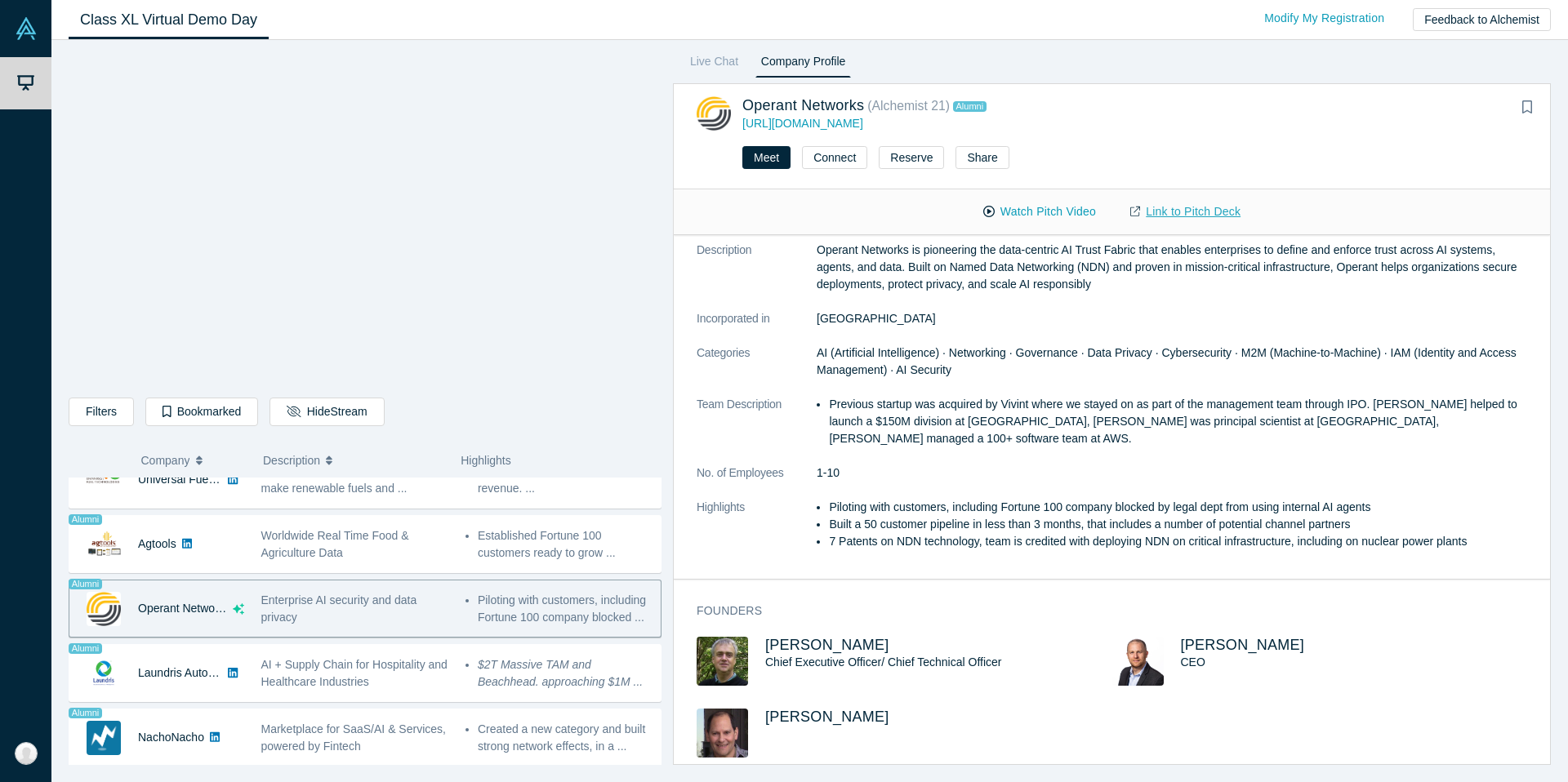
click at [1238, 212] on link "Link to Pitch Deck" at bounding box center [1185, 212] width 145 height 28
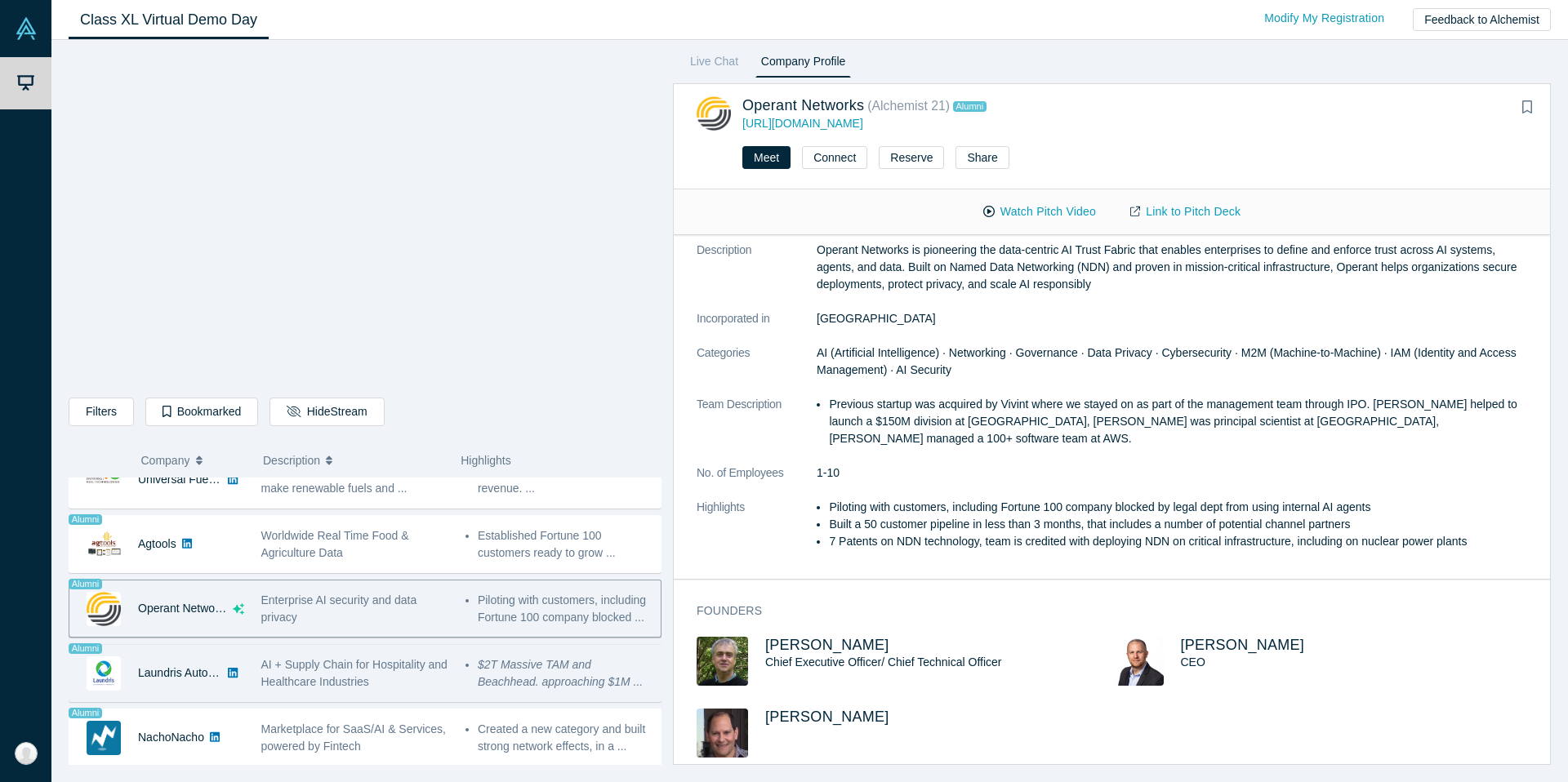
click at [459, 659] on div "$2T Massive TAM and Beachhead. approaching $1M ..." at bounding box center [559, 673] width 204 height 51
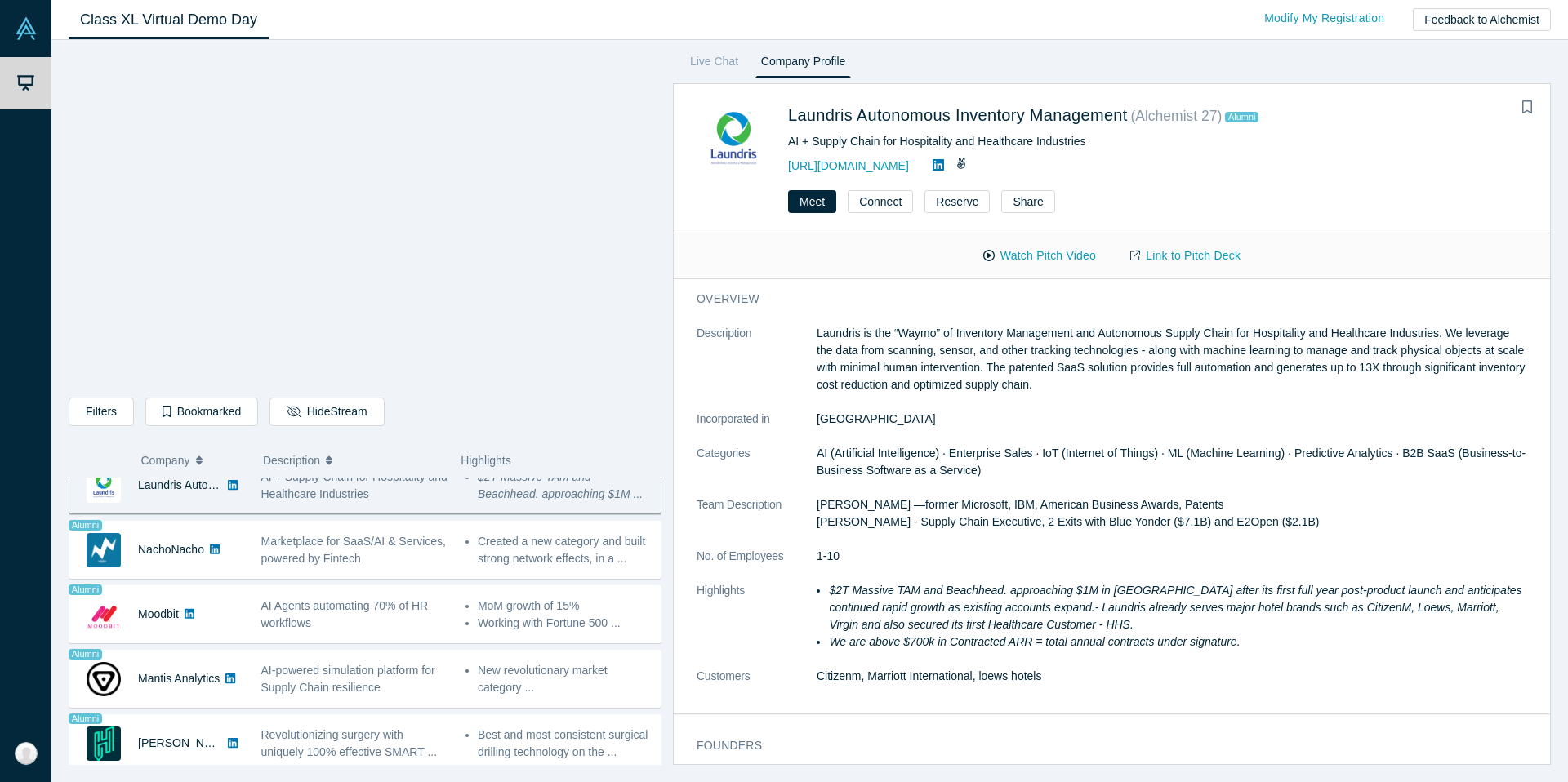
scroll to position [36, 0]
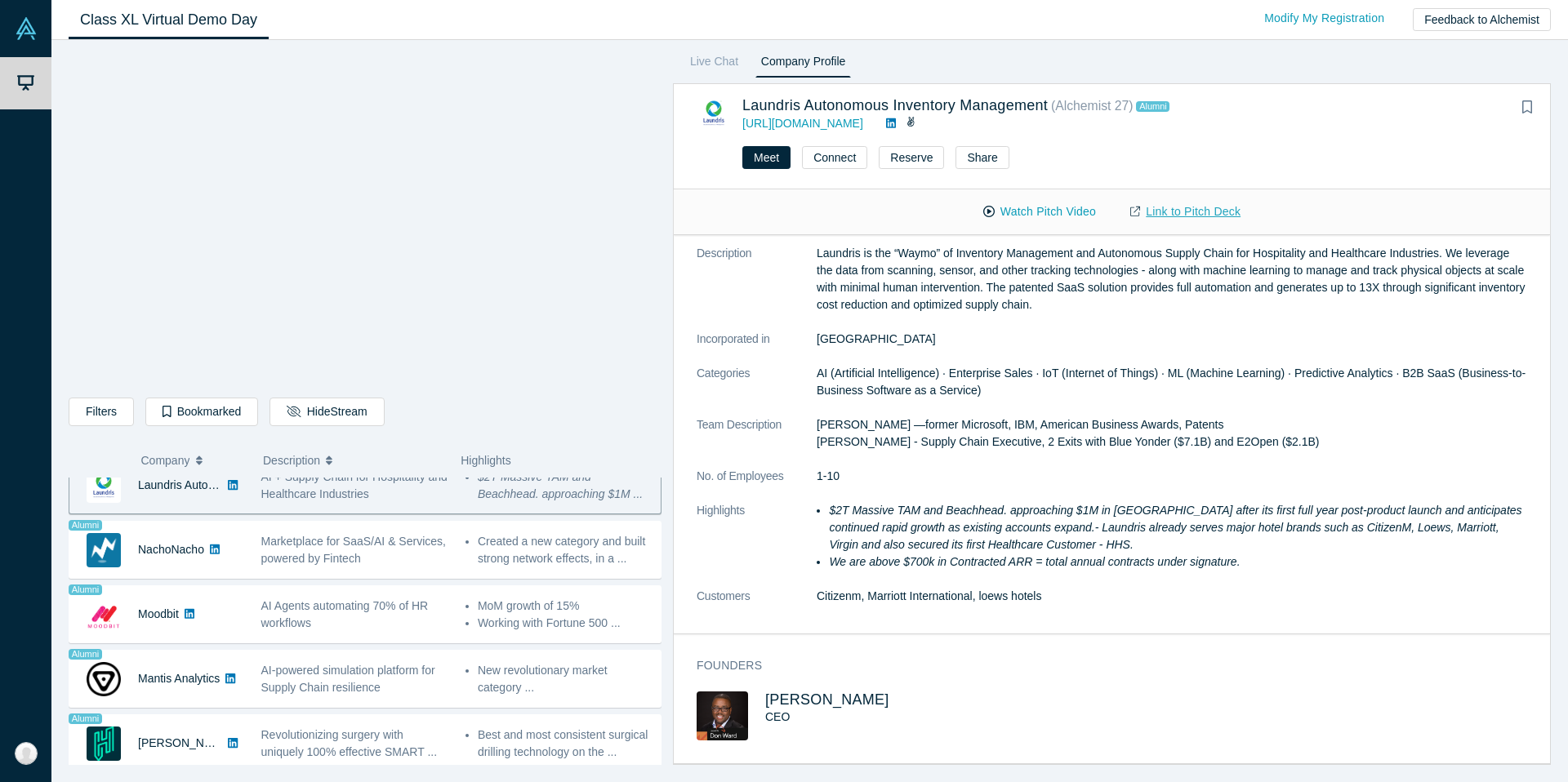
click at [1207, 212] on link "Link to Pitch Deck" at bounding box center [1185, 212] width 145 height 28
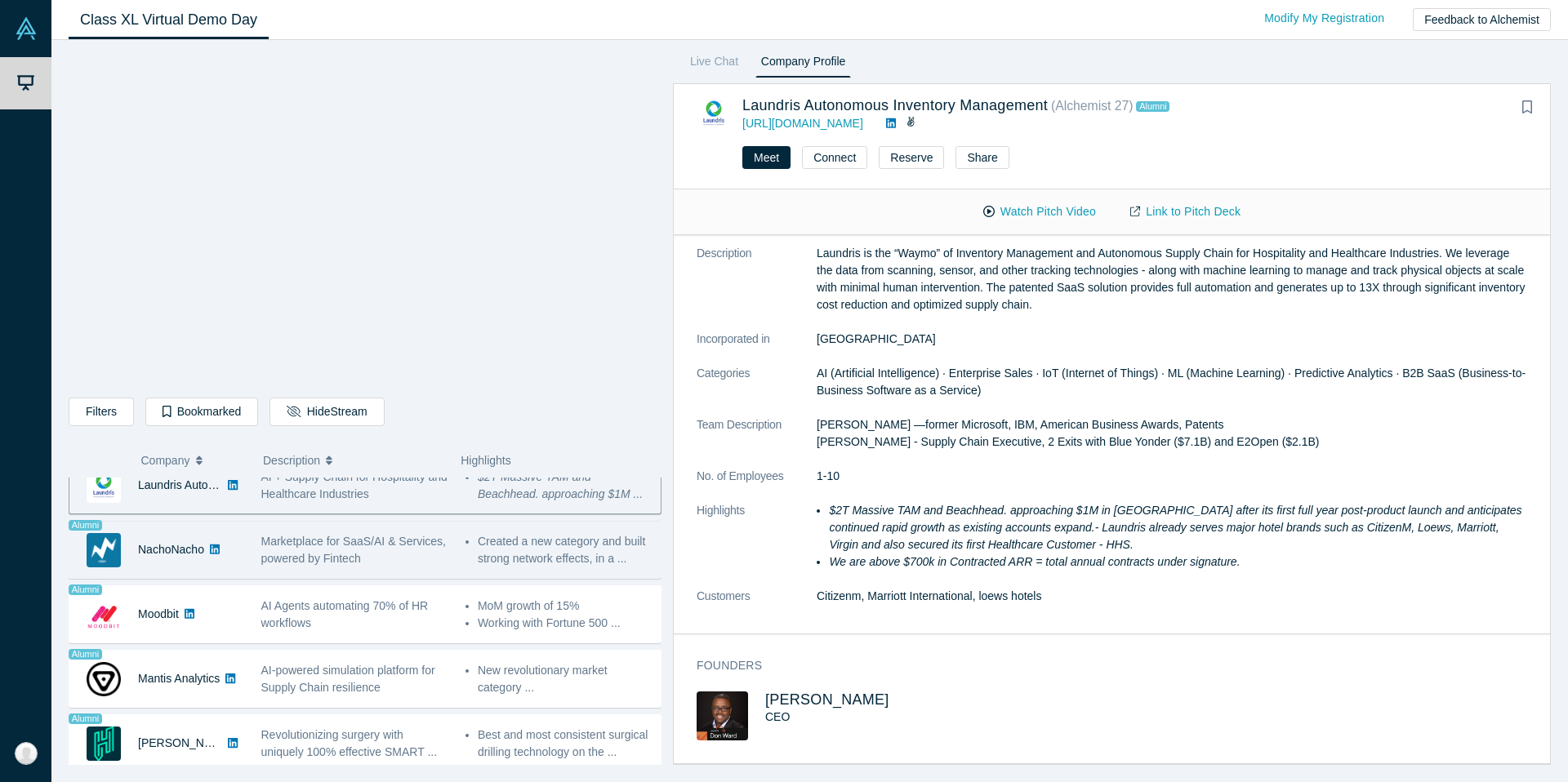
click at [440, 564] on div "Marketplace for SaaS/AI & Services, powered by Fintech" at bounding box center [355, 550] width 187 height 34
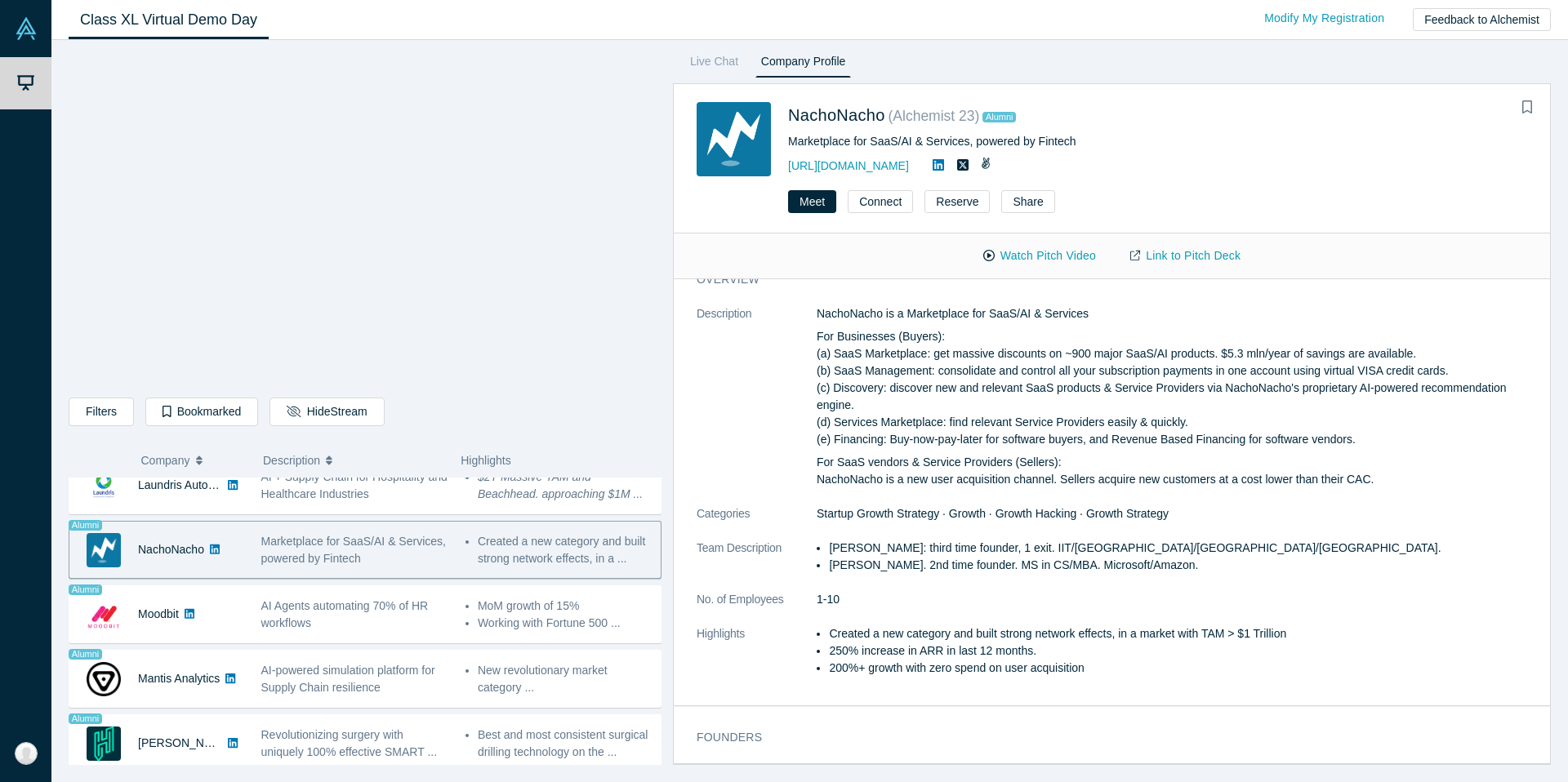
scroll to position [0, 0]
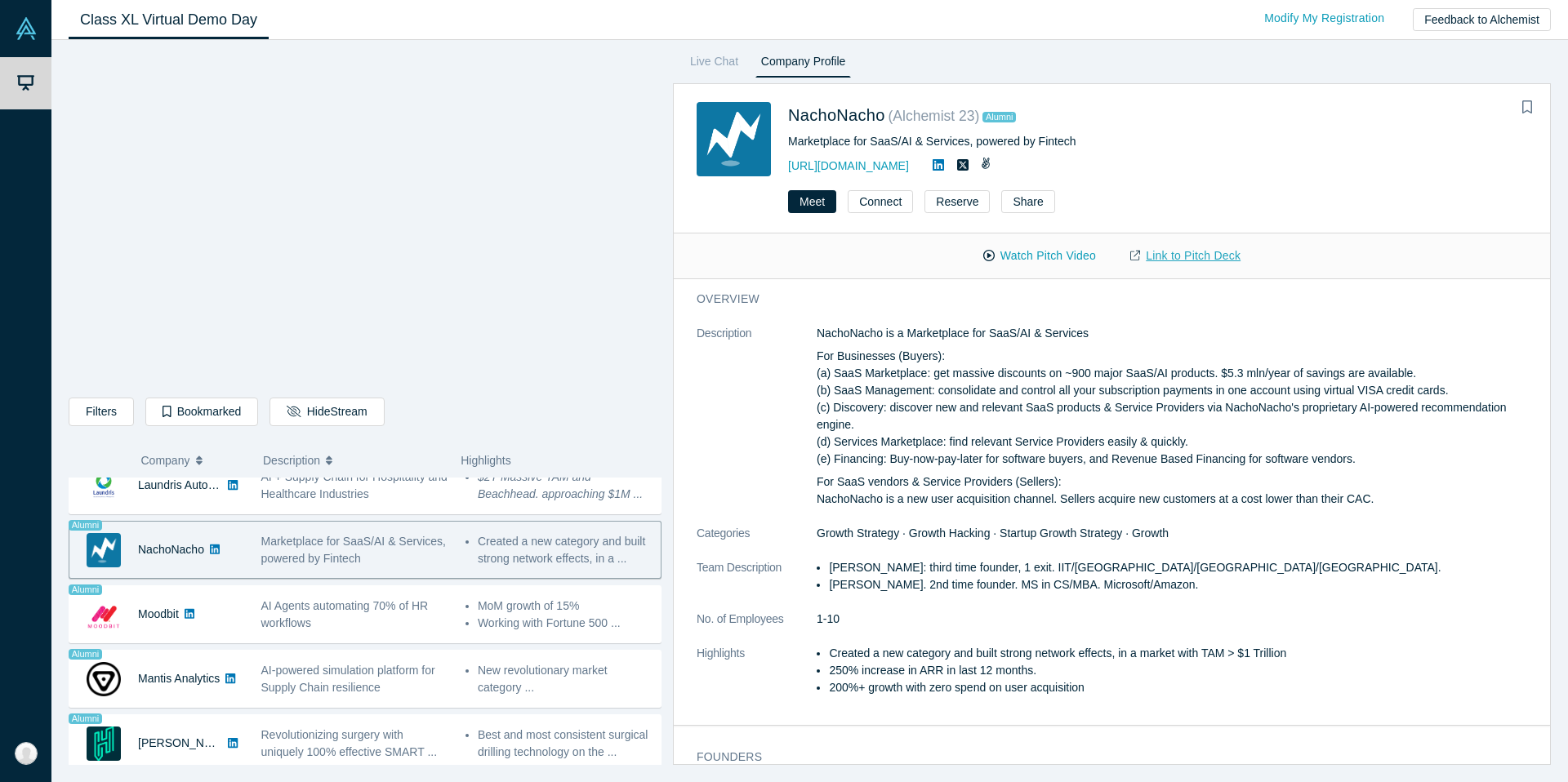
click at [1213, 260] on link "Link to Pitch Deck" at bounding box center [1185, 255] width 145 height 28
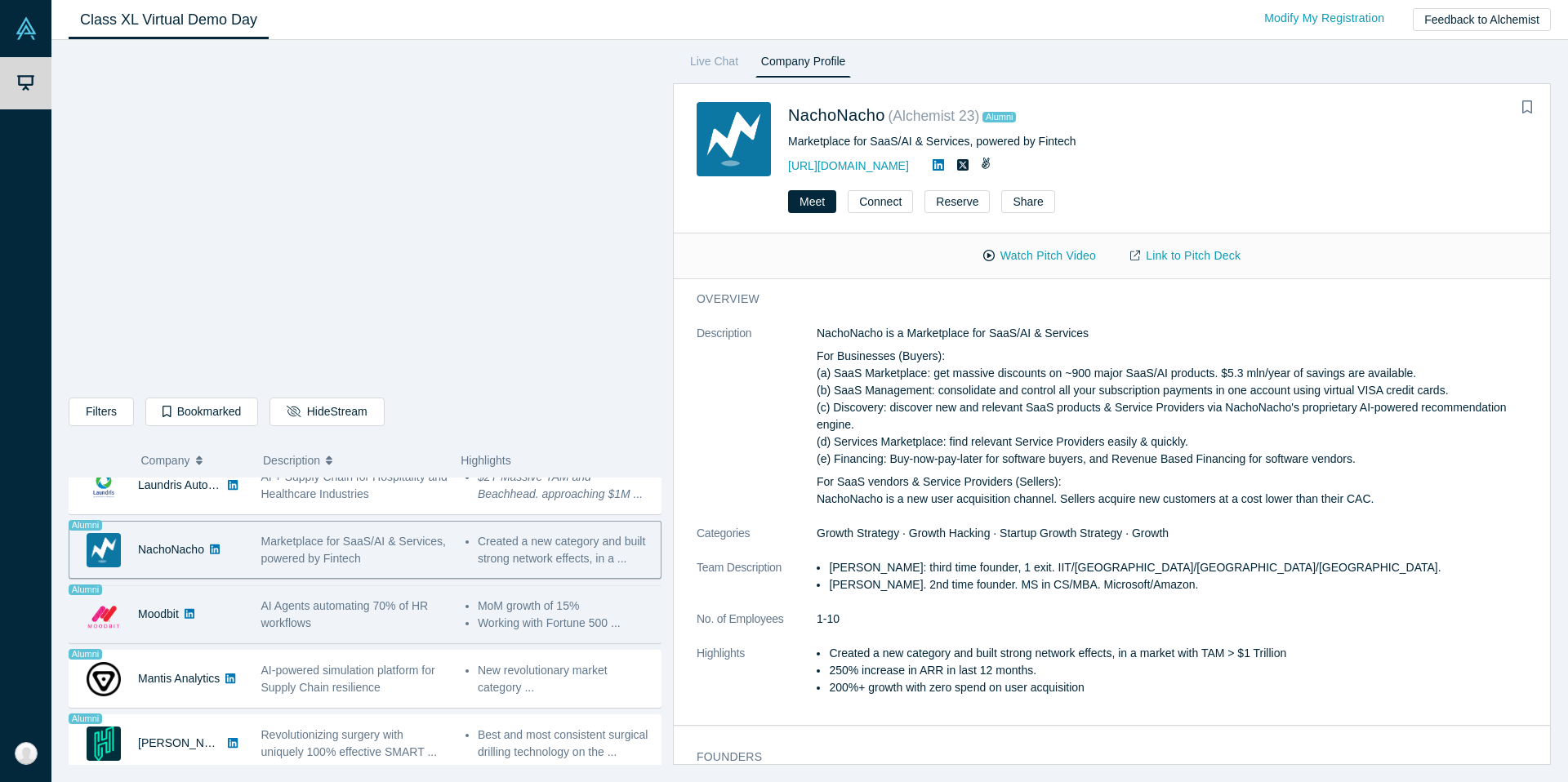
click at [410, 603] on span "AI Agents automating 70% of HR workflows" at bounding box center [344, 613] width 167 height 30
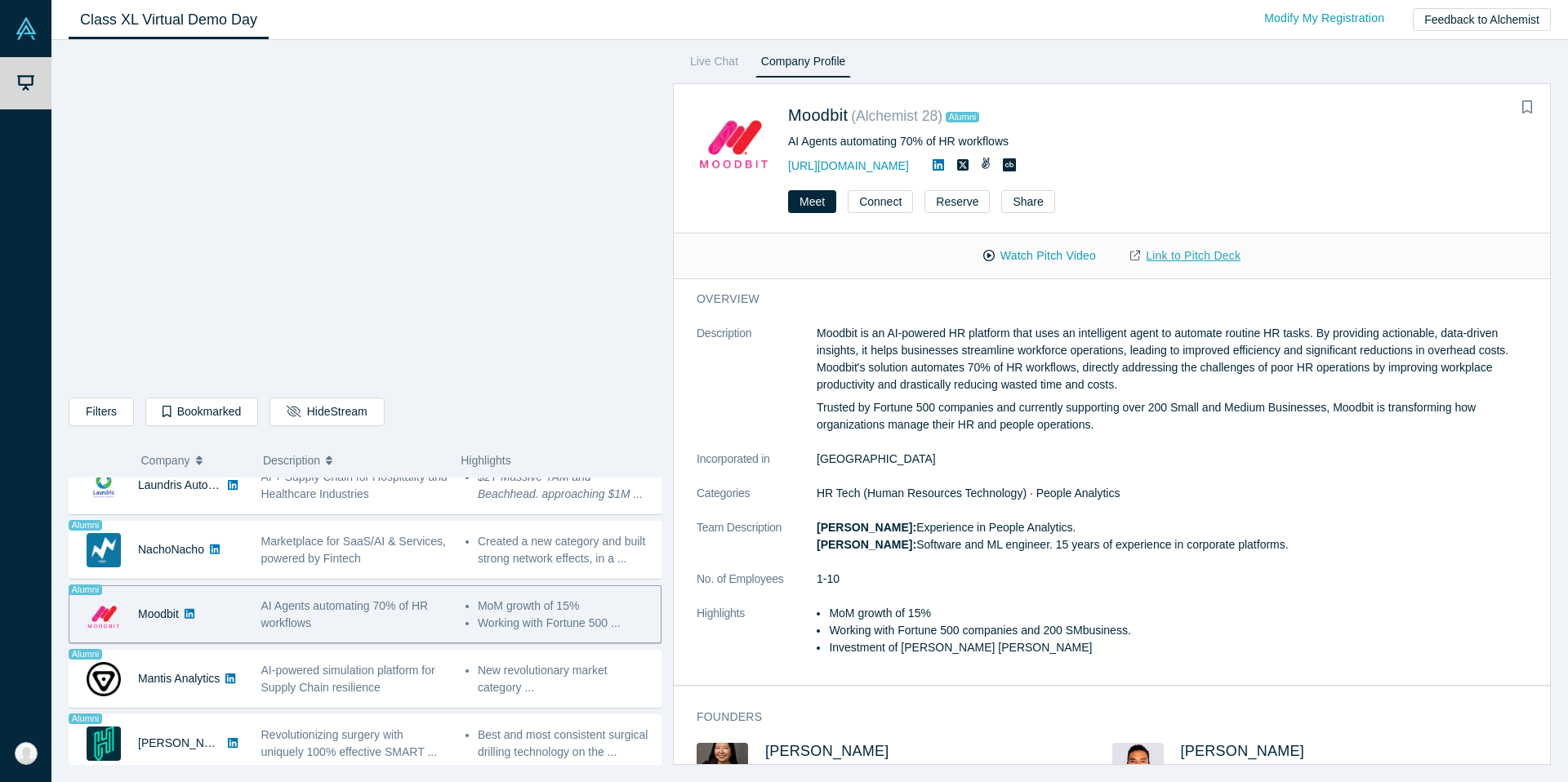
click at [1219, 254] on link "Link to Pitch Deck" at bounding box center [1185, 255] width 145 height 28
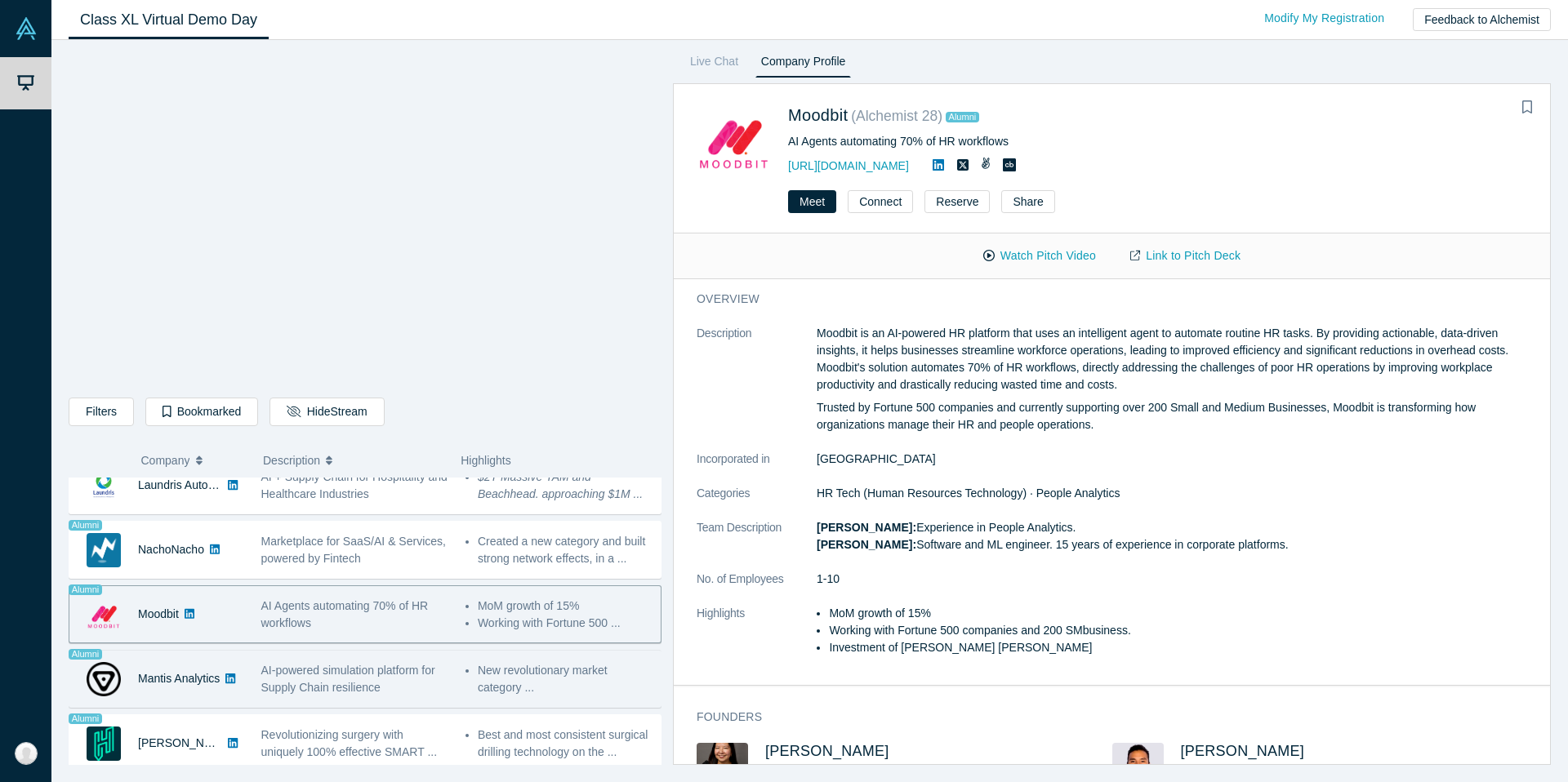
click at [257, 686] on div "AI-powered simulation platform for Supply Chain resilience" at bounding box center [354, 678] width 204 height 51
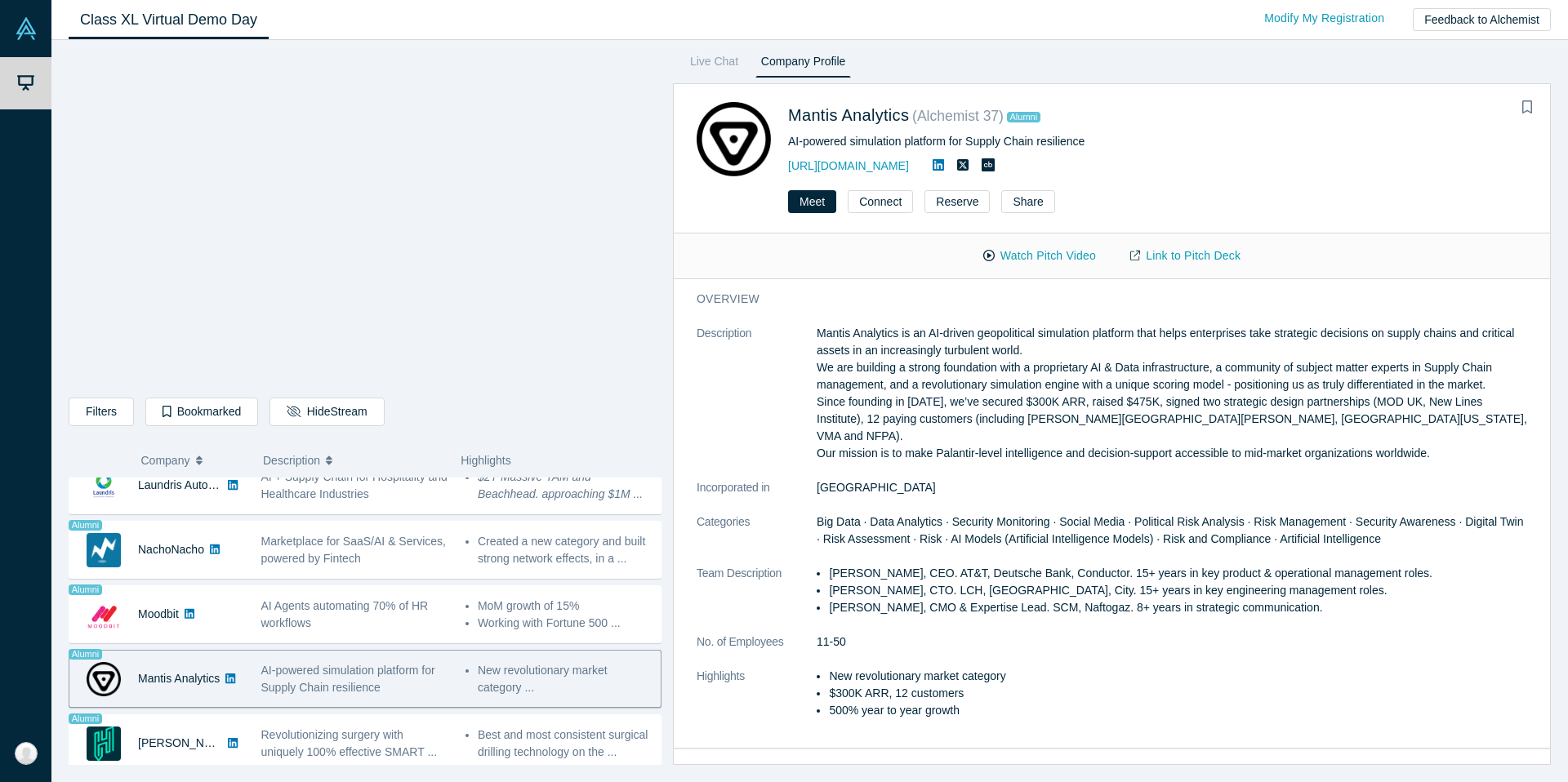
scroll to position [1260, 0]
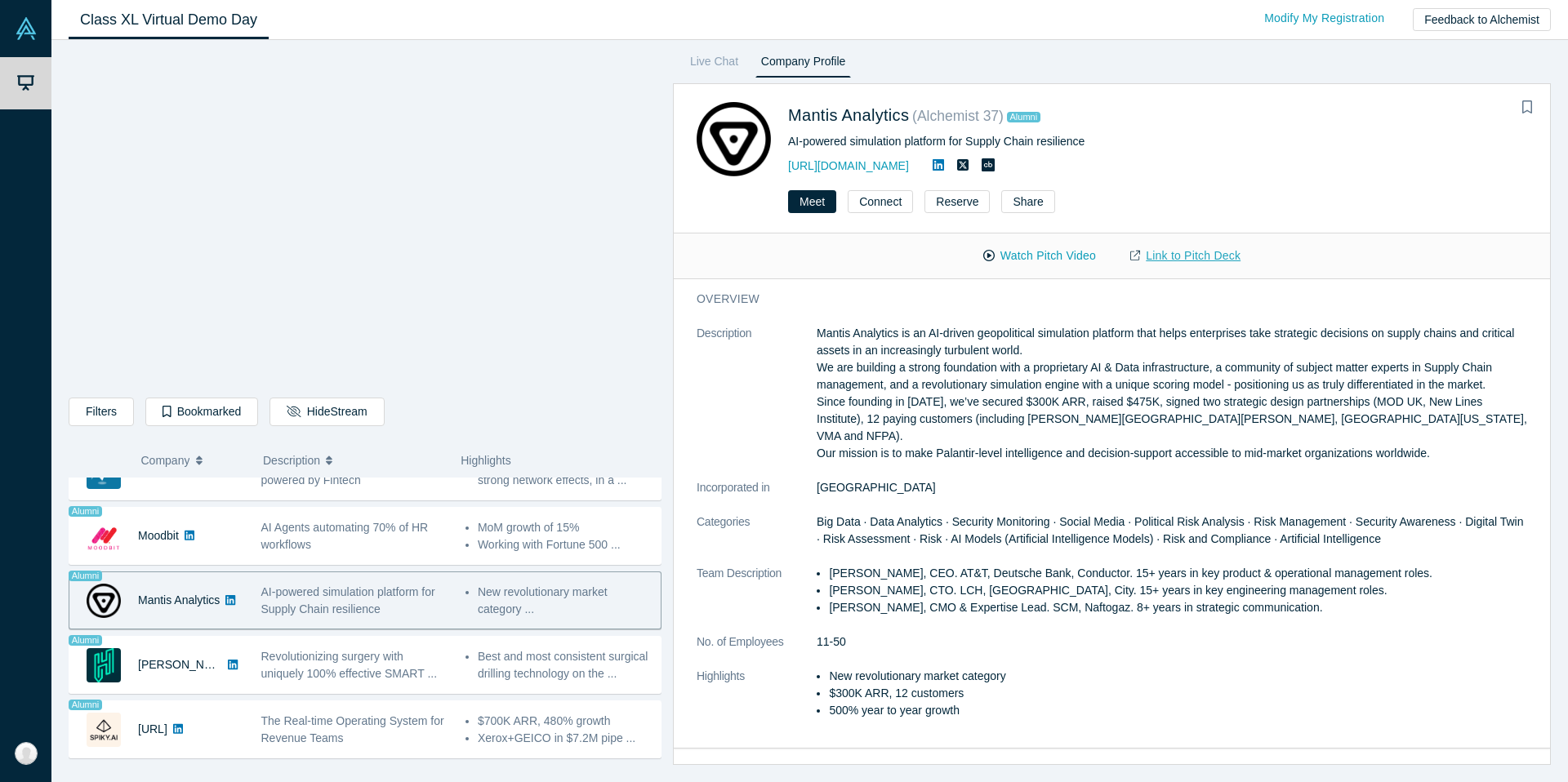
click at [1213, 260] on link "Link to Pitch Deck" at bounding box center [1185, 255] width 145 height 28
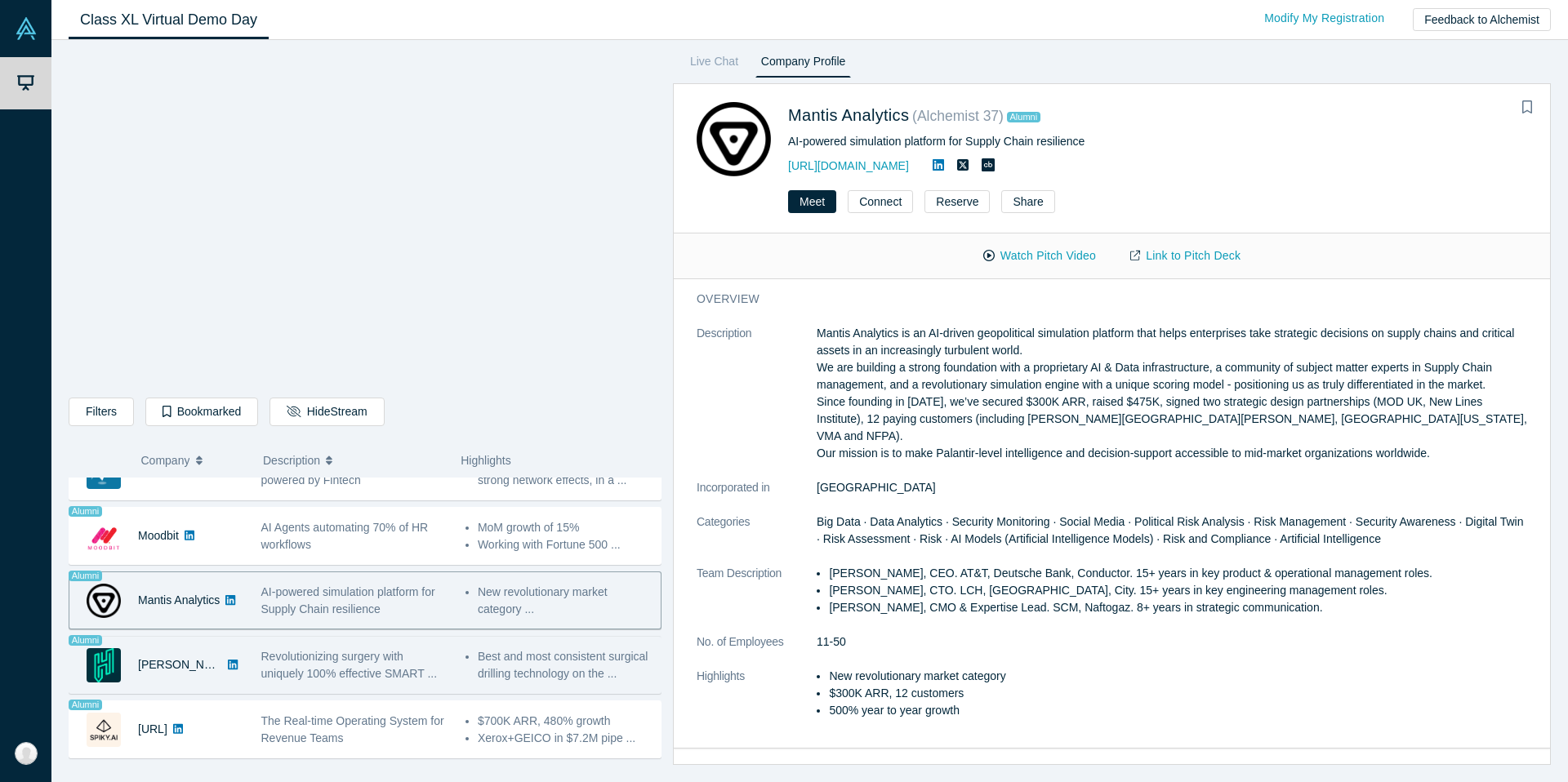
click at [387, 647] on div "Revolutionizing surgery with uniquely 100% effective SMART ..." at bounding box center [354, 665] width 204 height 51
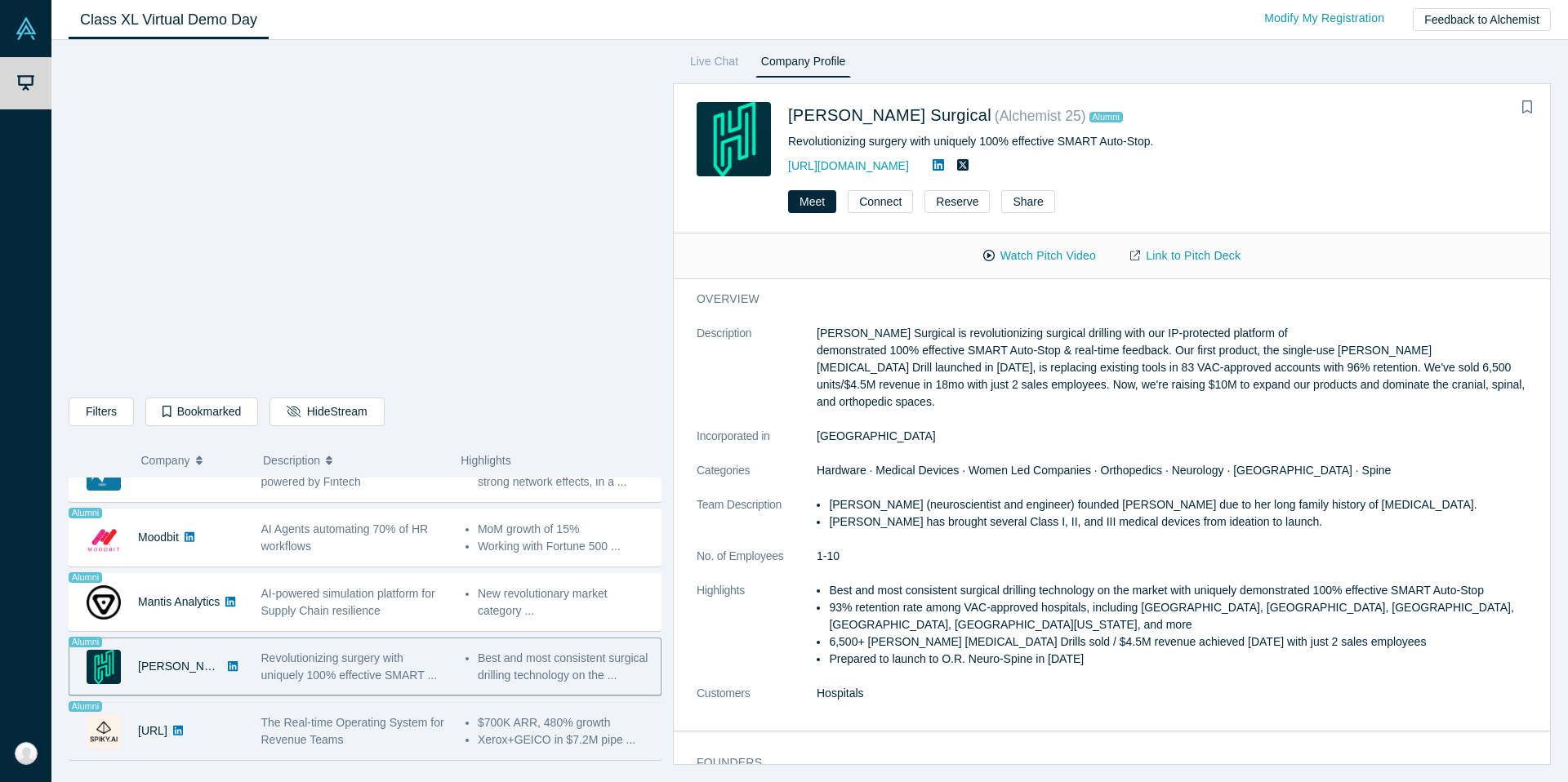
click at [308, 736] on span "The Real-time Operating System for Revenue Teams" at bounding box center [352, 731] width 183 height 30
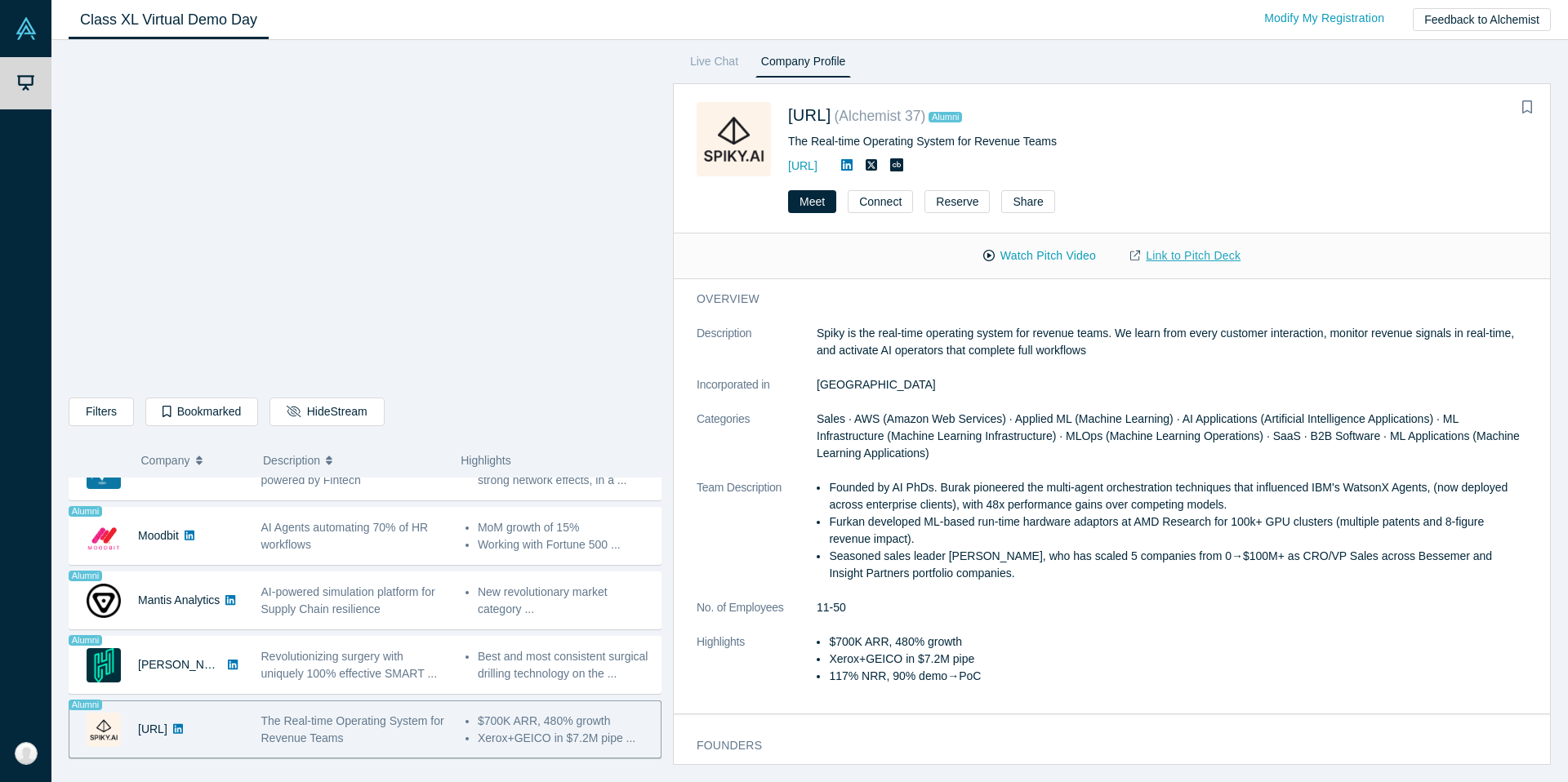
click at [1222, 257] on link "Link to Pitch Deck" at bounding box center [1185, 255] width 145 height 28
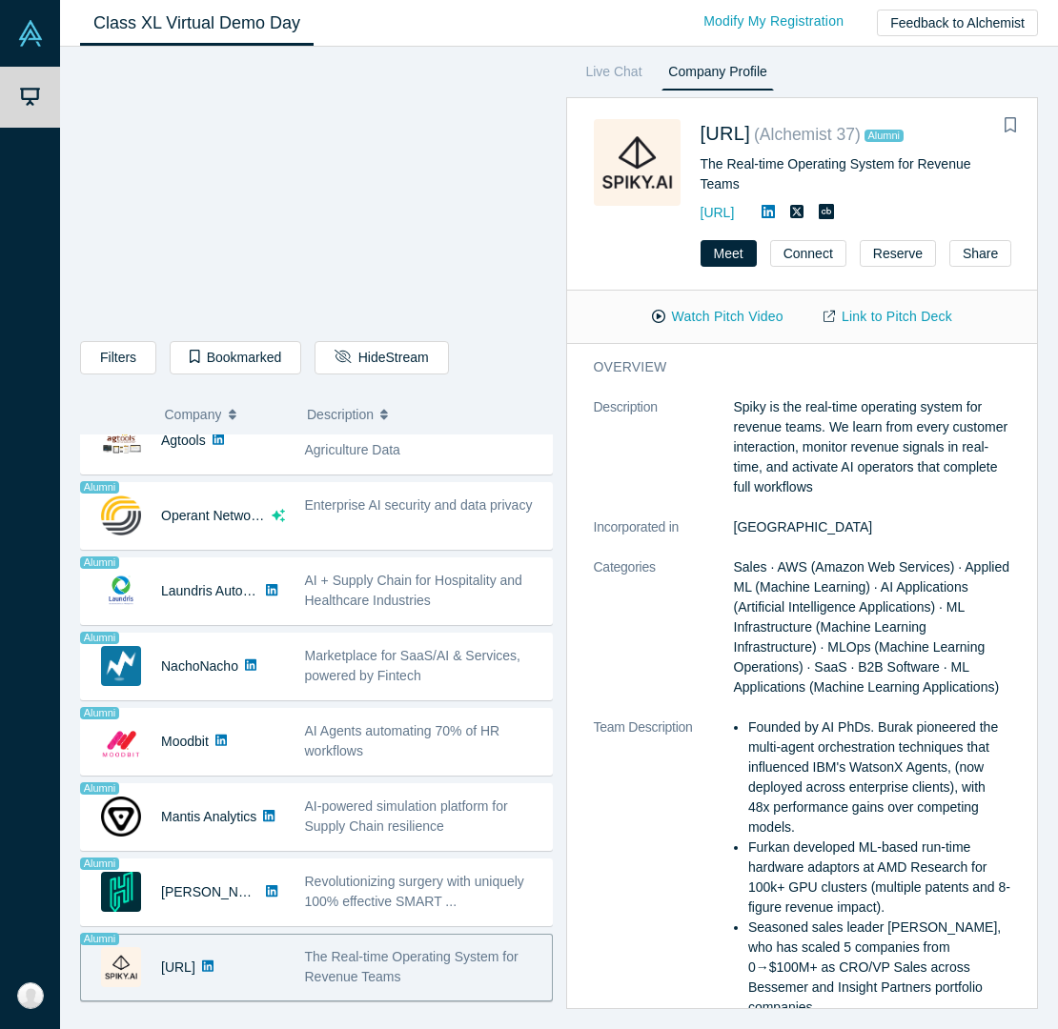
scroll to position [1232, 0]
